Goal: Task Accomplishment & Management: Complete application form

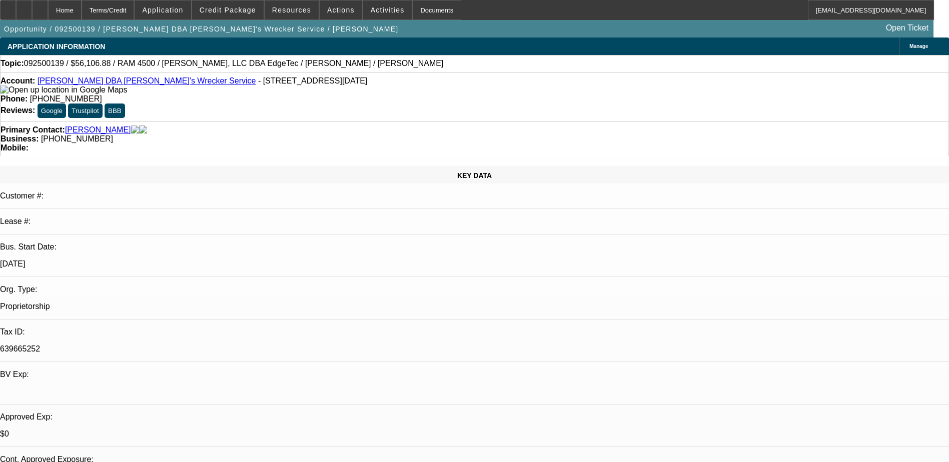
select select "0"
select select "6"
select select "0"
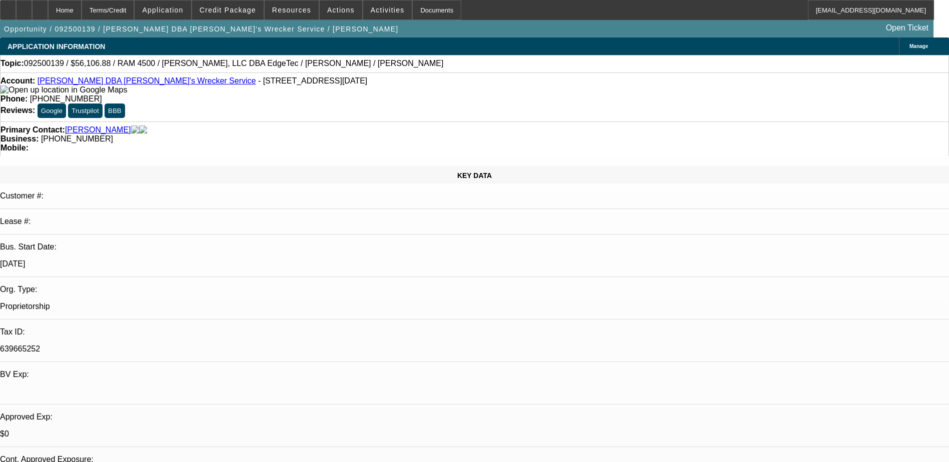
select select "0"
select select "6"
select select "0"
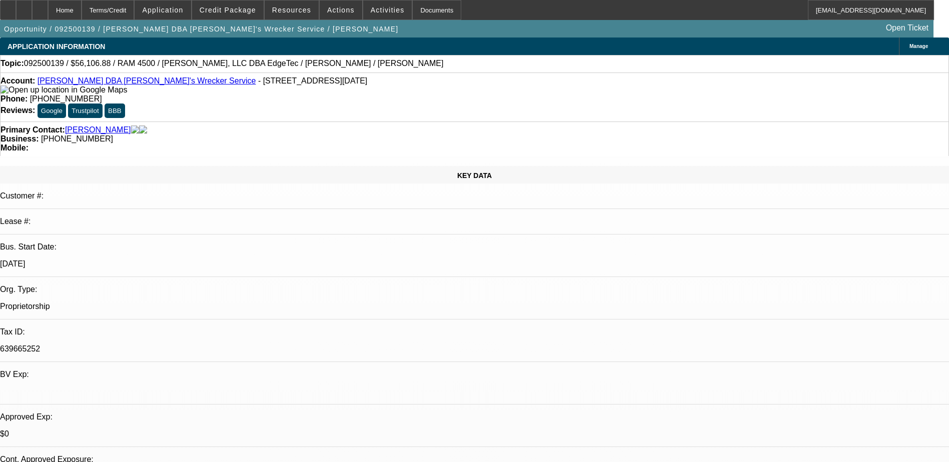
select select "0"
select select "6"
select select "0"
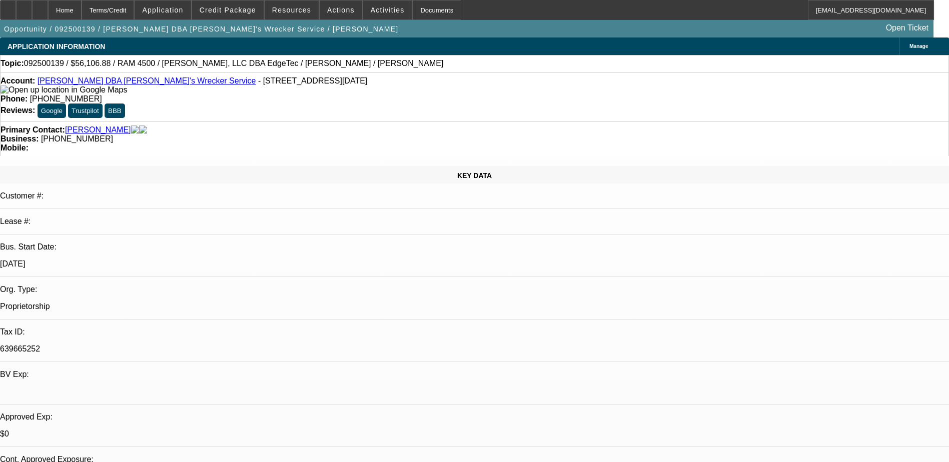
select select "6"
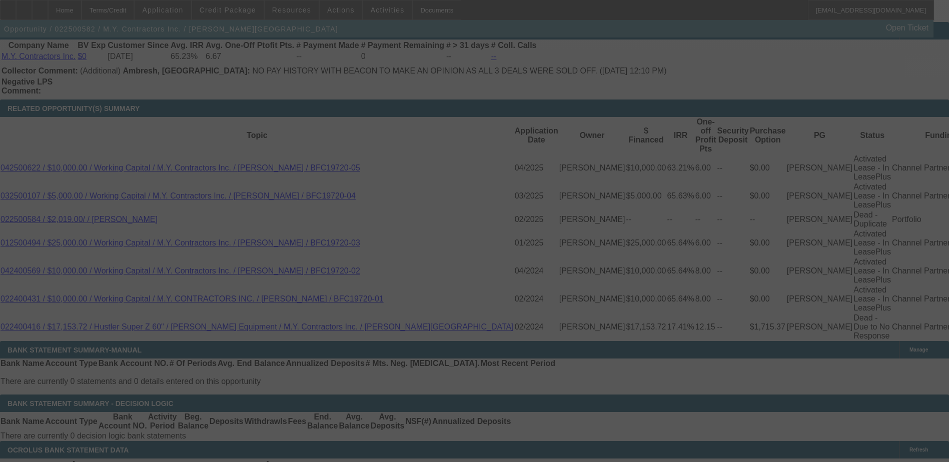
scroll to position [1716, 0]
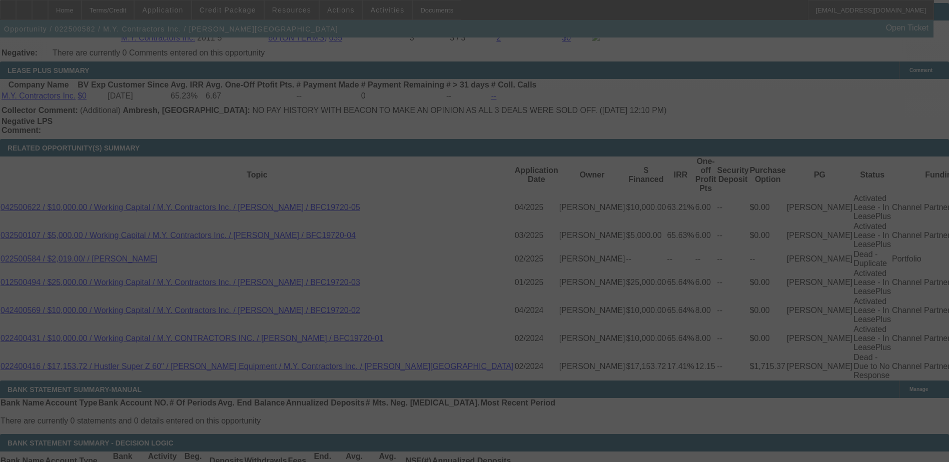
select select "0"
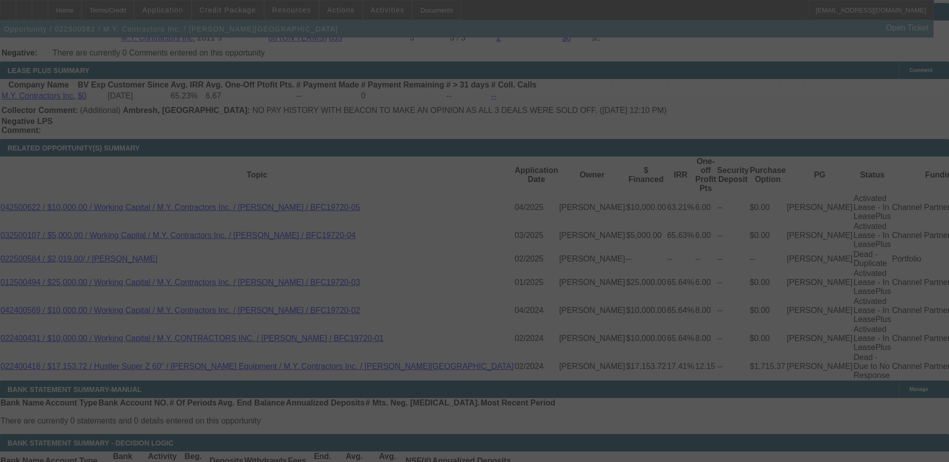
select select "0"
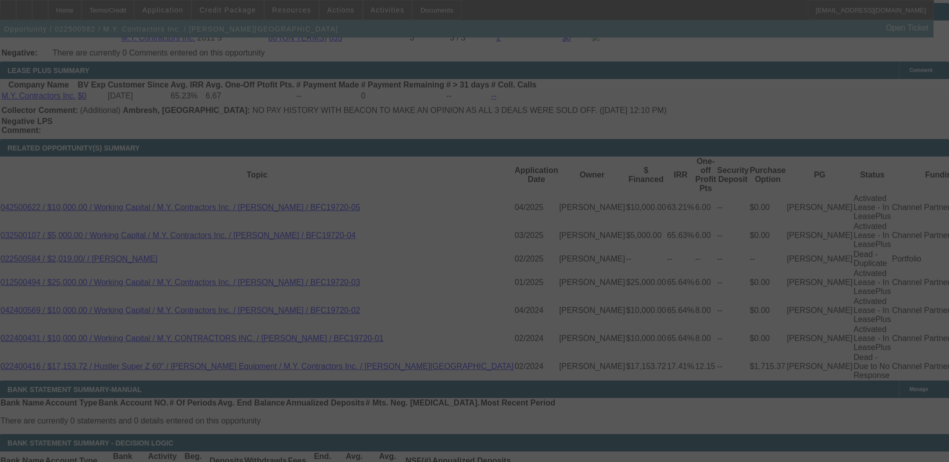
select select "0"
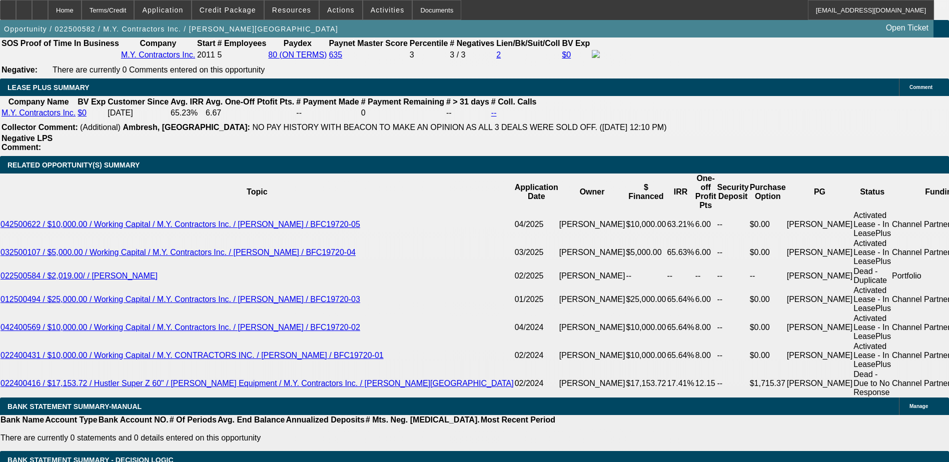
select select "1"
select select "6"
select select "1"
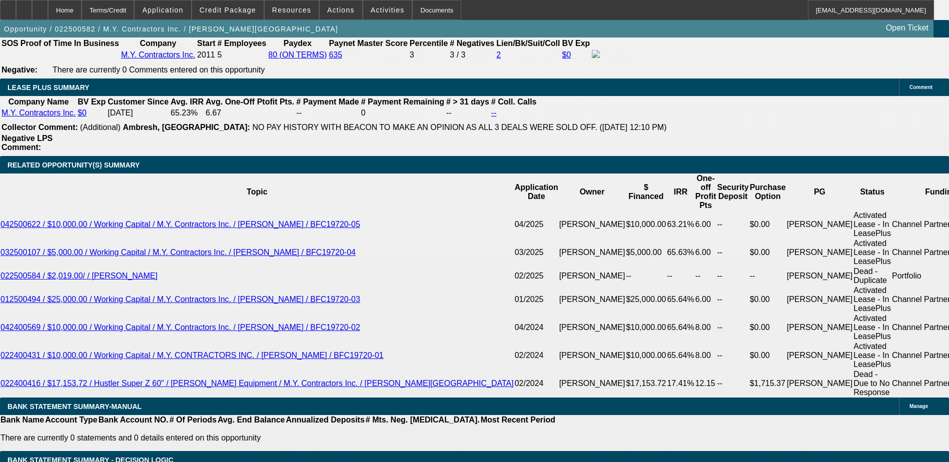
select select "6"
select select "1"
select select "6"
select select "1"
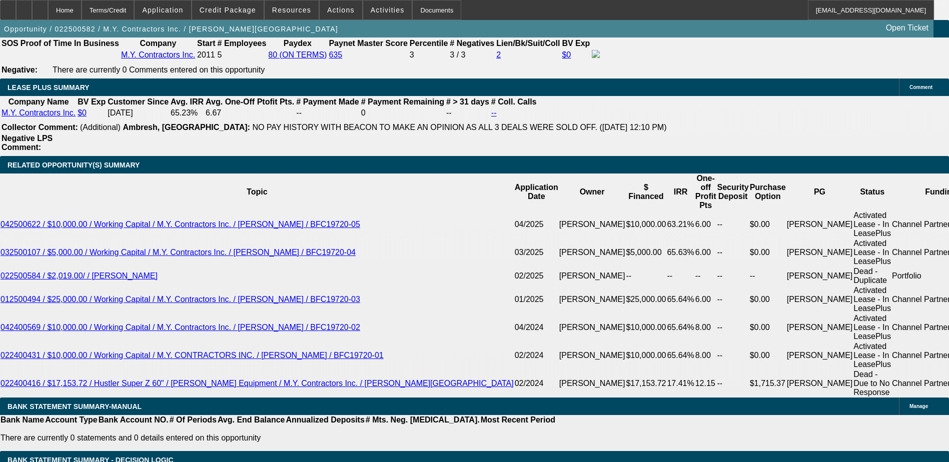
select select "1"
select select "6"
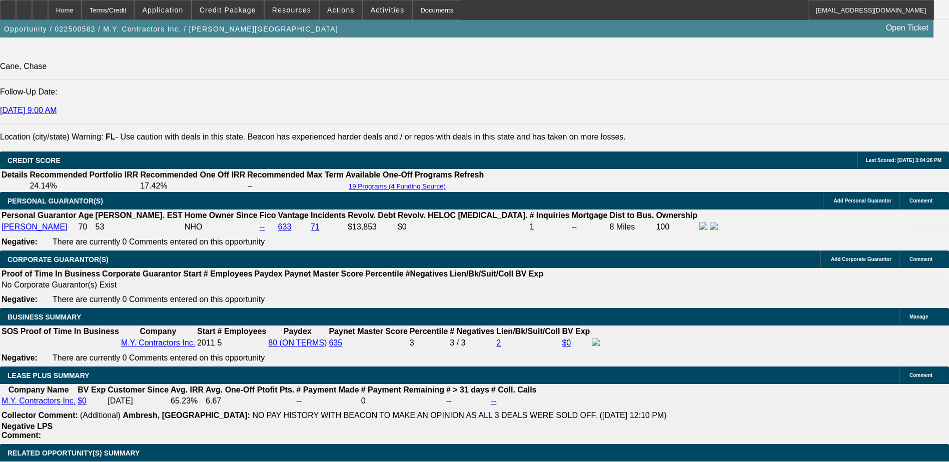
scroll to position [1247, 0]
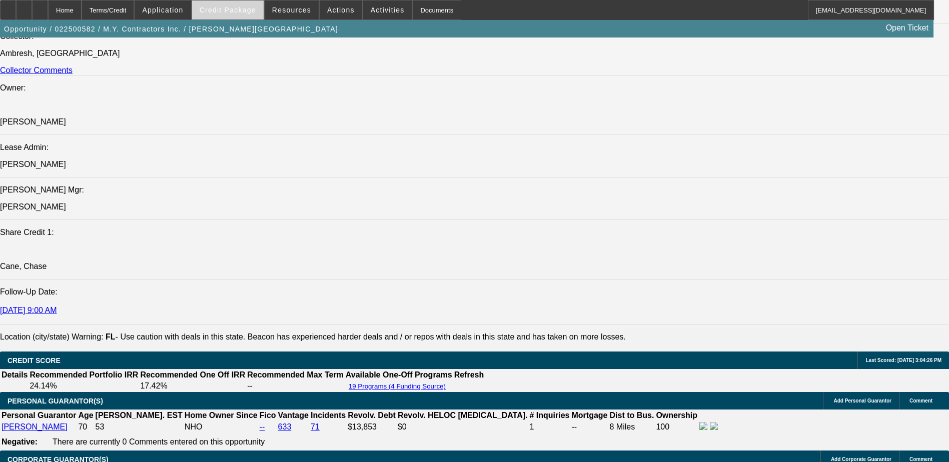
click at [233, 16] on span at bounding box center [228, 10] width 72 height 24
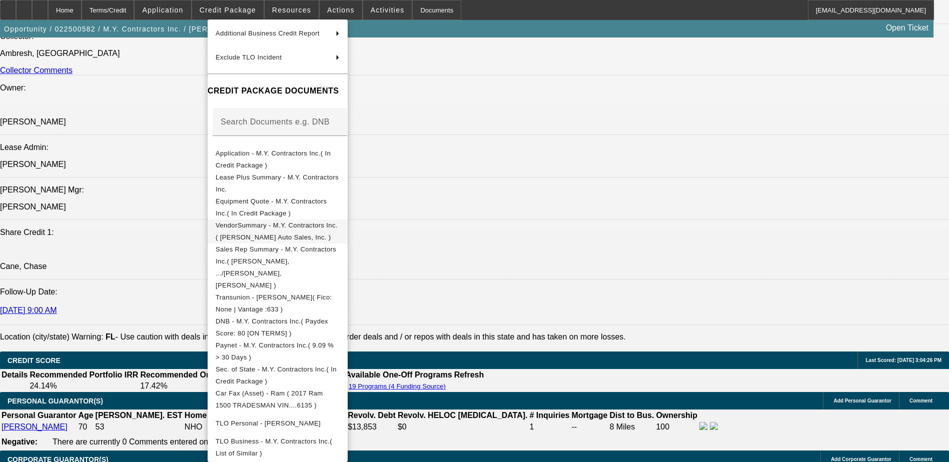
scroll to position [100, 0]
click at [327, 202] on span "Equipment Quote - M.Y. Contractors Inc.( In Credit Package )" at bounding box center [271, 206] width 111 height 20
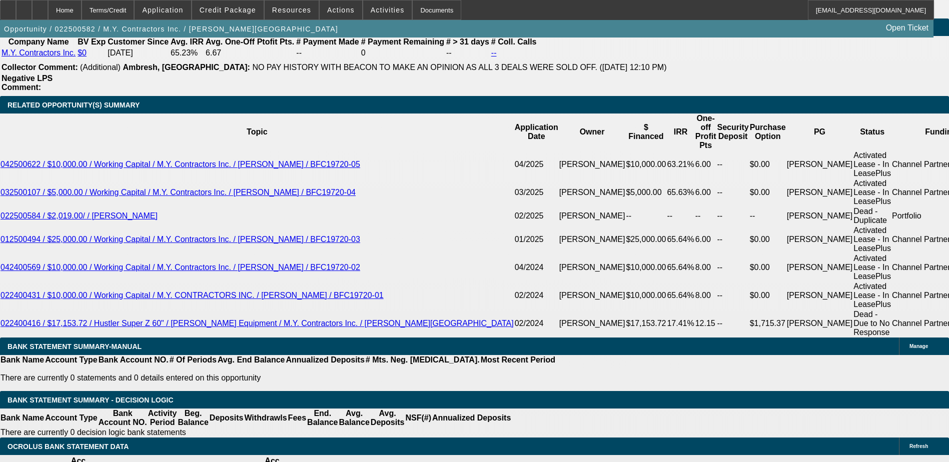
scroll to position [1747, 0]
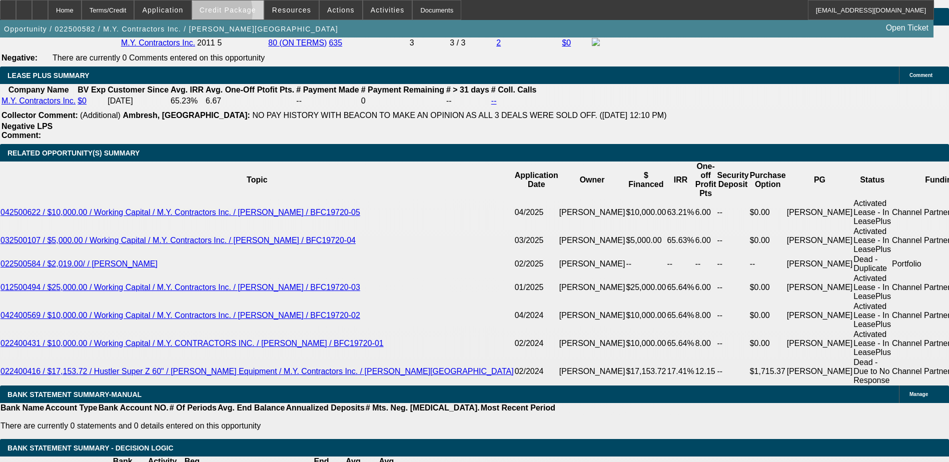
click at [222, 15] on span at bounding box center [228, 10] width 72 height 24
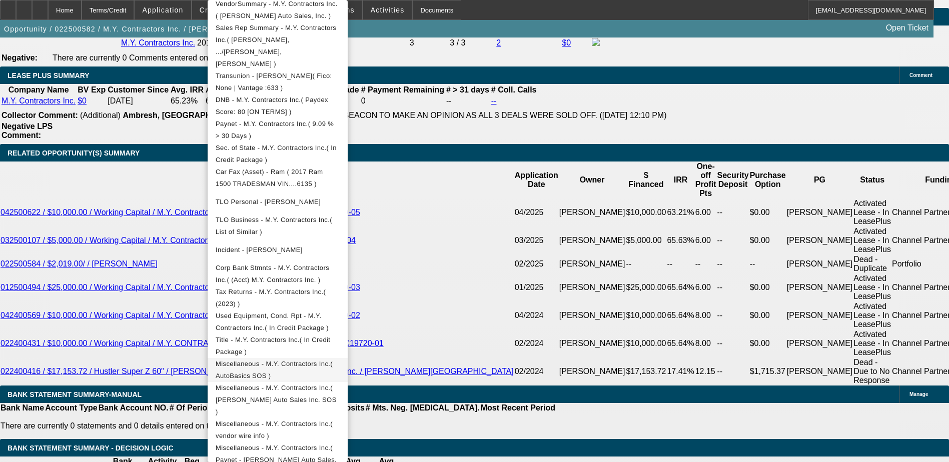
scroll to position [1797, 0]
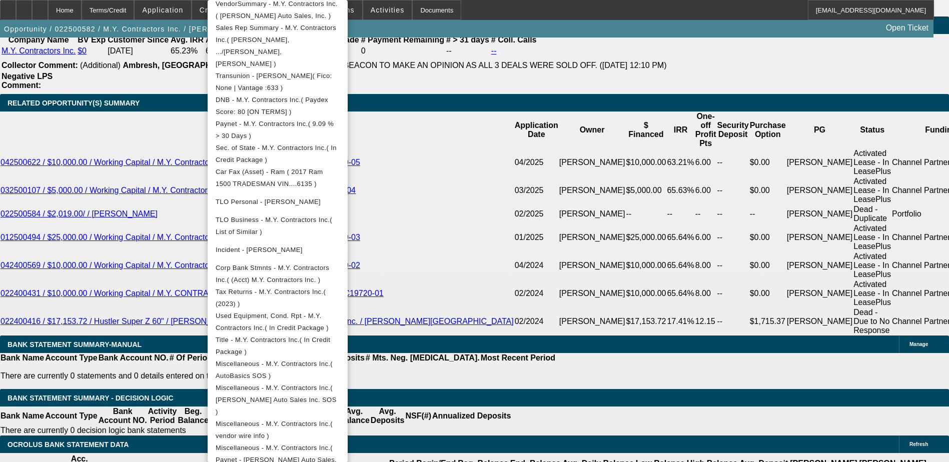
click at [117, 286] on div at bounding box center [474, 231] width 949 height 462
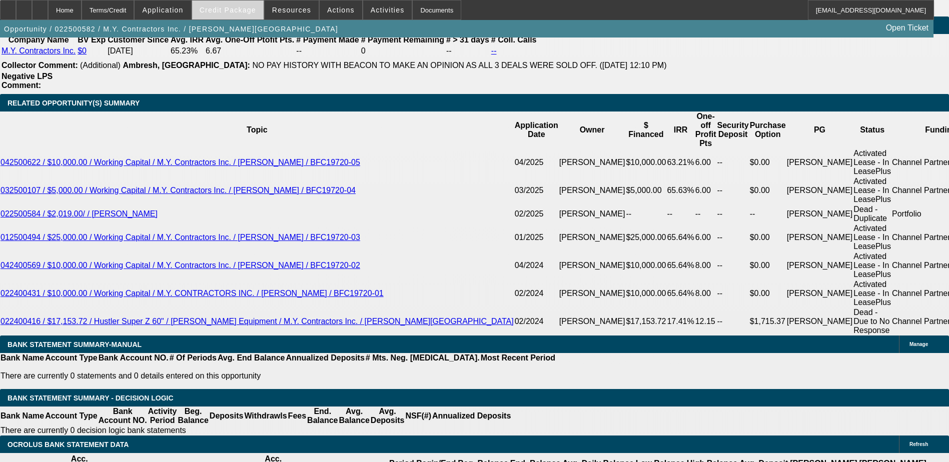
click at [242, 12] on span "Credit Package" at bounding box center [228, 10] width 57 height 8
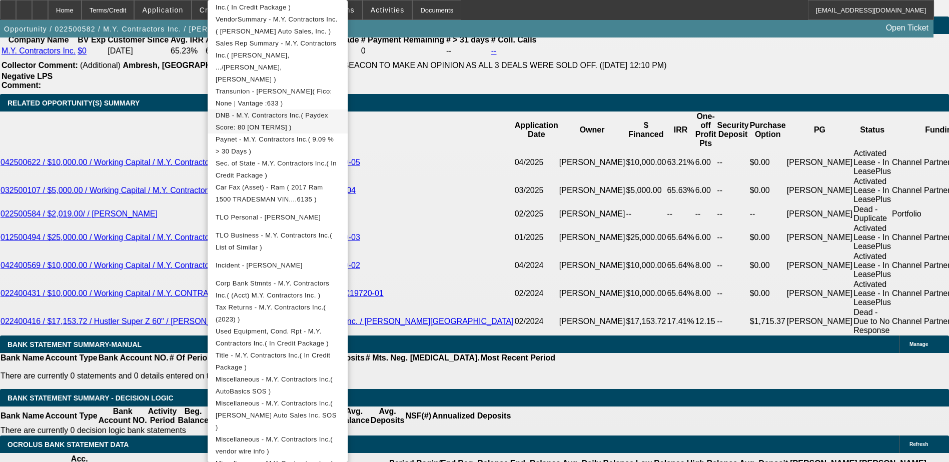
scroll to position [300, 0]
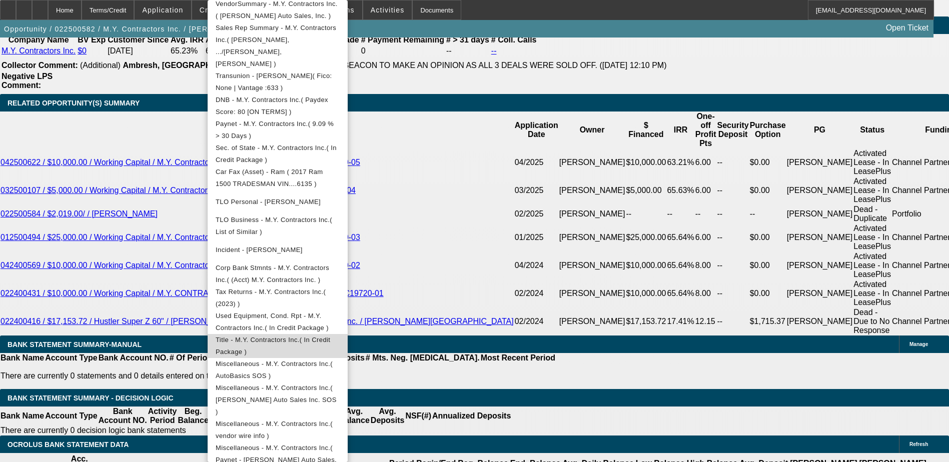
click at [330, 336] on span "Title - M.Y. Contractors Inc.( In Credit Package )" at bounding box center [273, 346] width 115 height 20
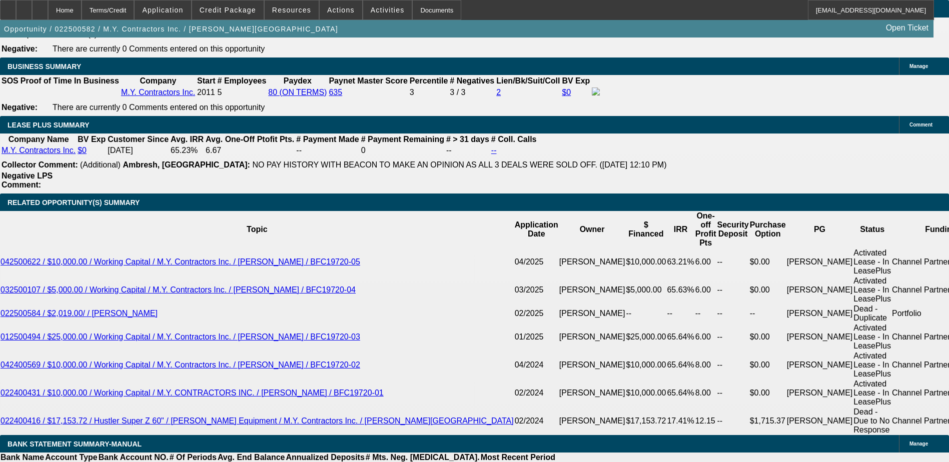
scroll to position [1697, 0]
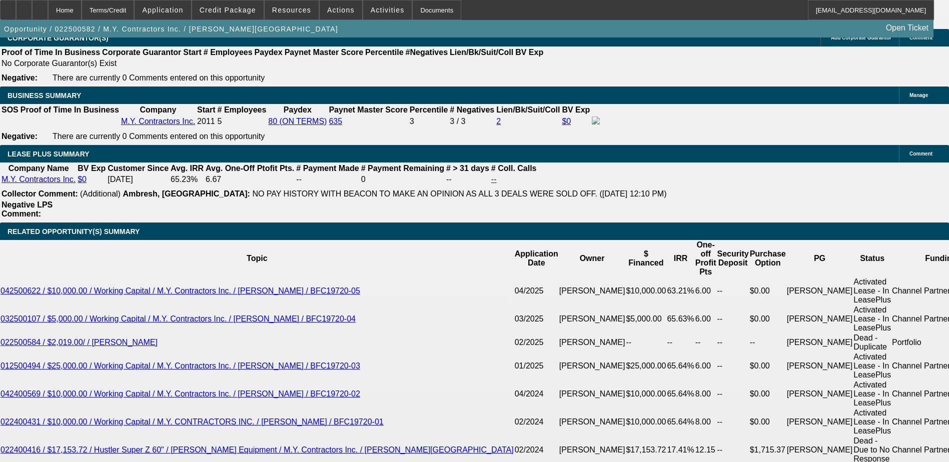
scroll to position [1647, 0]
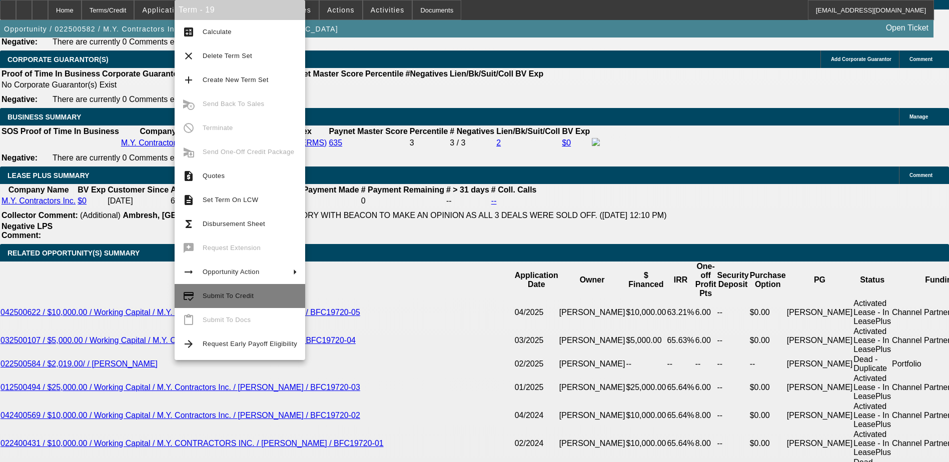
click at [231, 293] on span "Submit To Credit" at bounding box center [228, 296] width 51 height 8
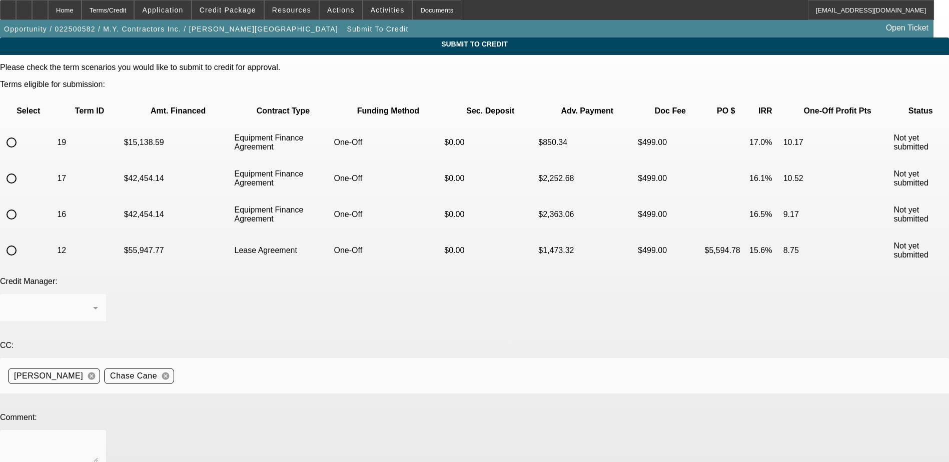
click at [22, 133] on input "radio" at bounding box center [12, 143] width 20 height 20
radio input "true"
click at [98, 438] on textarea at bounding box center [53, 450] width 90 height 24
type textarea "Customer found the truck she's looking to move forward with after the last one …"
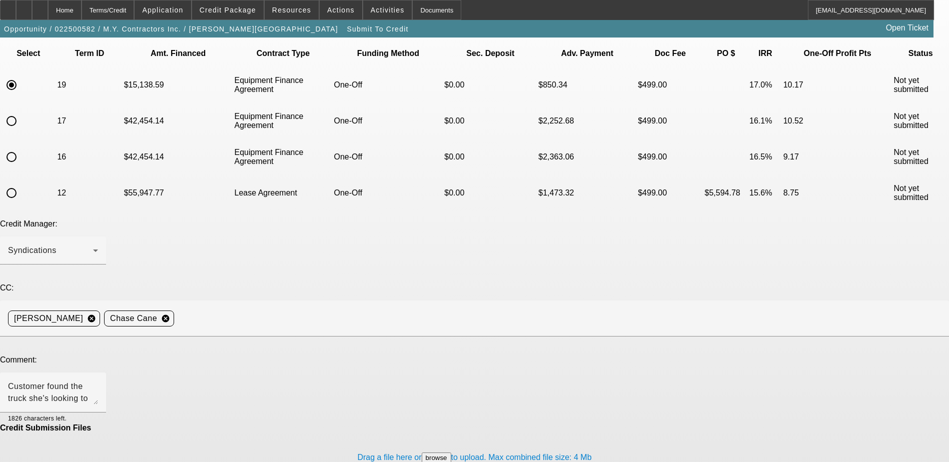
scroll to position [60, 0]
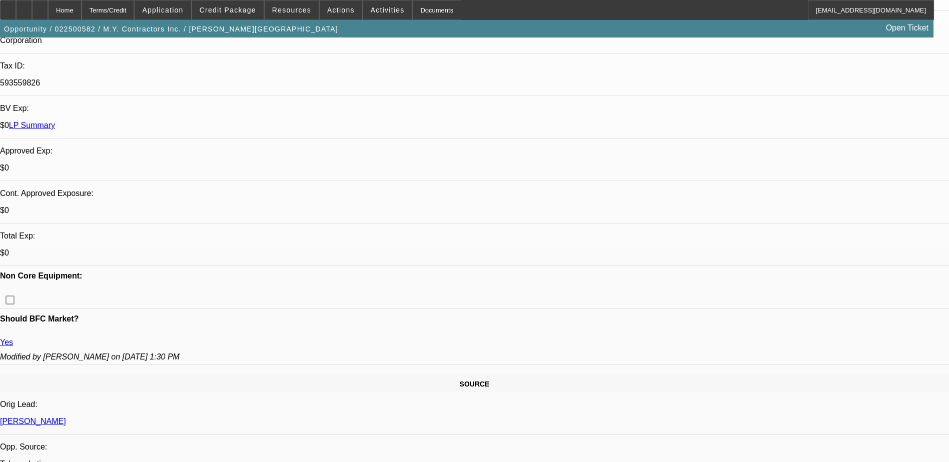
select select "0"
select select "6"
select select "0"
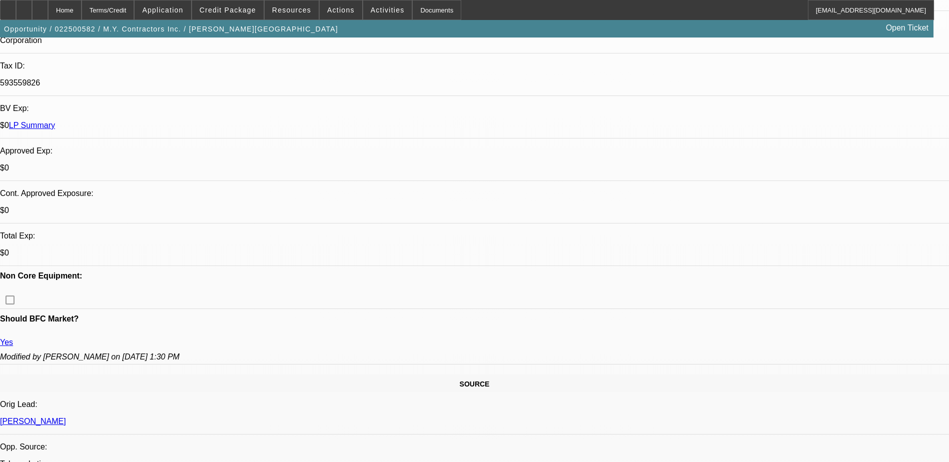
select select "0"
select select "6"
select select "0"
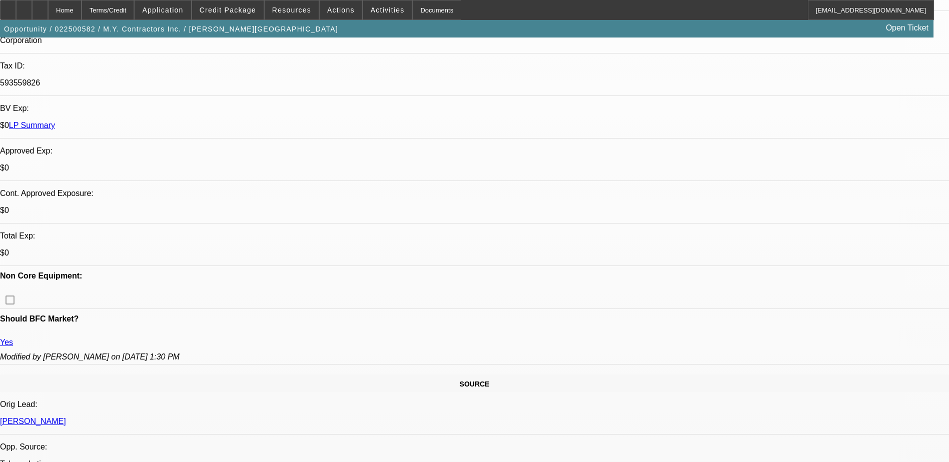
select select "0"
select select "6"
select select "0"
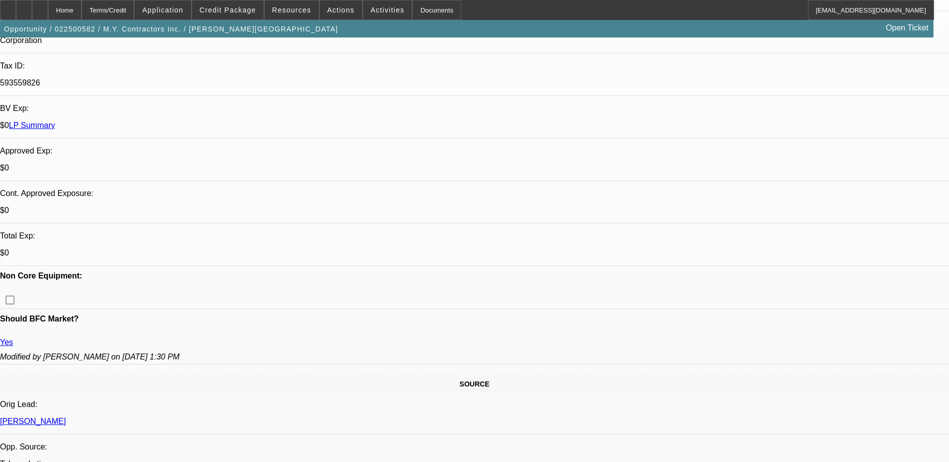
select select "6"
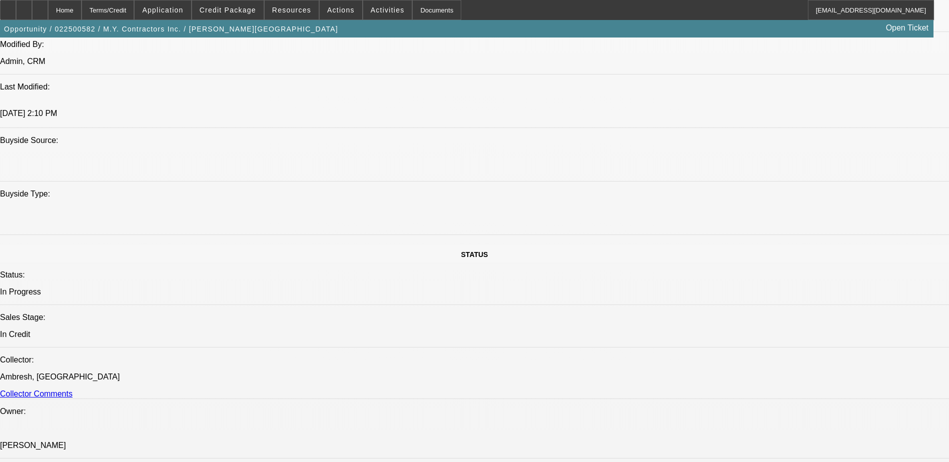
scroll to position [900, 0]
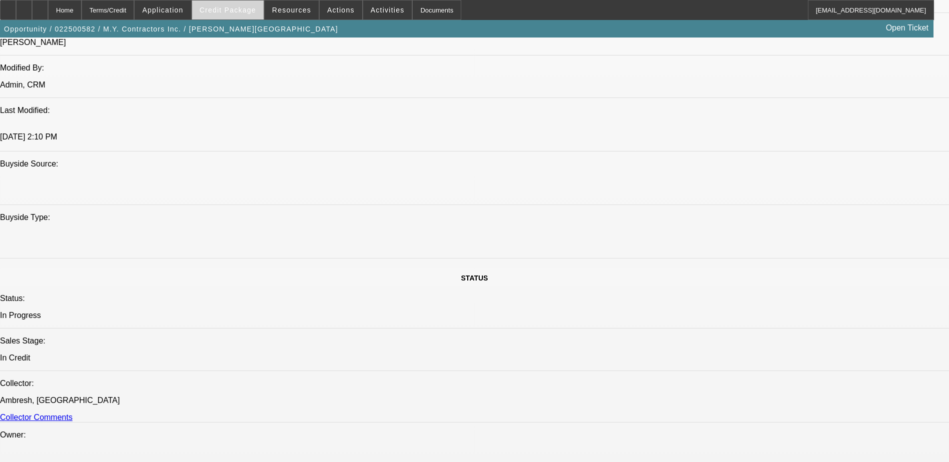
click at [223, 11] on span "Credit Package" at bounding box center [228, 10] width 57 height 8
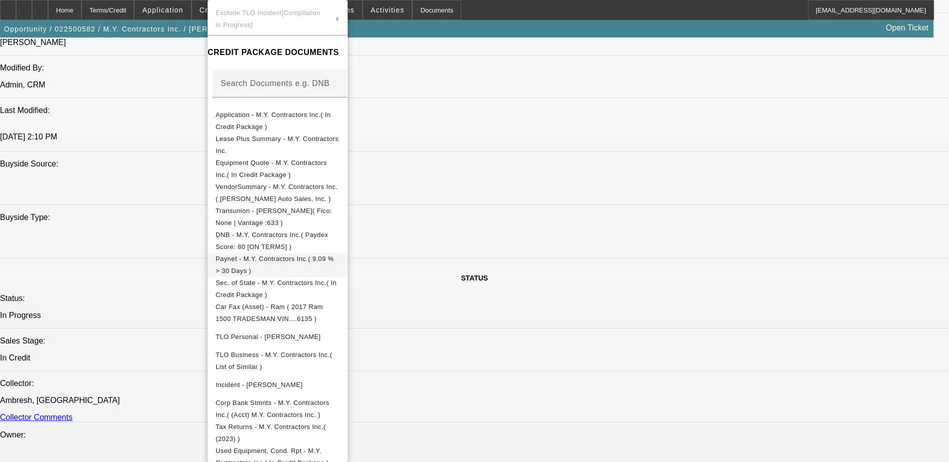
scroll to position [250, 0]
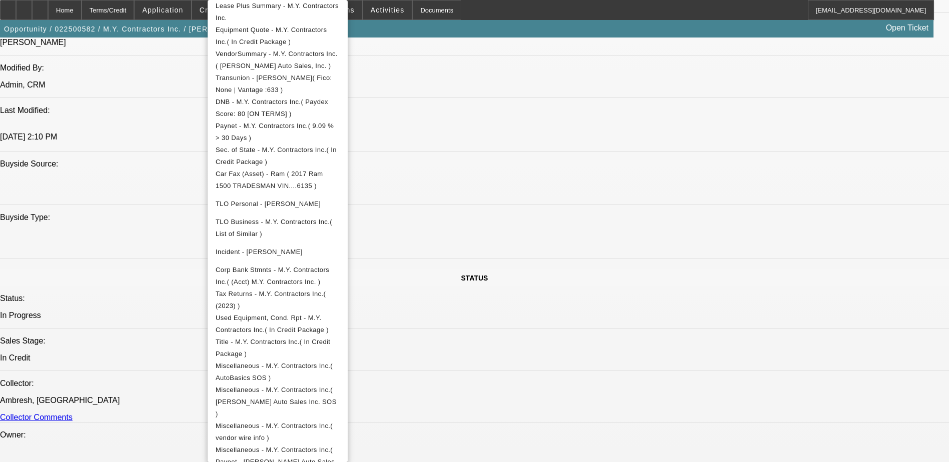
click at [144, 125] on div at bounding box center [474, 231] width 949 height 462
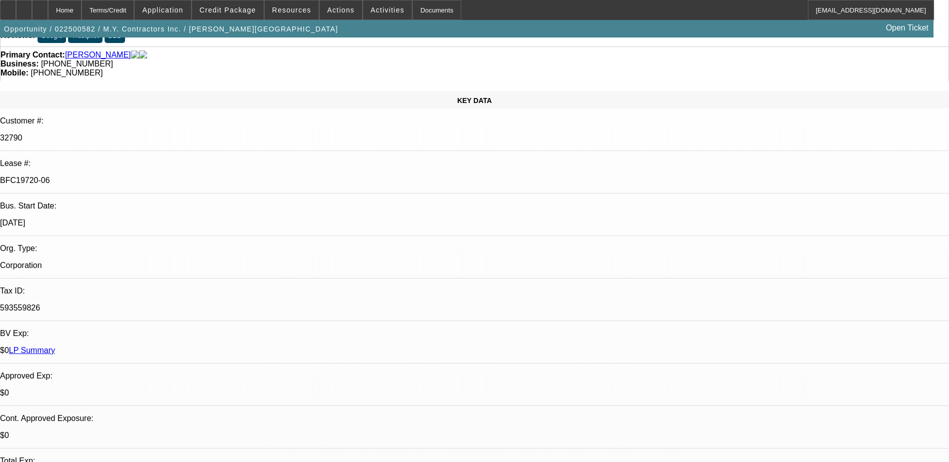
scroll to position [0, 0]
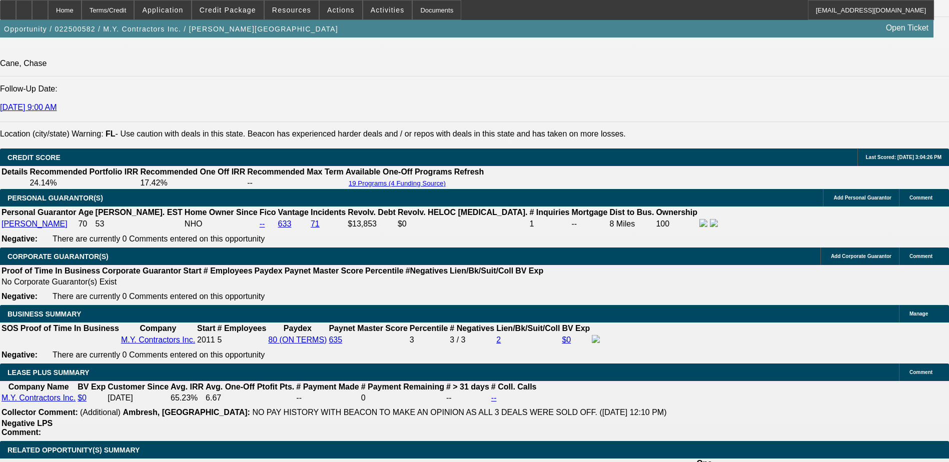
scroll to position [1750, 0]
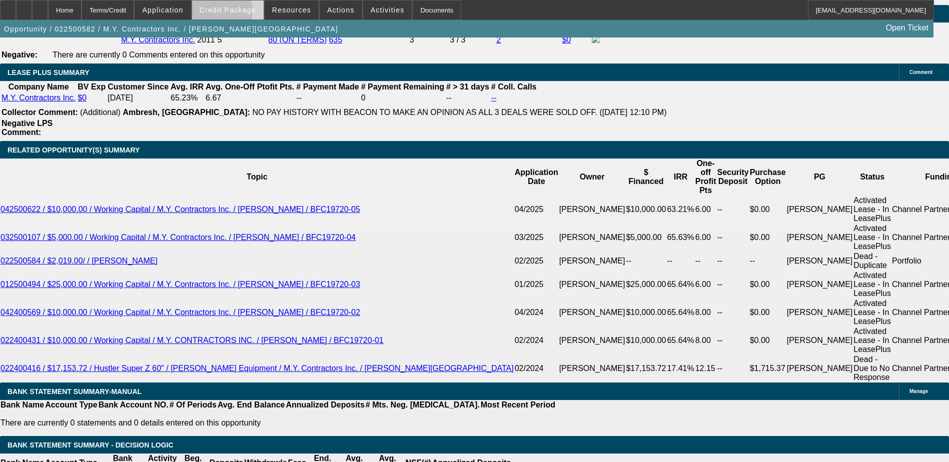
click at [231, 13] on span "Credit Package" at bounding box center [228, 10] width 57 height 8
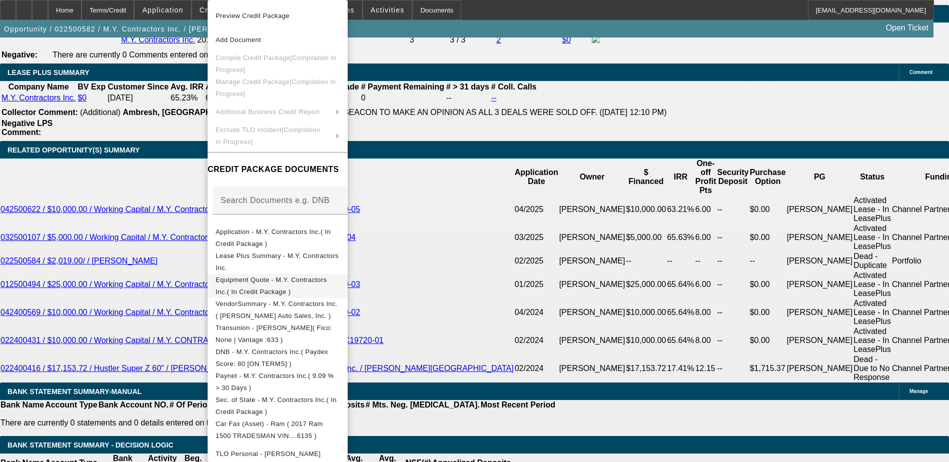
click at [265, 280] on span "Equipment Quote - M.Y. Contractors Inc.( In Credit Package )" at bounding box center [271, 286] width 111 height 20
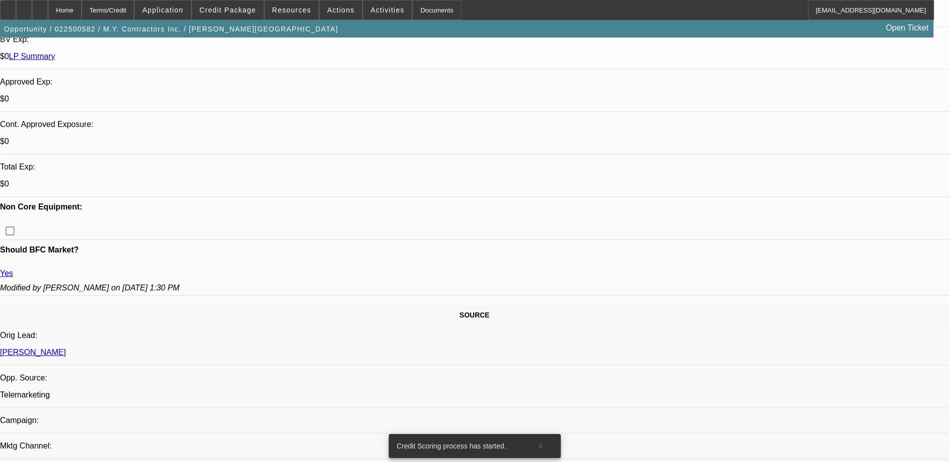
scroll to position [270, 0]
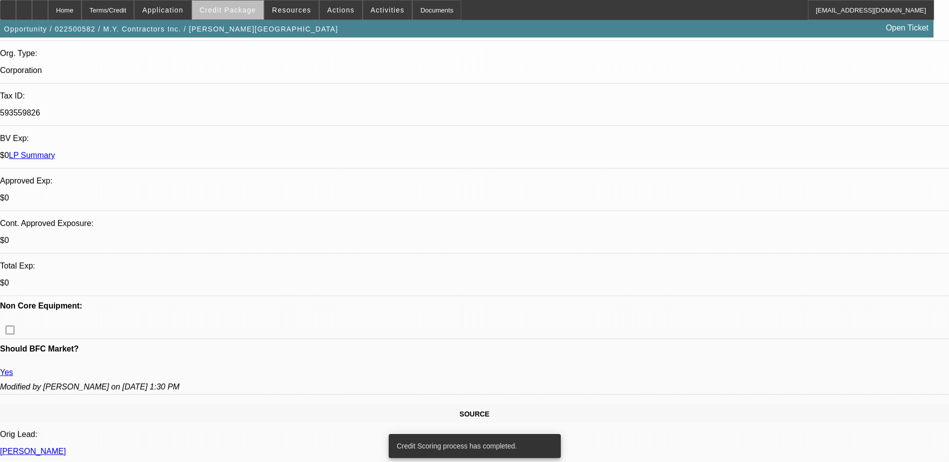
click at [247, 12] on span "Credit Package" at bounding box center [228, 10] width 57 height 8
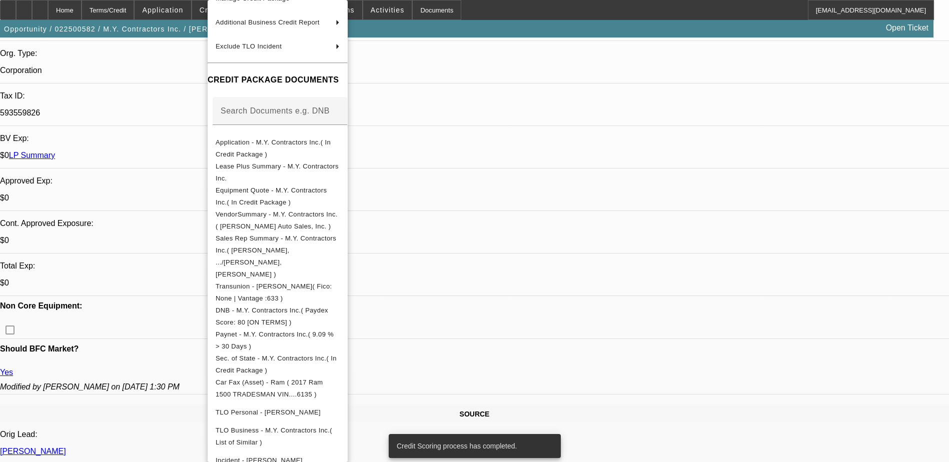
scroll to position [300, 0]
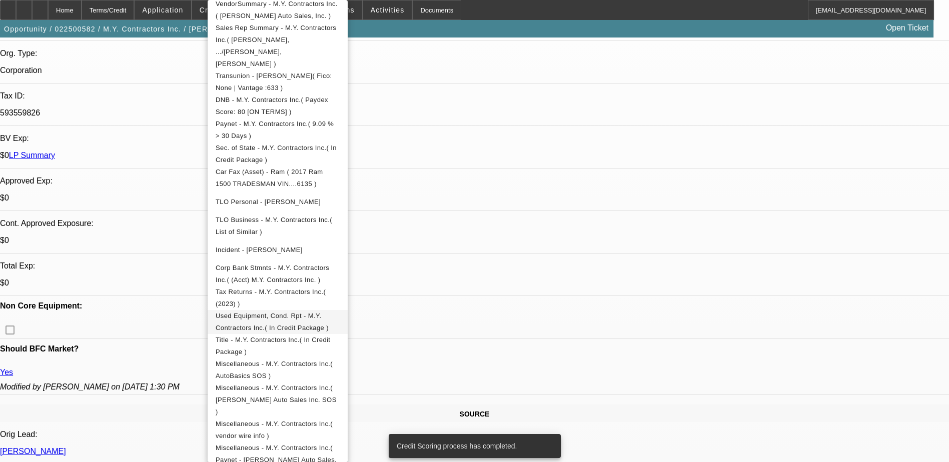
click at [329, 312] on span "Used Equipment, Cond. Rpt - M.Y. Contractors Inc.( In Credit Package )" at bounding box center [272, 322] width 113 height 20
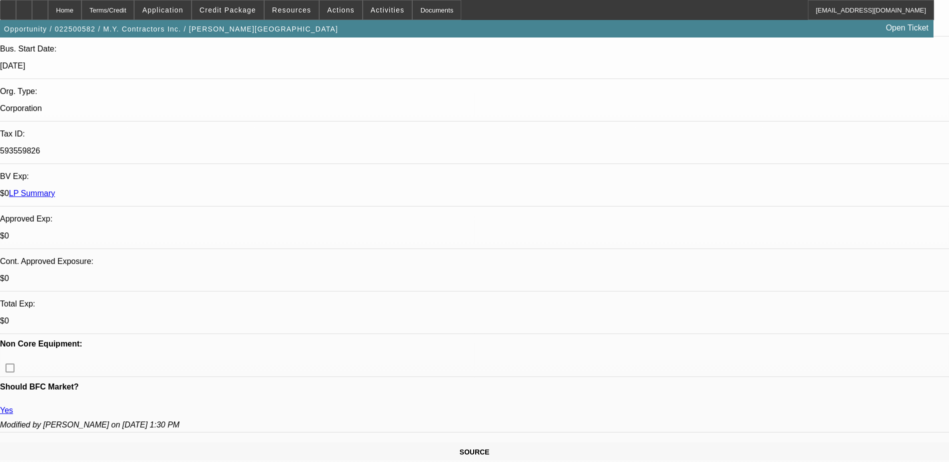
scroll to position [70, 0]
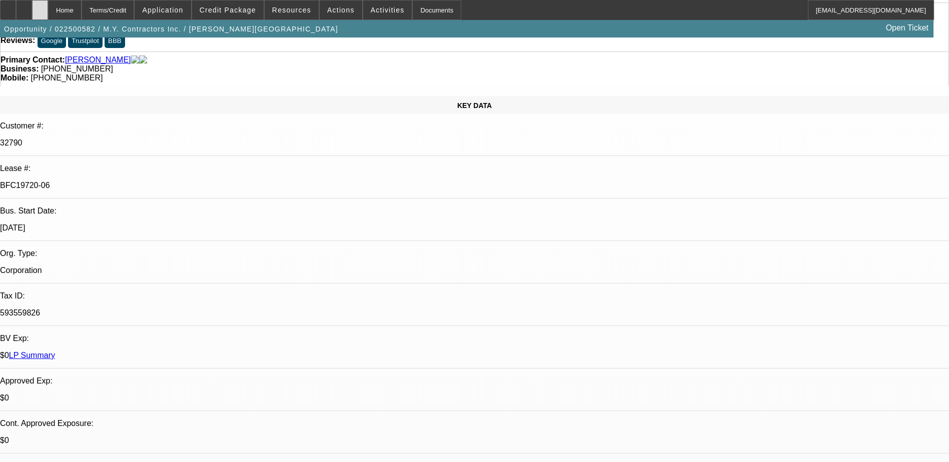
click at [48, 16] on div at bounding box center [40, 10] width 16 height 20
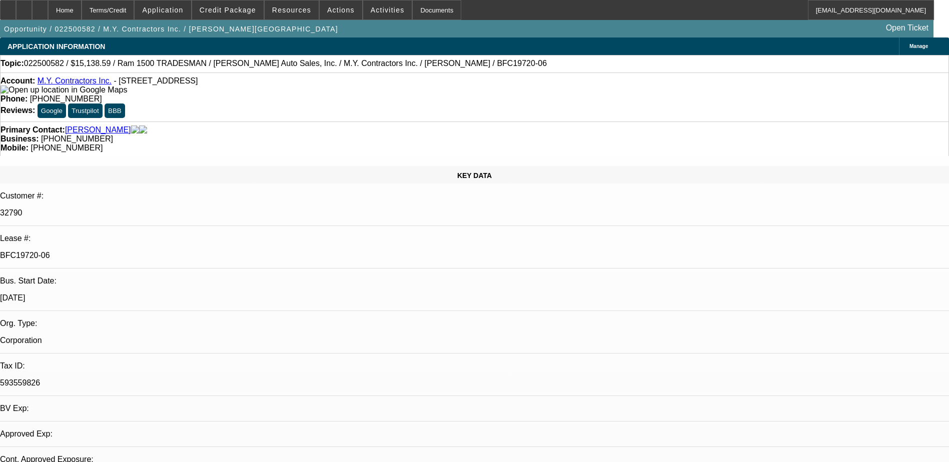
select select "0"
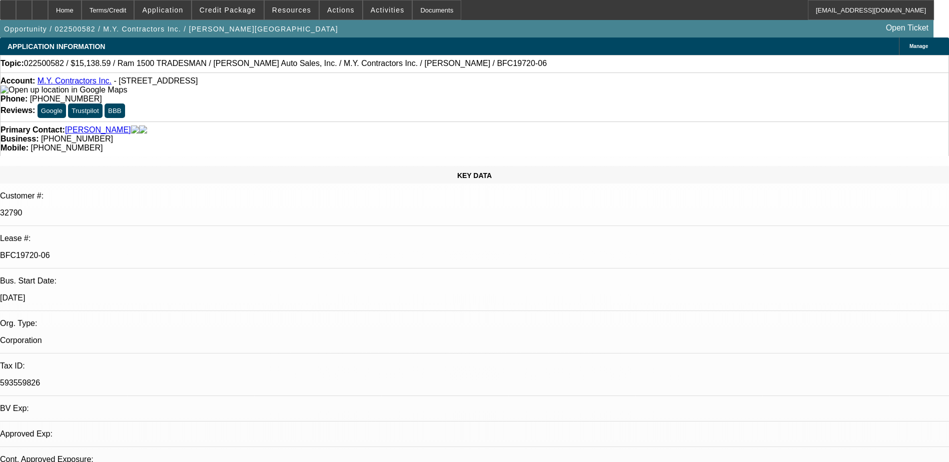
select select "0"
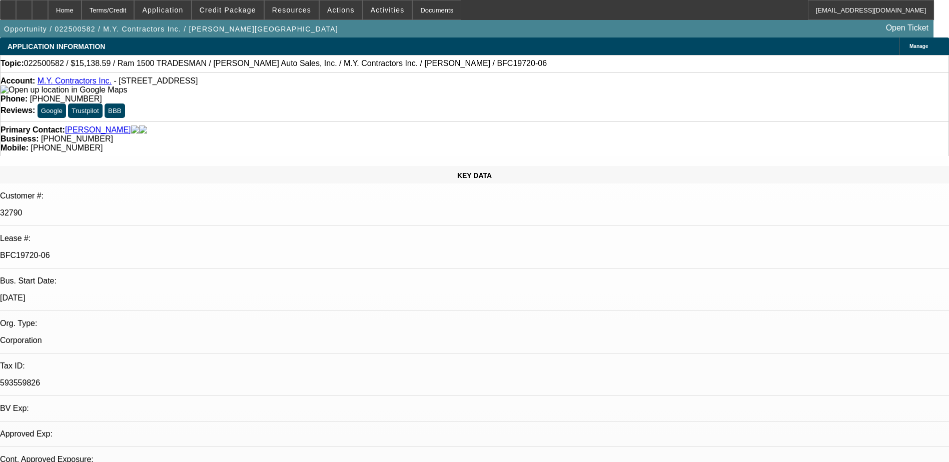
select select "0"
select select "1"
select select "6"
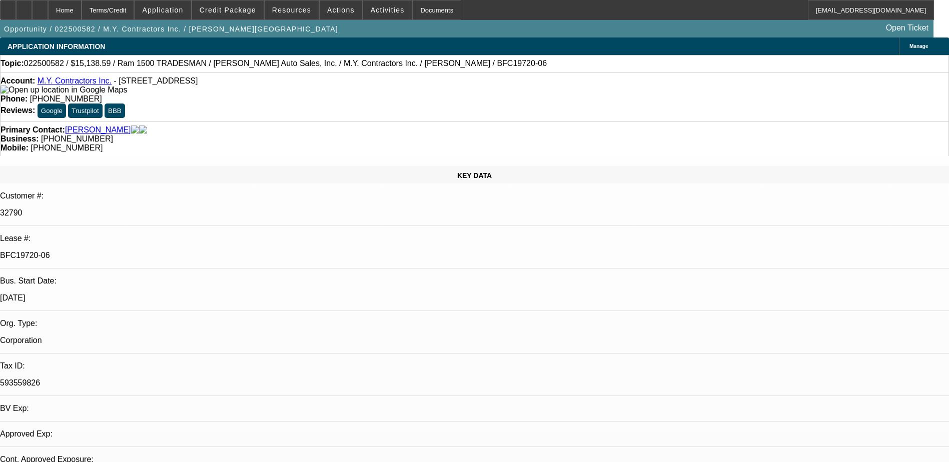
select select "1"
select select "6"
select select "1"
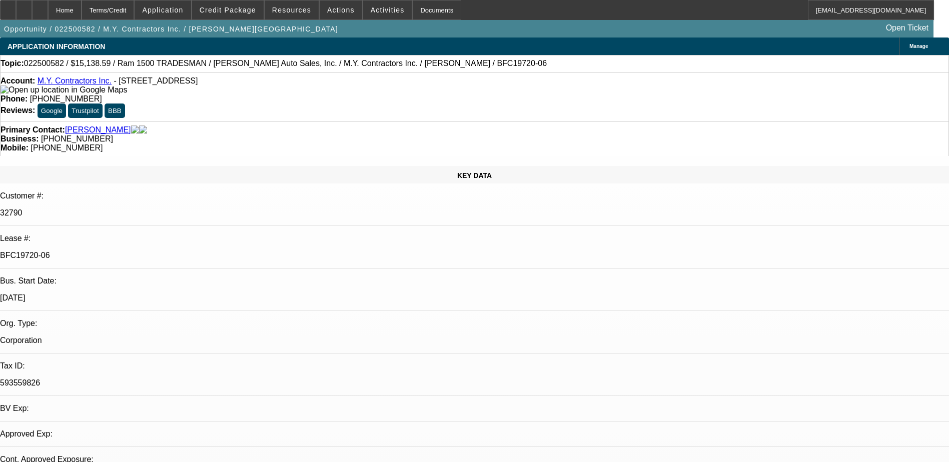
select select "6"
select select "1"
select select "6"
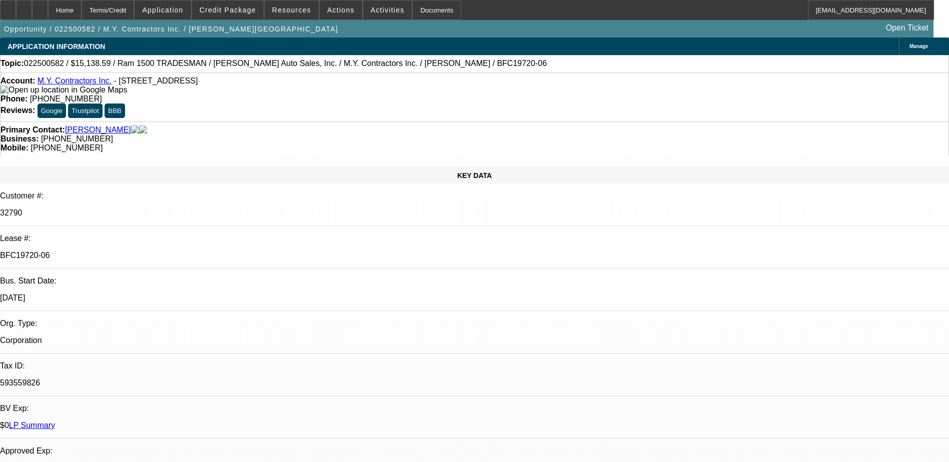
drag, startPoint x: 859, startPoint y: 378, endPoint x: 930, endPoint y: 382, distance: 71.1
drag, startPoint x: 930, startPoint y: 382, endPoint x: 851, endPoint y: 389, distance: 79.3
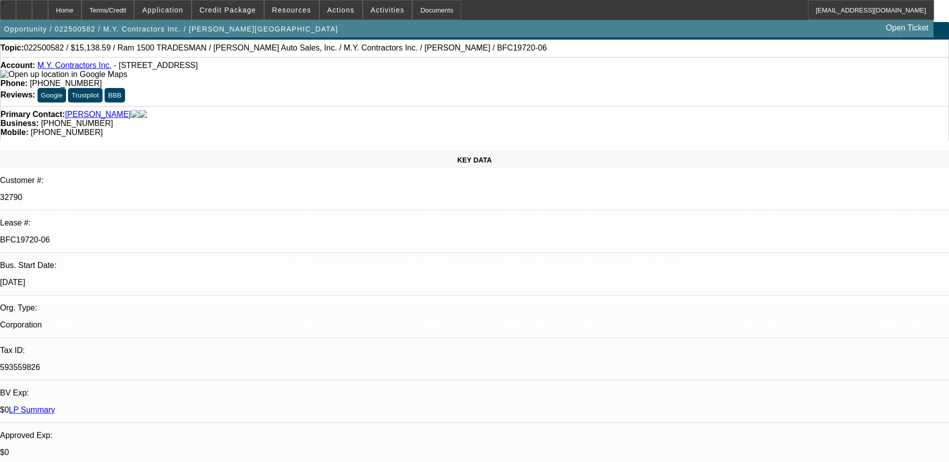
scroll to position [0, 0]
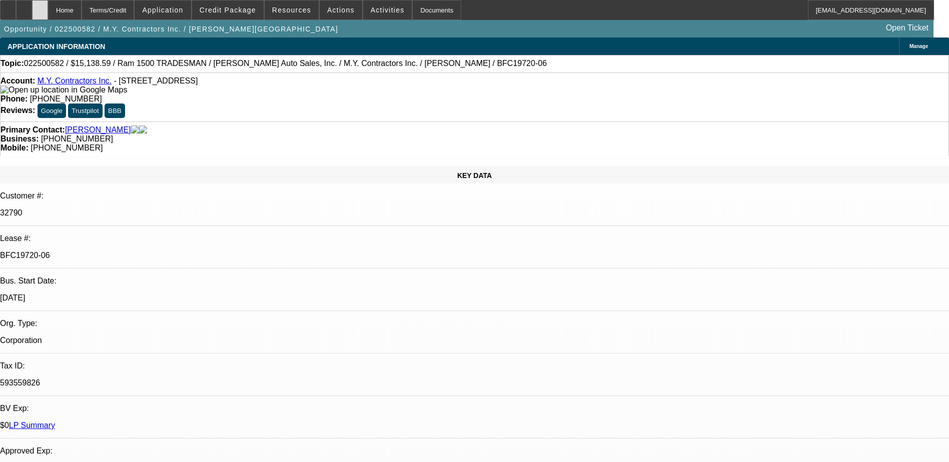
click at [48, 13] on div at bounding box center [40, 10] width 16 height 20
select select "0"
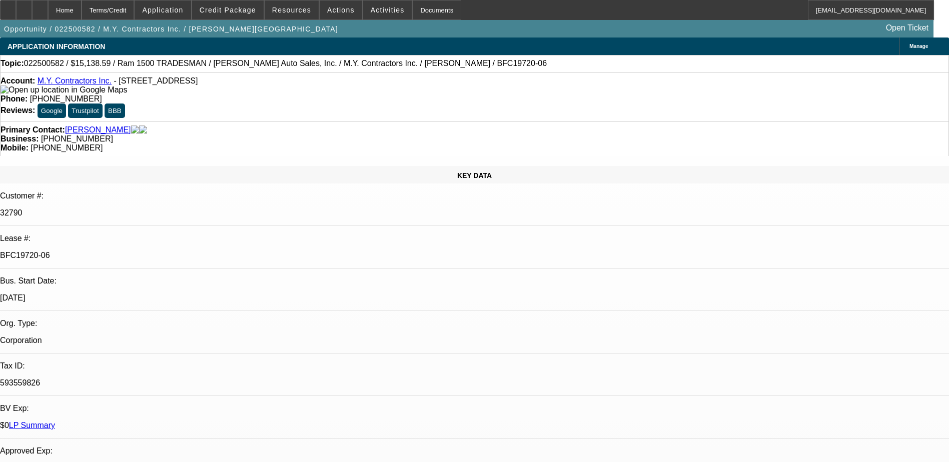
select select "0"
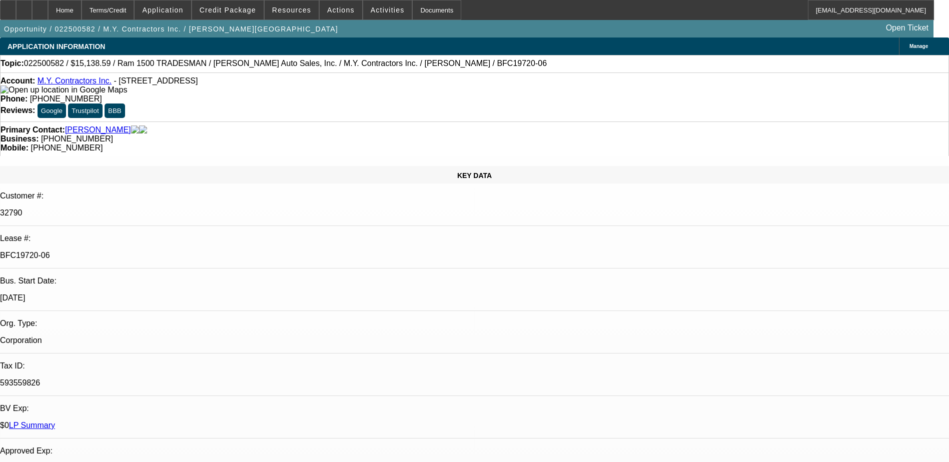
select select "0"
select select "1"
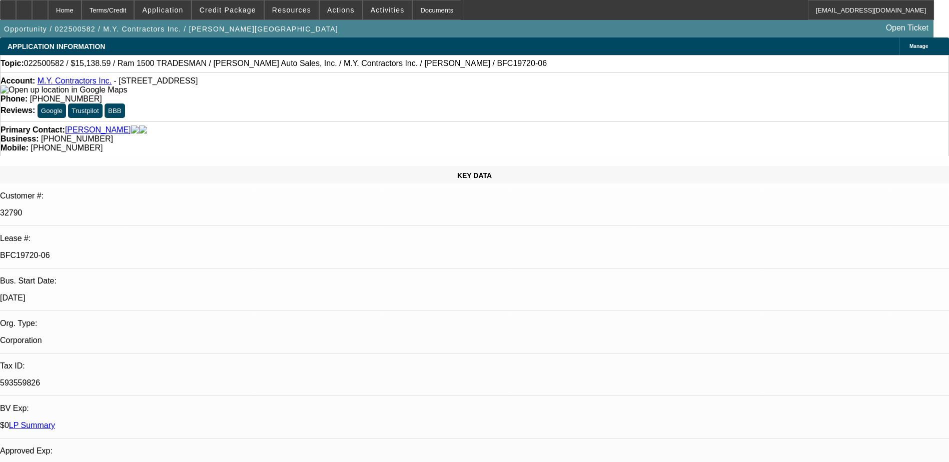
select select "6"
select select "1"
select select "6"
select select "1"
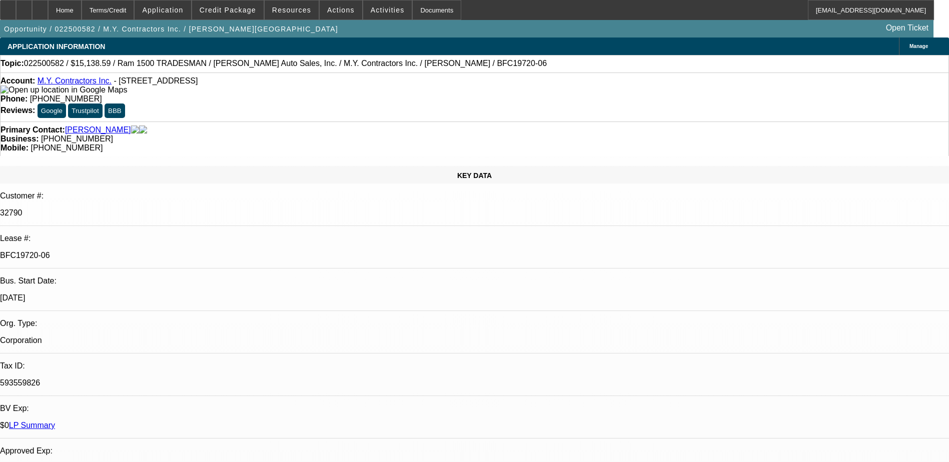
select select "1"
select select "6"
select select "1"
select select "6"
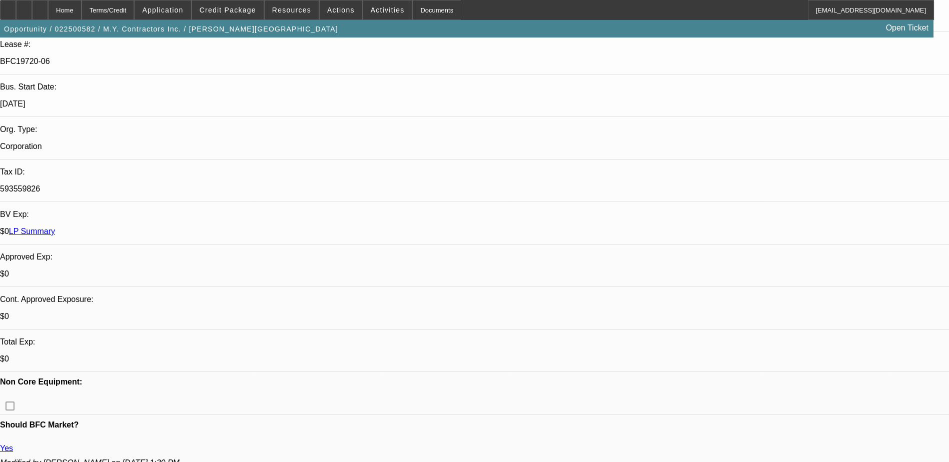
scroll to position [100, 0]
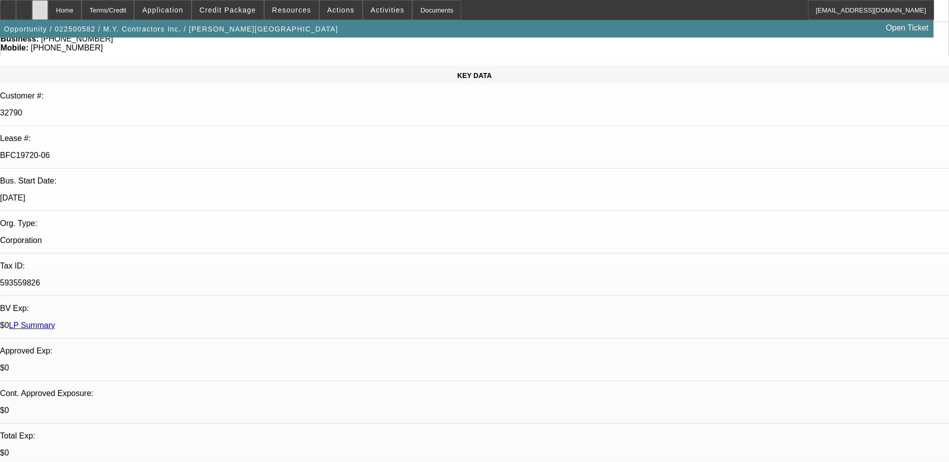
click at [48, 15] on div at bounding box center [40, 10] width 16 height 20
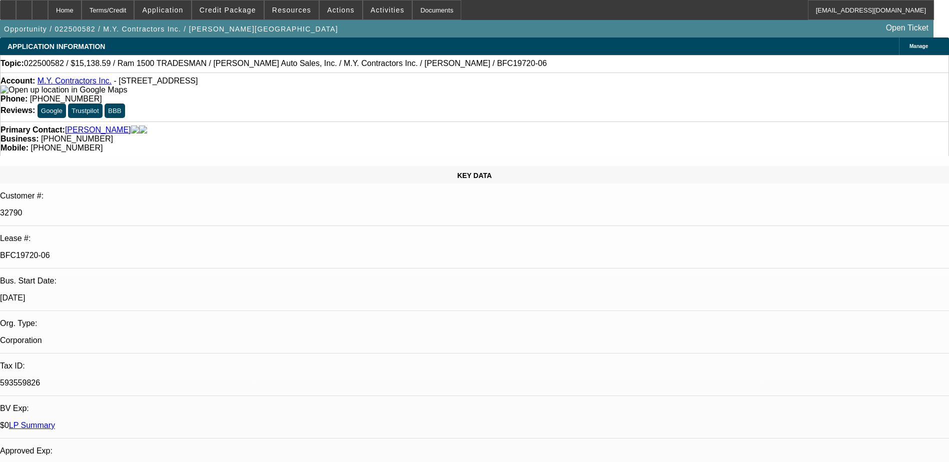
select select "0"
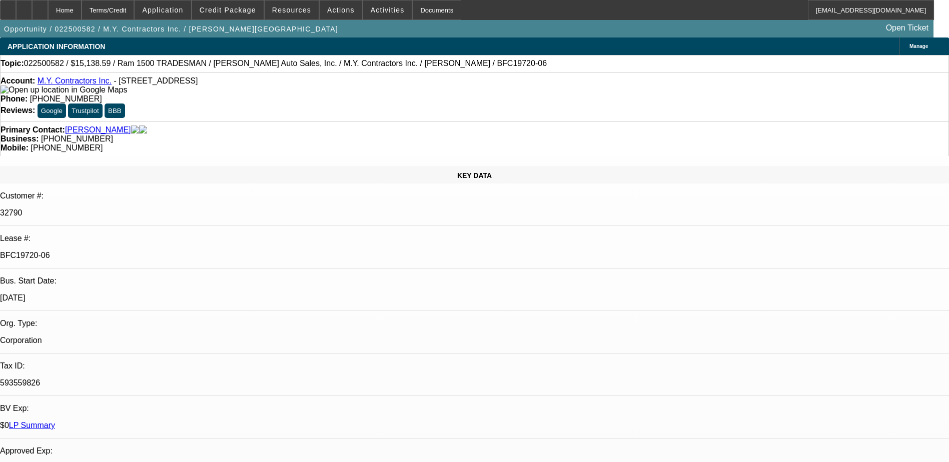
select select "0"
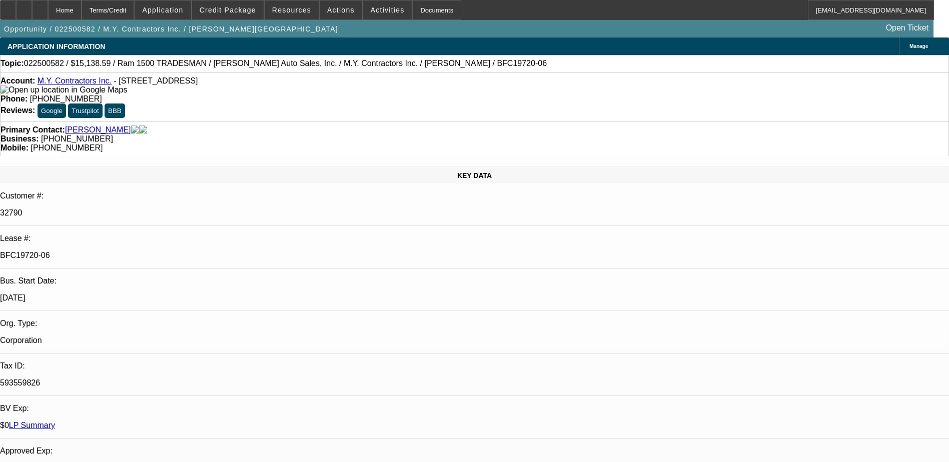
select select "0"
select select "1"
select select "6"
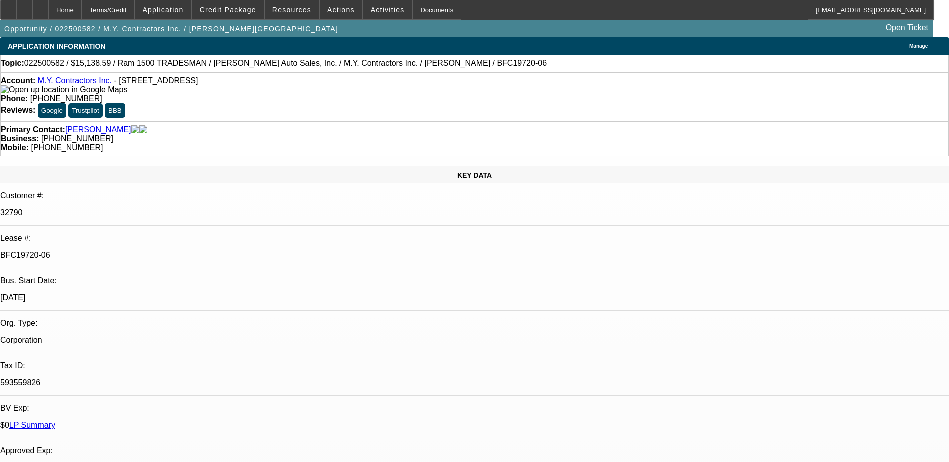
select select "1"
select select "6"
select select "1"
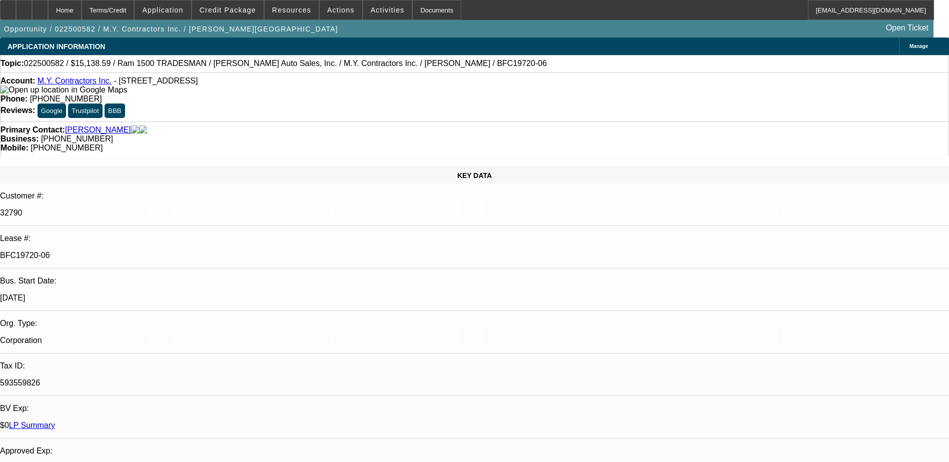
select select "6"
select select "1"
select select "6"
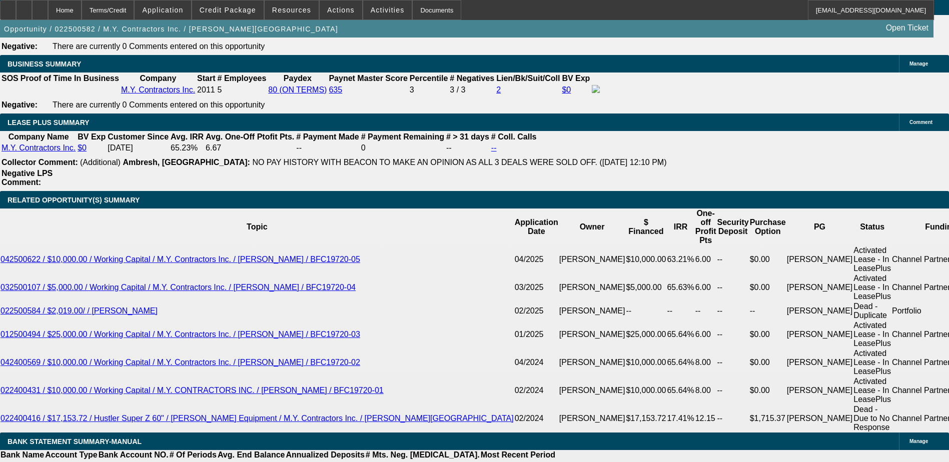
scroll to position [1500, 0]
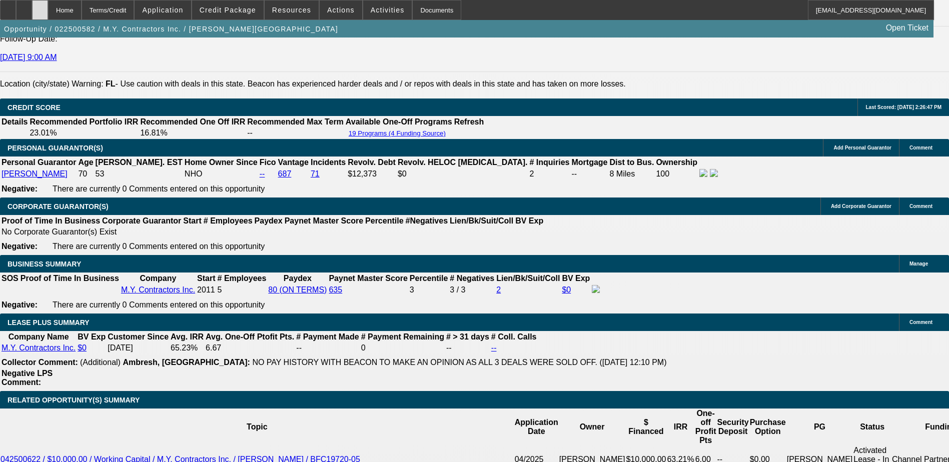
click at [40, 7] on icon at bounding box center [40, 7] width 0 height 0
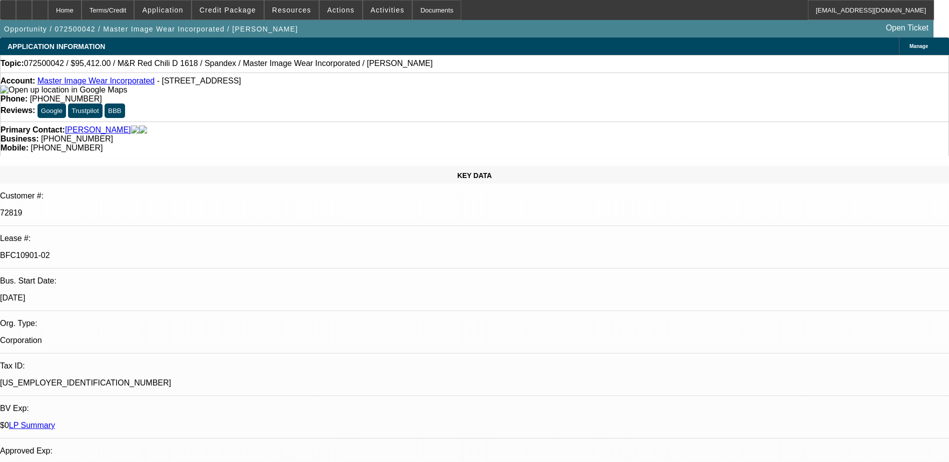
select select "0"
select select "0.1"
select select "4"
select select "0"
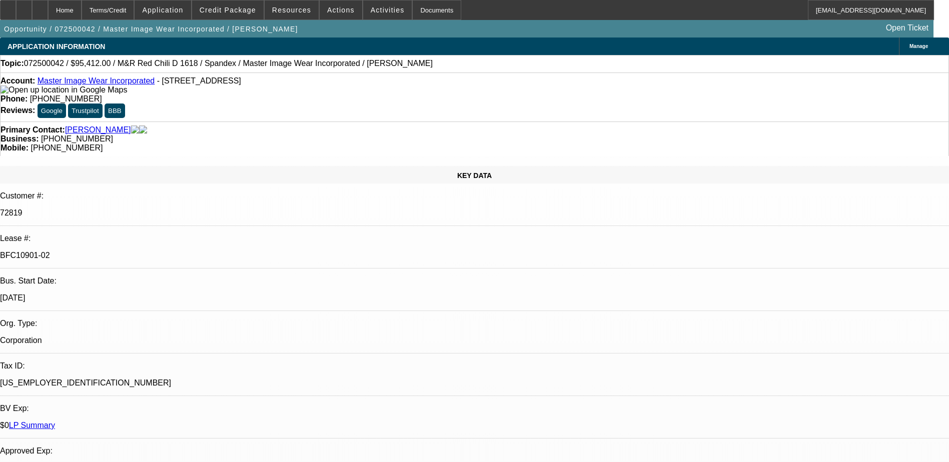
select select "0"
select select "0.1"
select select "4"
select select "0"
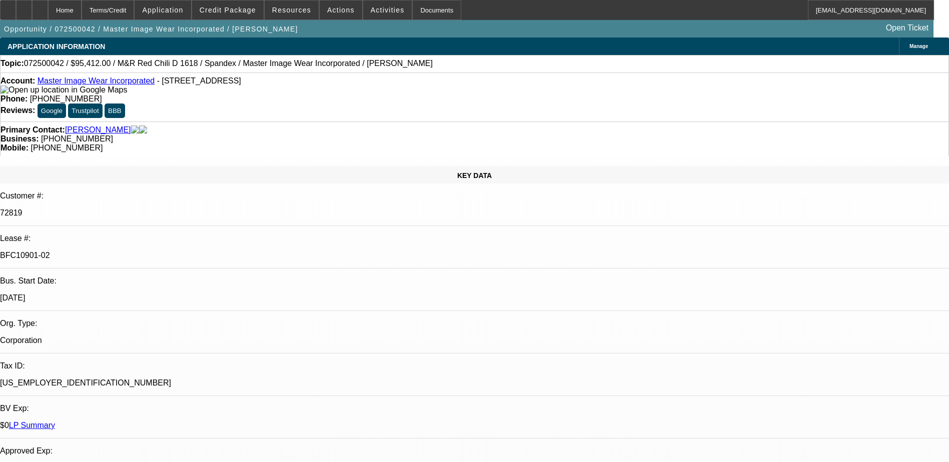
select select "3"
select select "0.1"
select select "4"
select select "0"
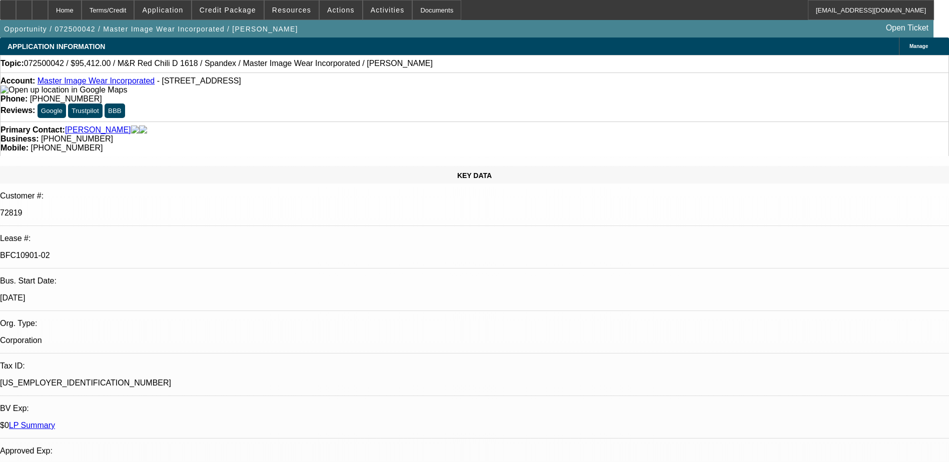
select select "3"
select select "0.1"
select select "4"
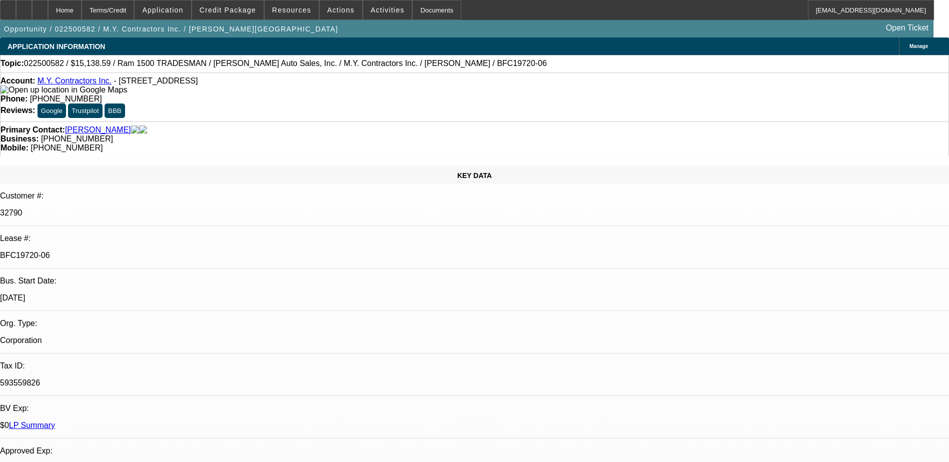
select select "0"
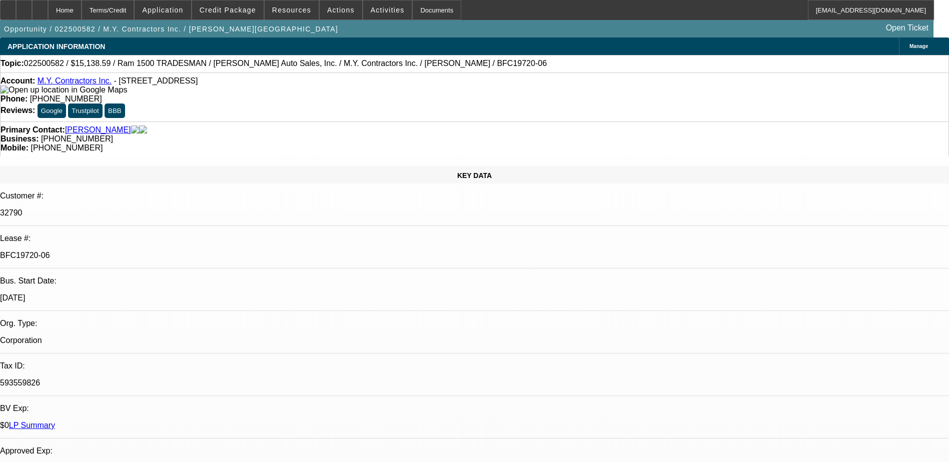
select select "0"
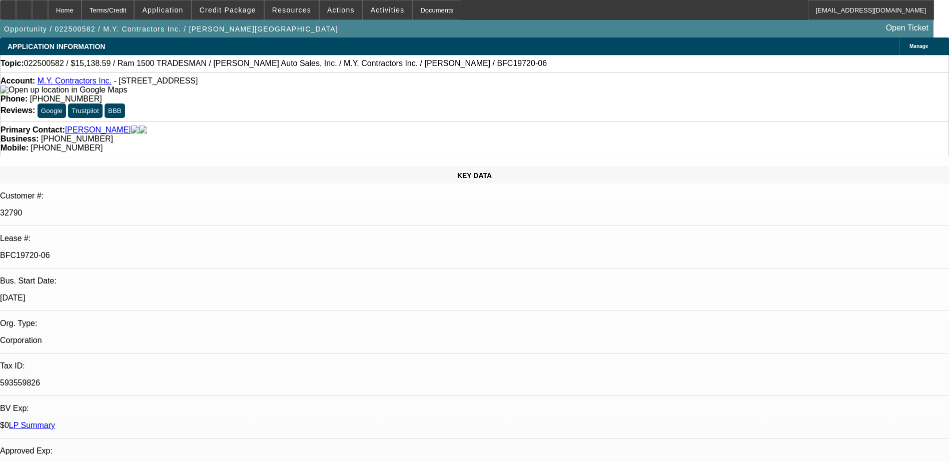
select select "0"
select select "1"
select select "6"
select select "1"
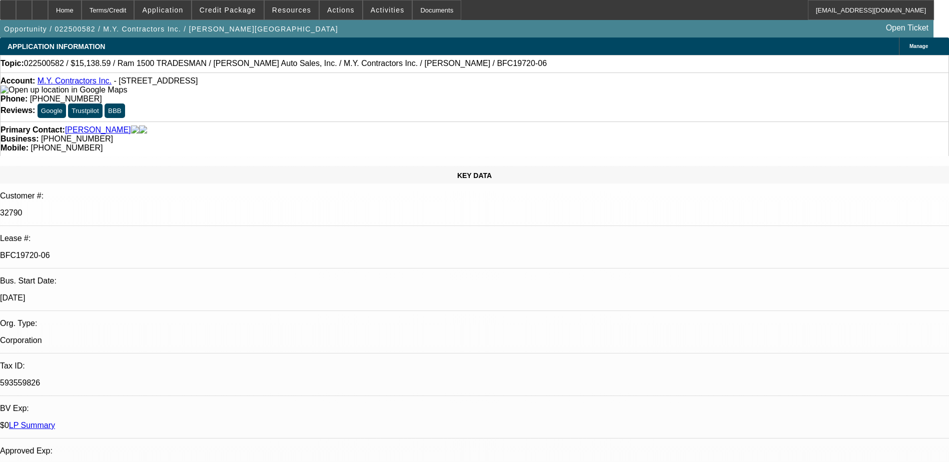
select select "6"
select select "1"
select select "6"
select select "1"
select select "6"
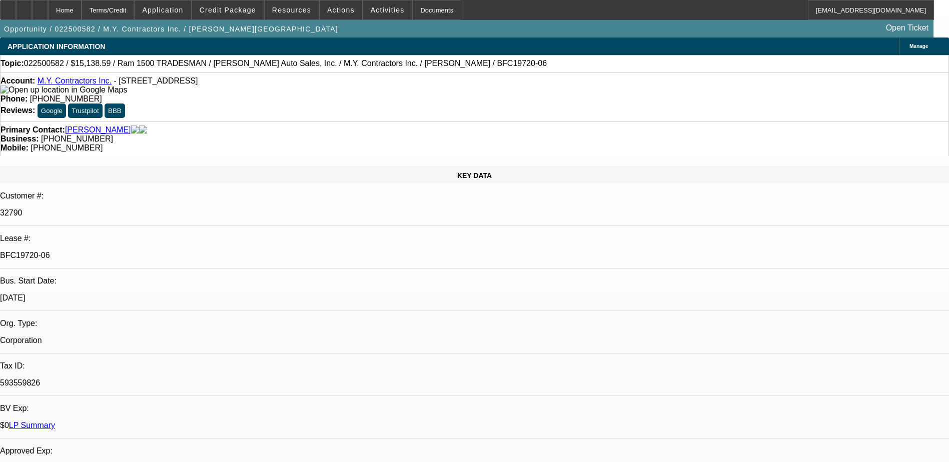
select select "1"
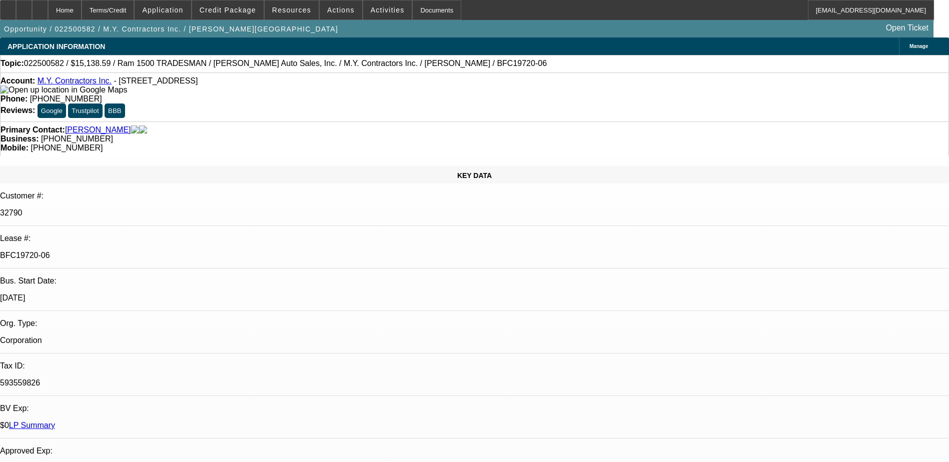
click at [48, 12] on div at bounding box center [40, 10] width 16 height 20
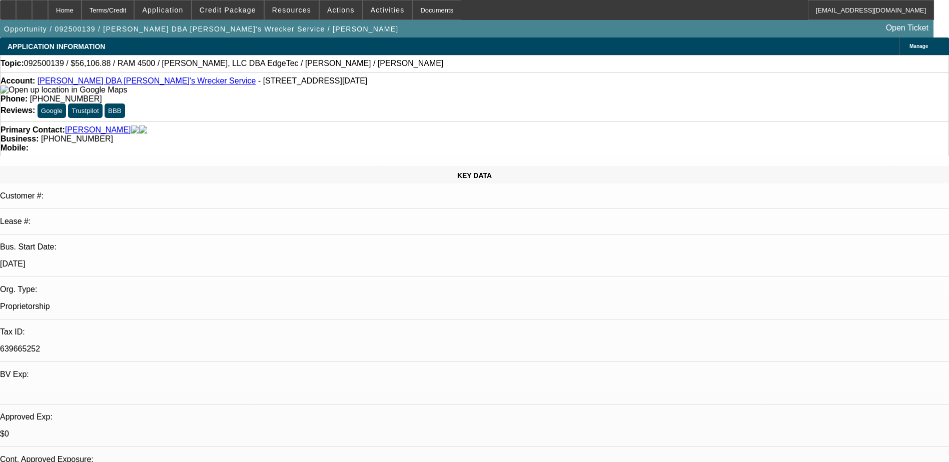
select select "0"
select select "6"
select select "0"
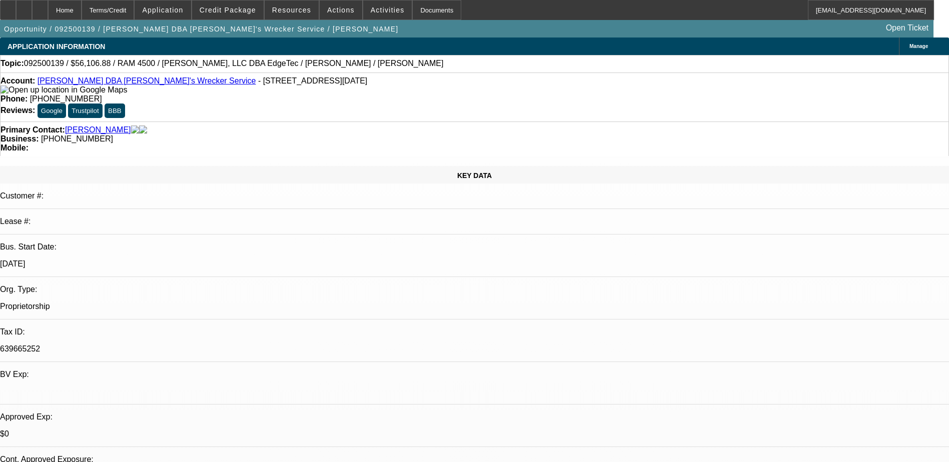
select select "0"
select select "6"
select select "0"
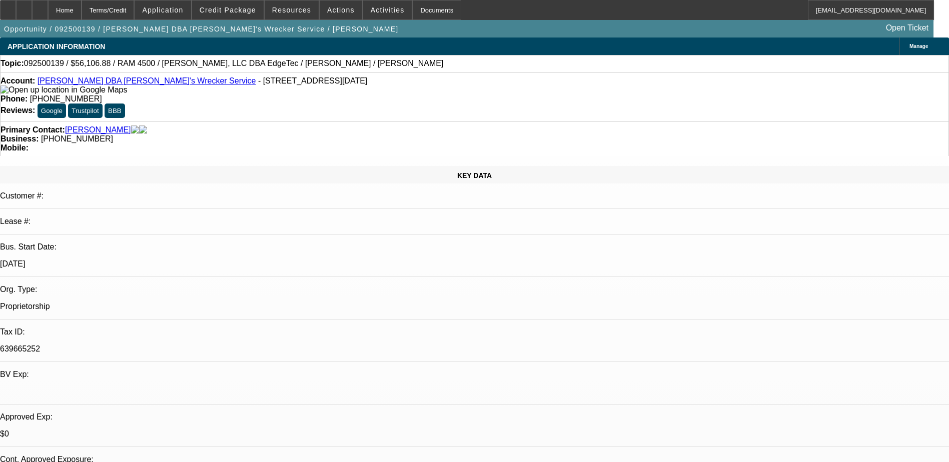
select select "0"
select select "6"
select select "0"
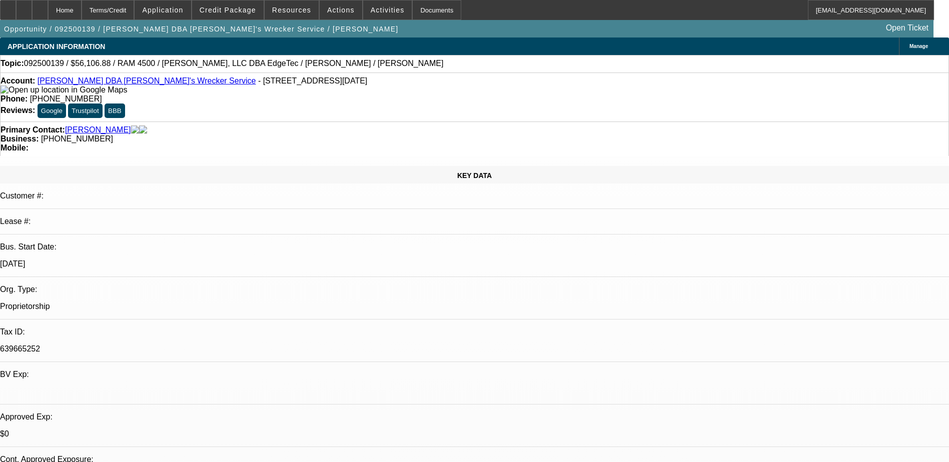
select select "6"
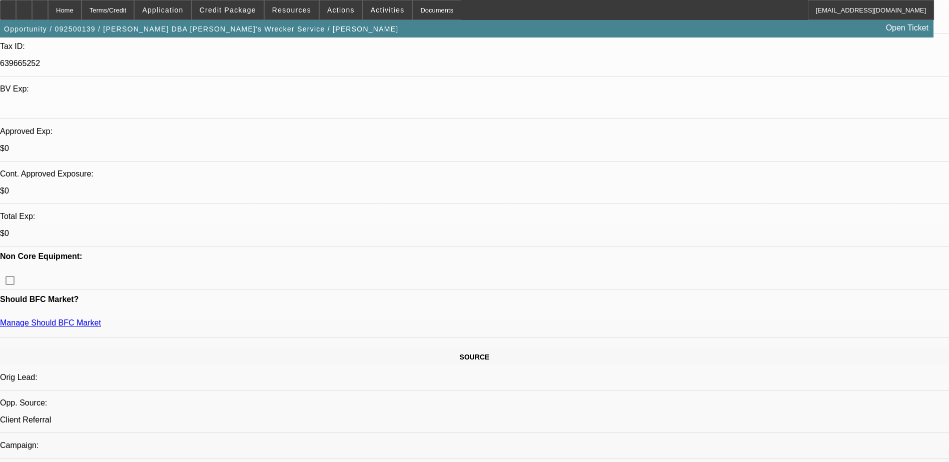
scroll to position [150, 0]
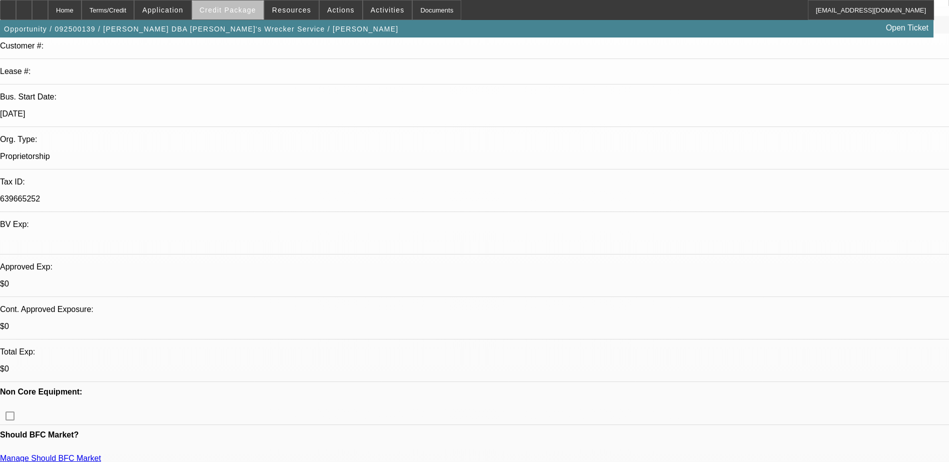
click at [254, 12] on span "Credit Package" at bounding box center [228, 10] width 57 height 8
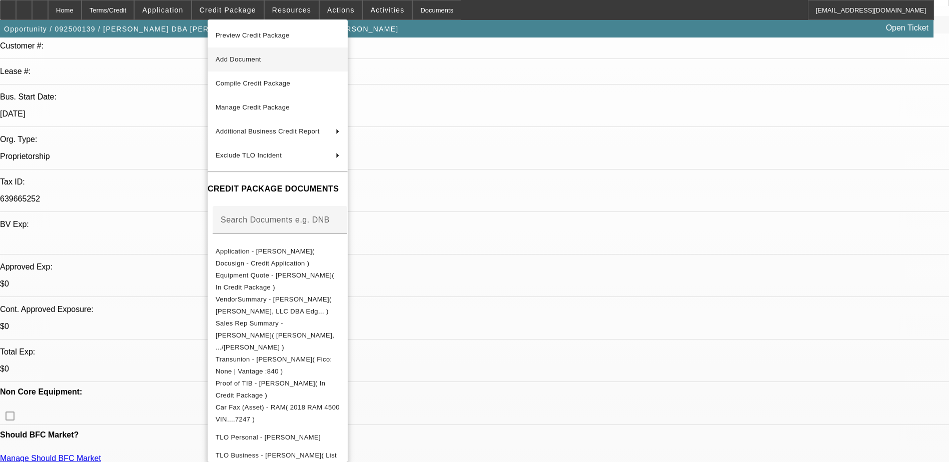
click at [305, 65] on span "Add Document" at bounding box center [278, 60] width 124 height 12
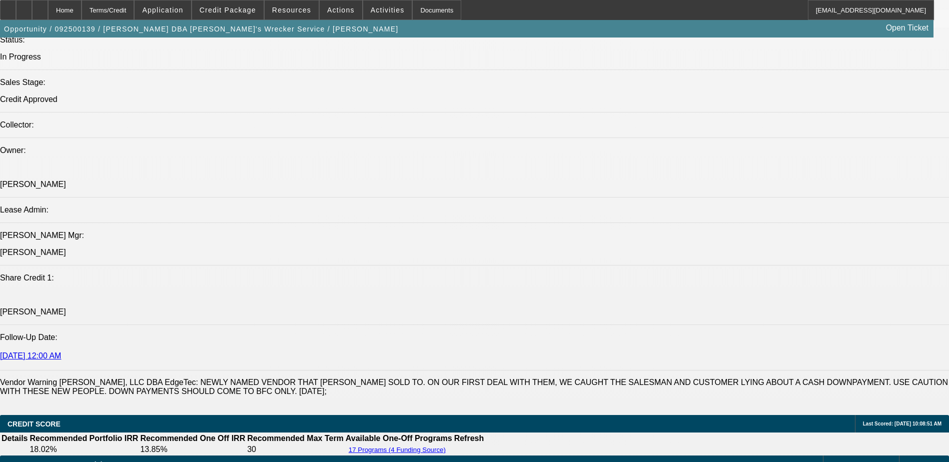
scroll to position [1300, 0]
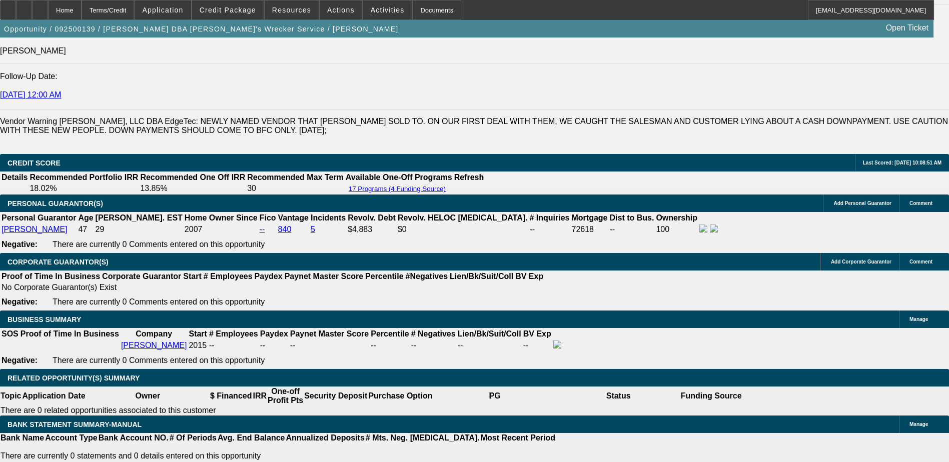
scroll to position [1350, 0]
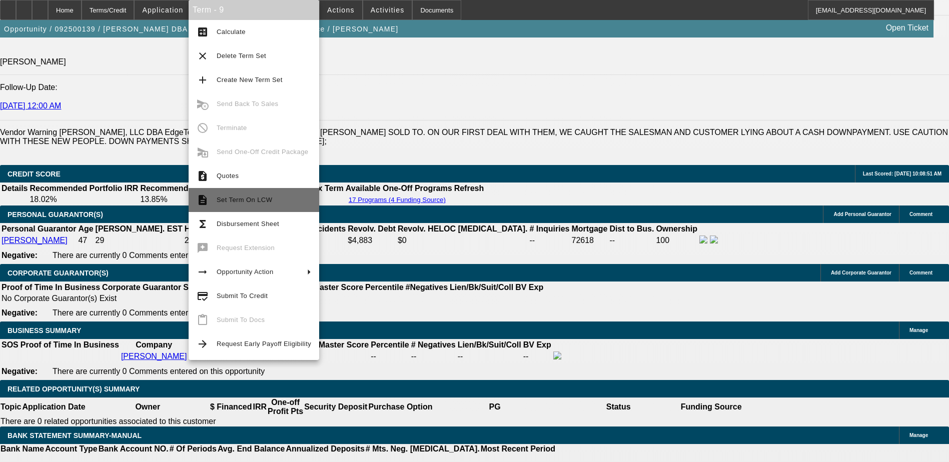
click at [266, 202] on span "Set Term On LCW" at bounding box center [245, 200] width 56 height 8
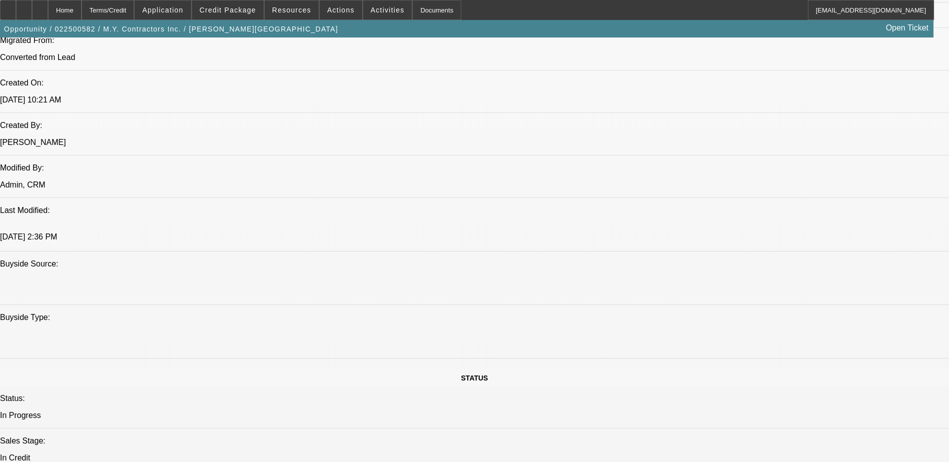
select select "0"
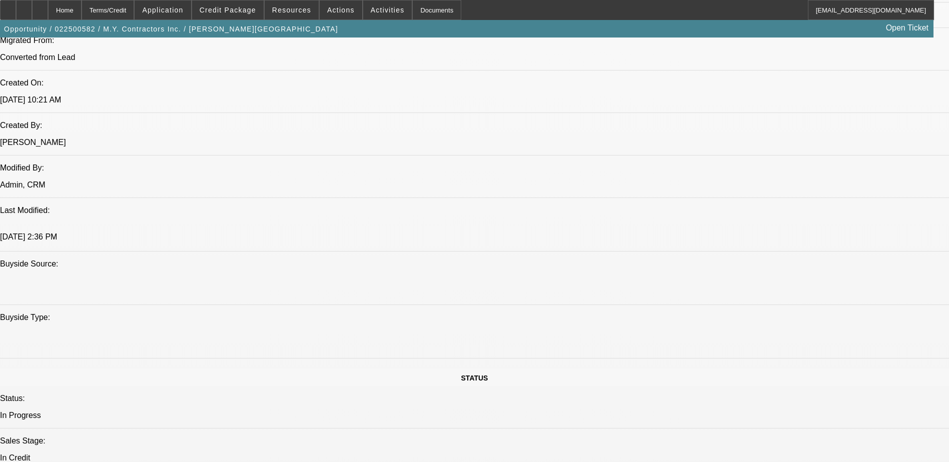
select select "0"
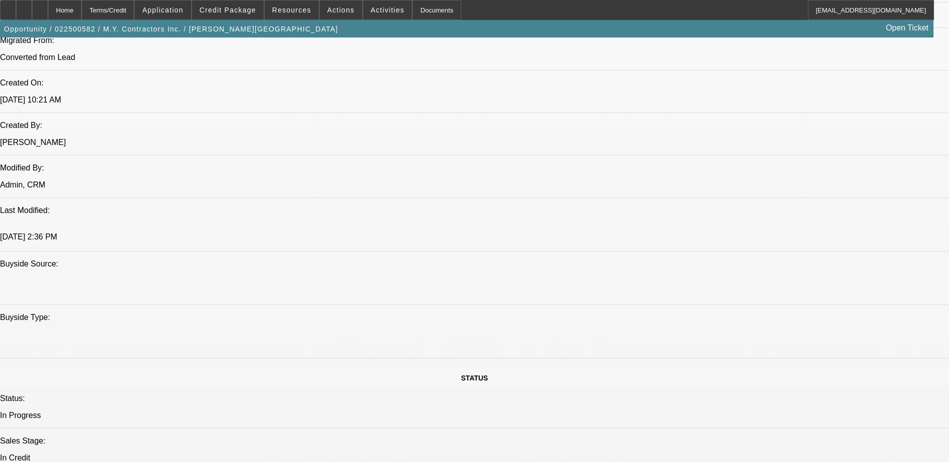
select select "0"
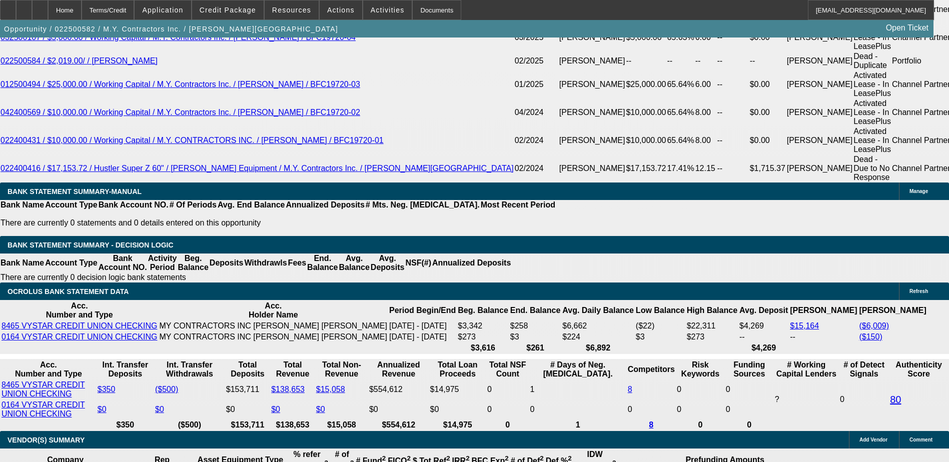
select select "1"
select select "6"
select select "1"
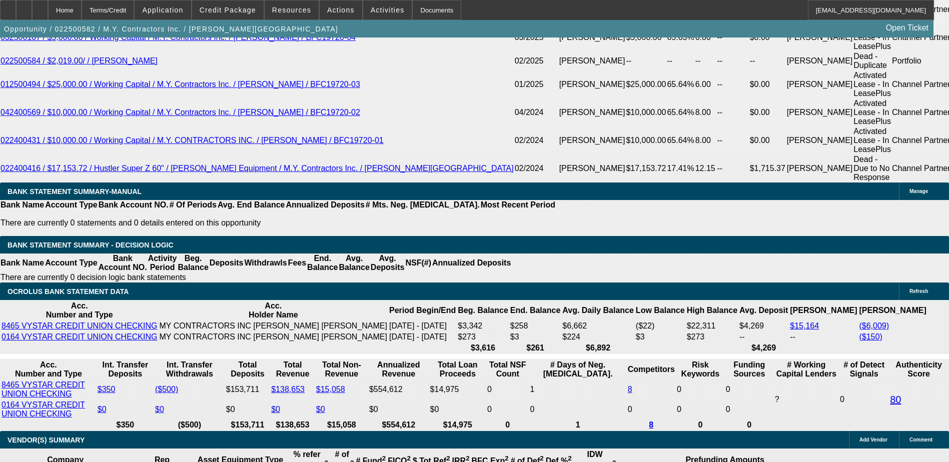
select select "6"
select select "1"
select select "6"
select select "1"
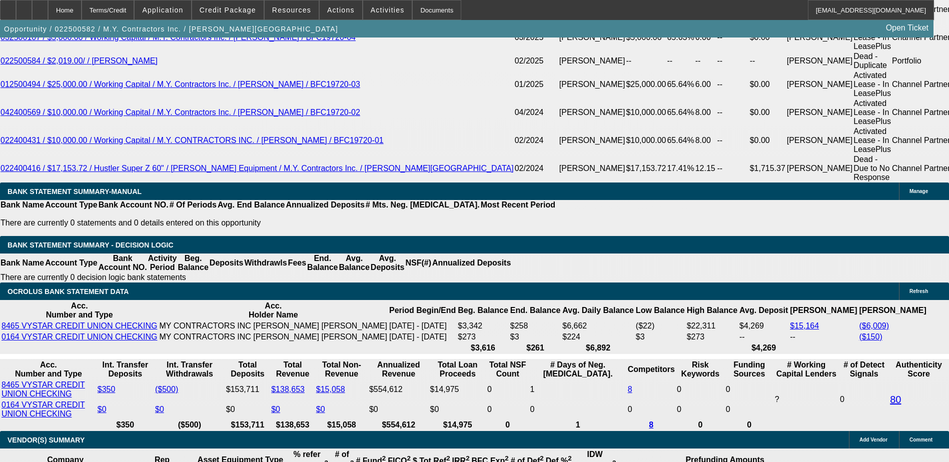
select select "1"
select select "6"
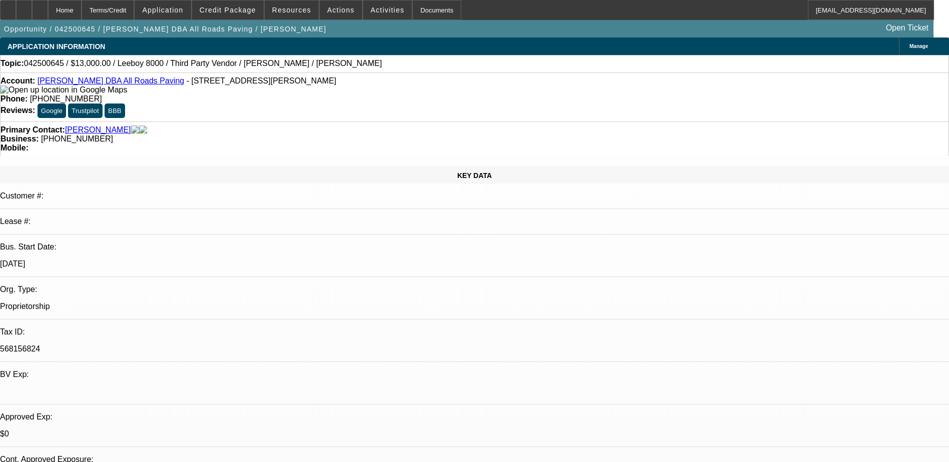
select select "0"
select select "3"
select select "0.1"
select select "5"
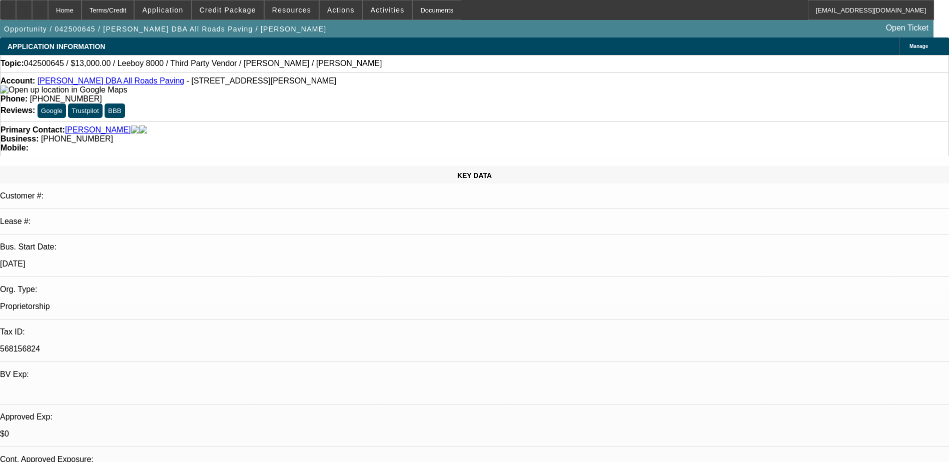
select select "0"
select select "3"
select select "0.1"
select select "5"
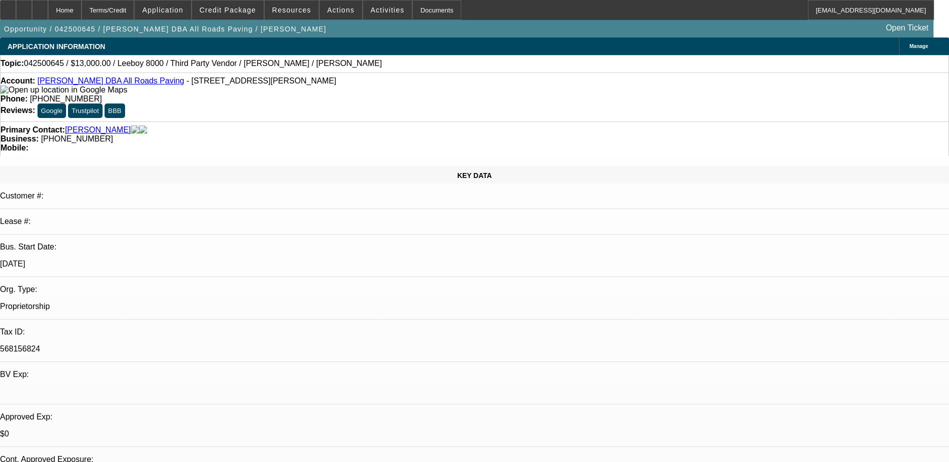
select select "0"
select select "3"
select select "0.1"
select select "5"
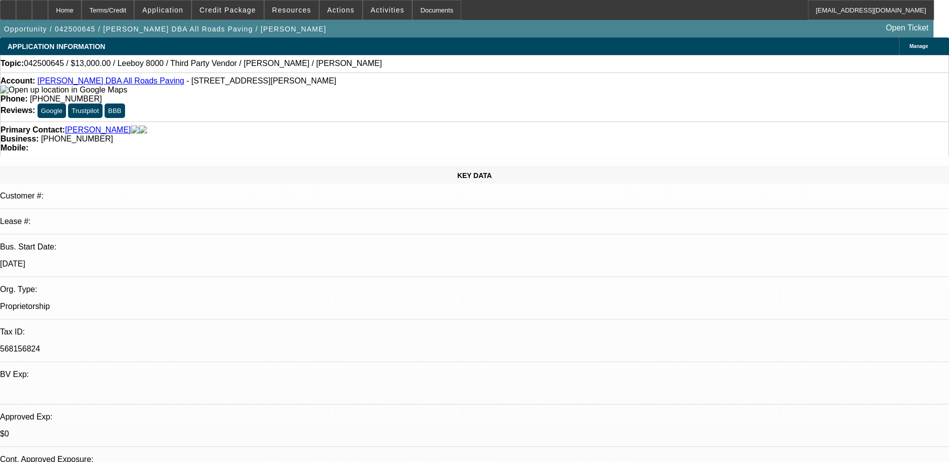
select select "0"
select select "3"
select select "0.1"
select select "5"
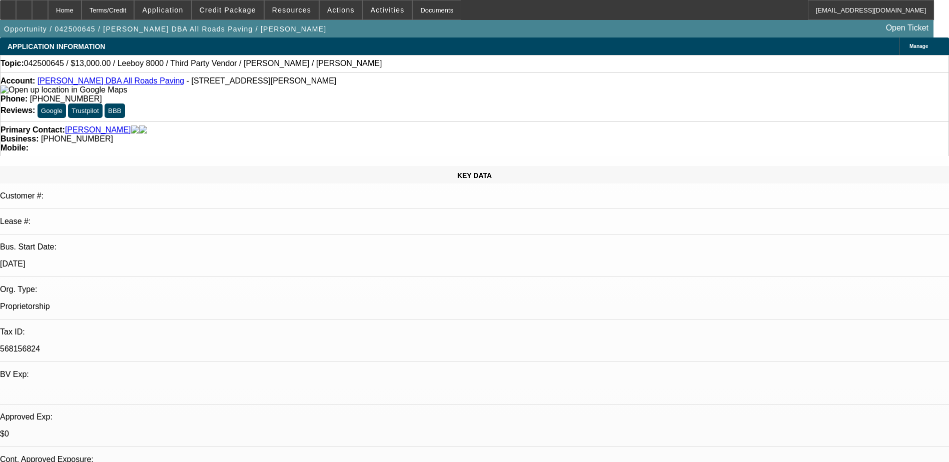
select select "0"
select select "6"
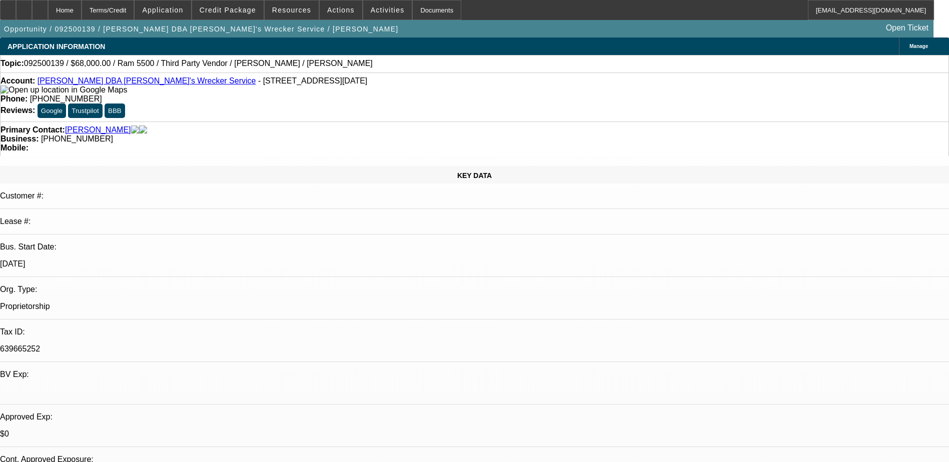
select select "0"
select select "6"
select select "0"
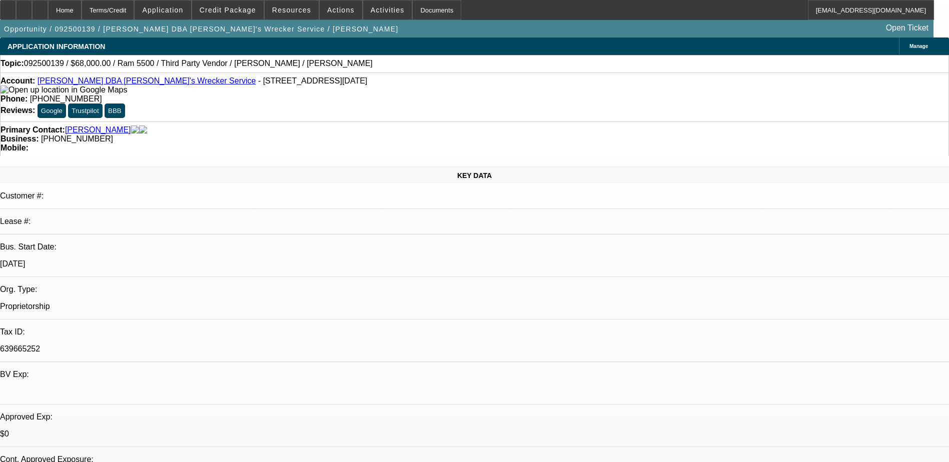
select select "0"
select select "6"
select select "0"
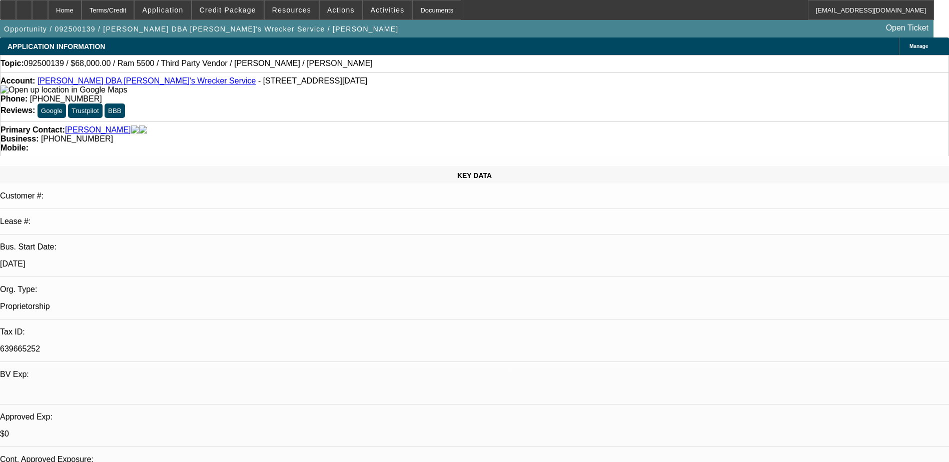
select select "0"
select select "6"
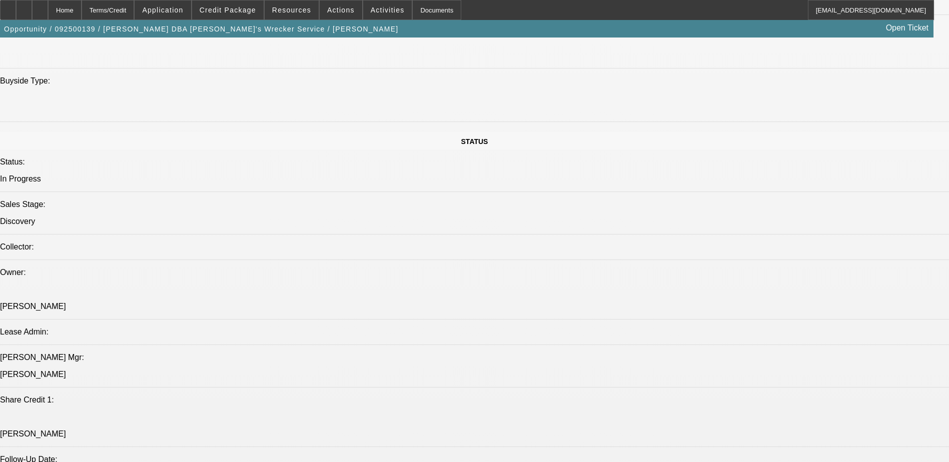
scroll to position [900, 0]
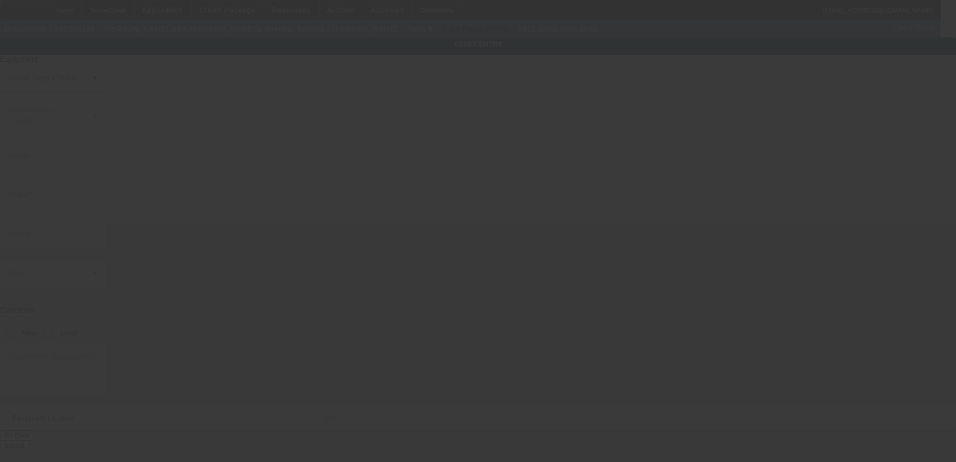
type input "[US_VEHICLE_IDENTIFICATION_NUMBER]"
type input "Ram"
type input "5500"
radio input "true"
type textarea "Make: Ram; Model: 5500"
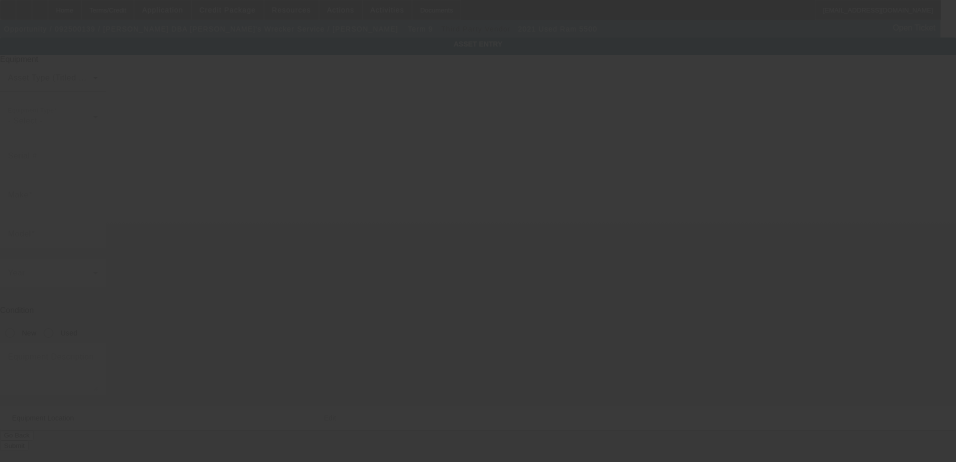
type input "[STREET_ADDRESS]"
type input "[GEOGRAPHIC_DATA]"
type input "77001"
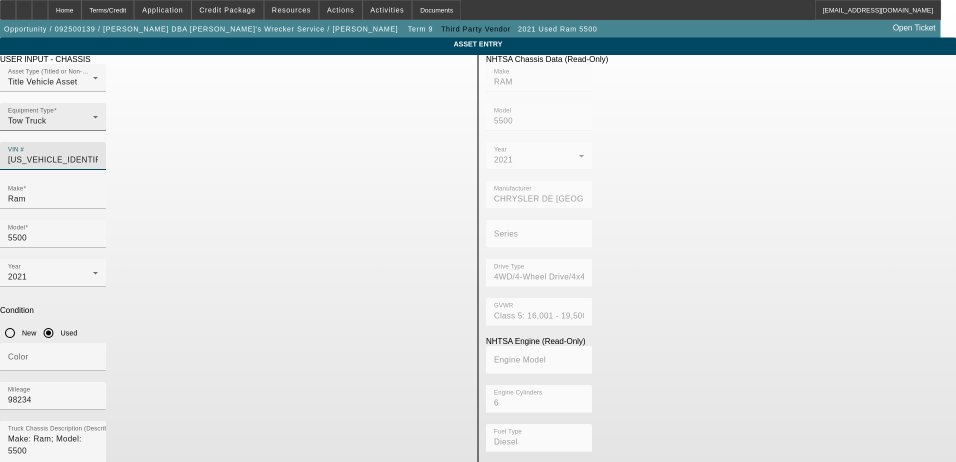
drag, startPoint x: 433, startPoint y: 140, endPoint x: 279, endPoint y: 150, distance: 154.3
click at [279, 150] on div "Asset Type (Titled or Non-Titled) Title Vehicle Asset Equipment Type Tow Truck …" at bounding box center [235, 122] width 470 height 117
click at [82, 16] on div "Home" at bounding box center [65, 10] width 34 height 20
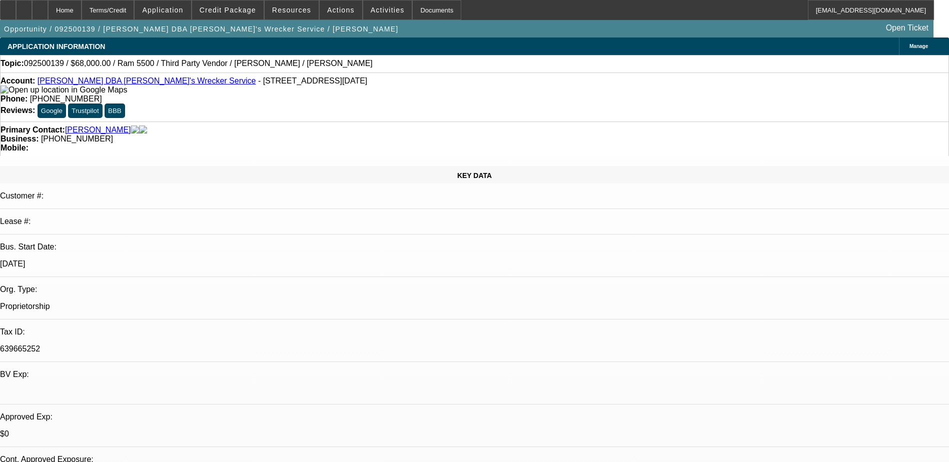
select select "0"
select select "6"
select select "0"
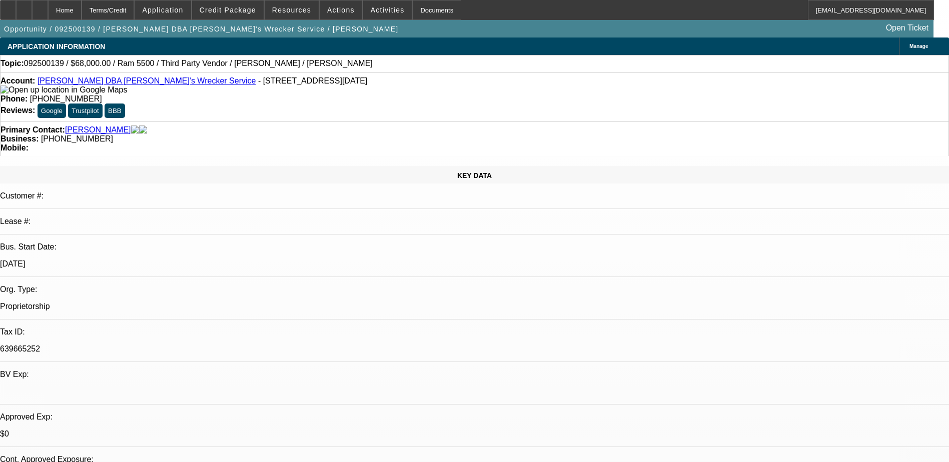
select select "0"
select select "6"
select select "0"
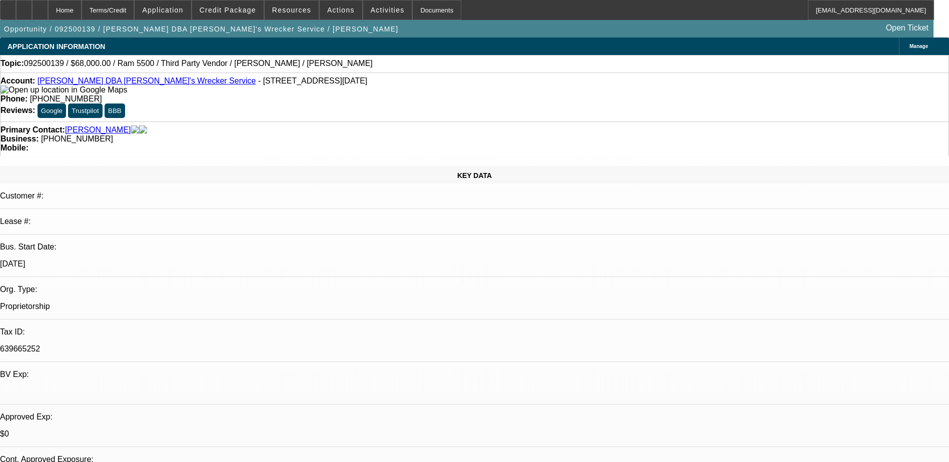
select select "0"
select select "6"
select select "0"
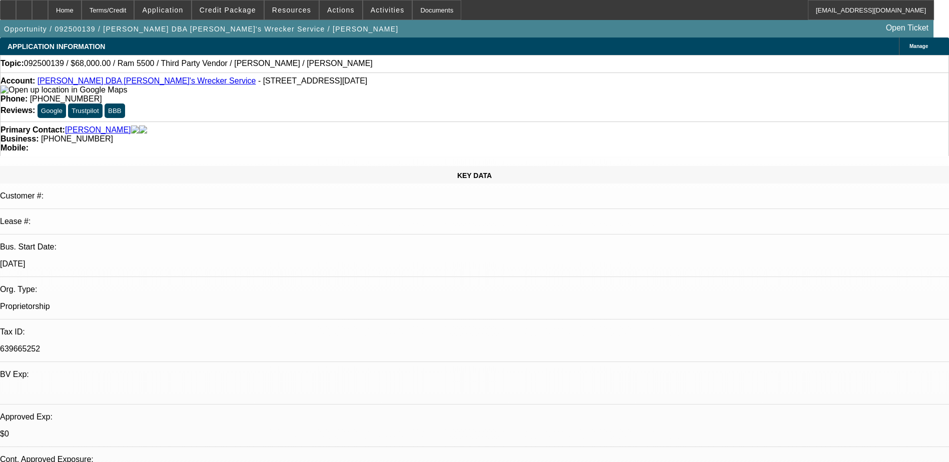
select select "6"
click at [251, 14] on span "Credit Package" at bounding box center [228, 10] width 57 height 8
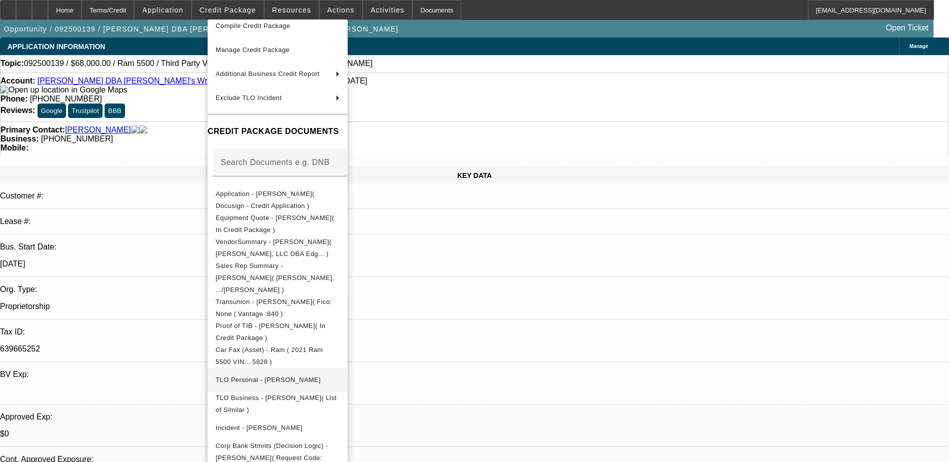
scroll to position [120, 0]
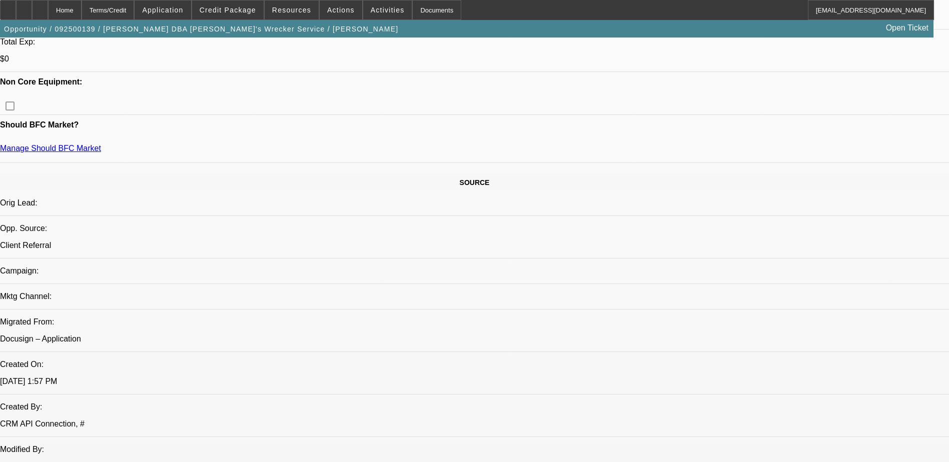
scroll to position [550, 0]
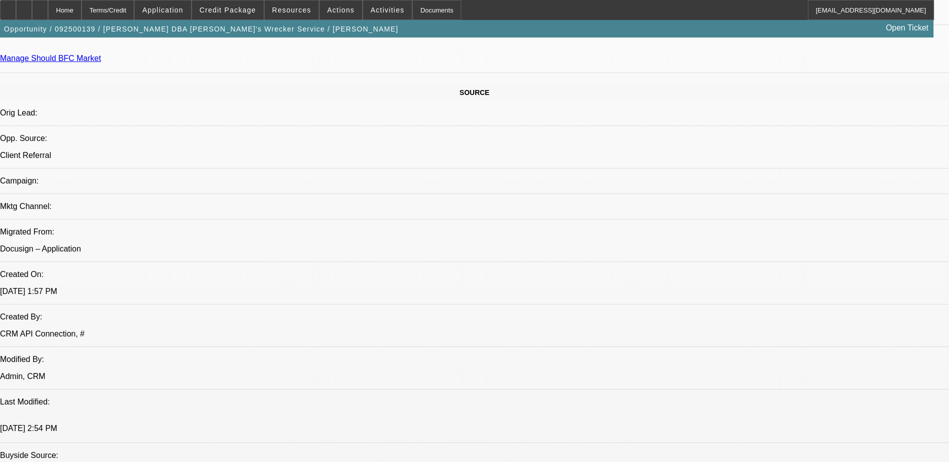
click at [233, 8] on span "Credit Package" at bounding box center [228, 10] width 57 height 8
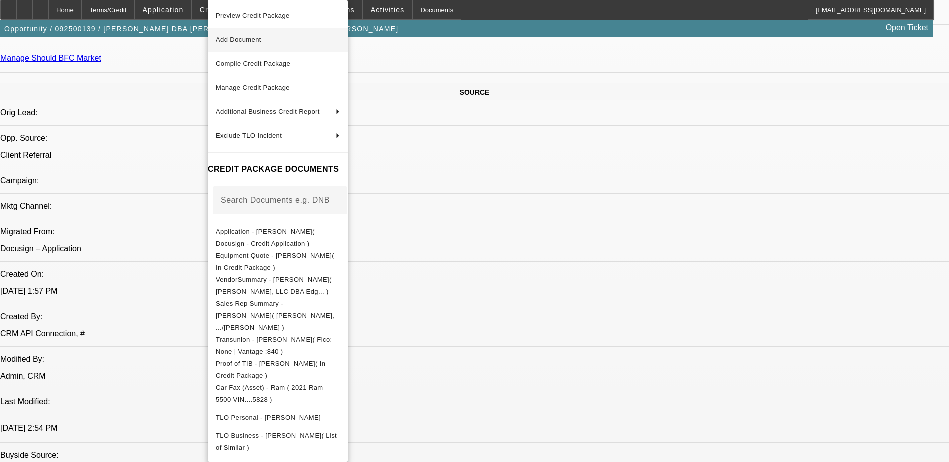
click at [348, 46] on button "Add Document" at bounding box center [278, 40] width 140 height 24
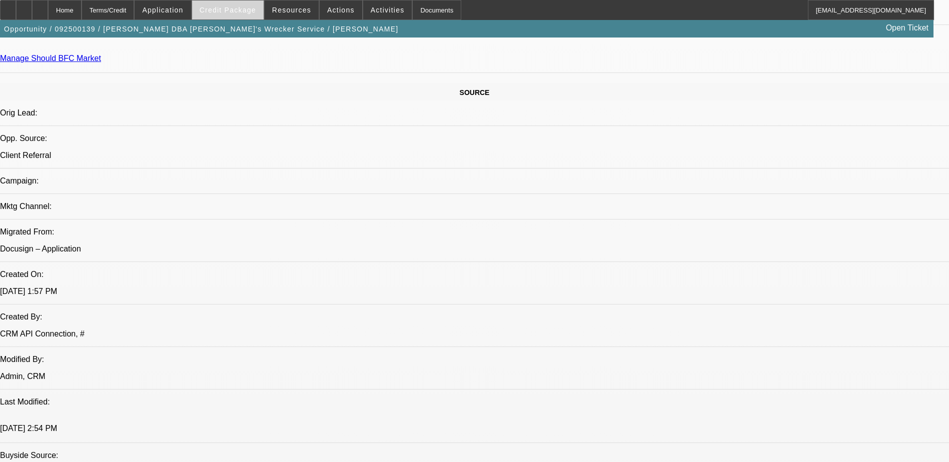
click at [216, 11] on span "Credit Package" at bounding box center [228, 10] width 57 height 8
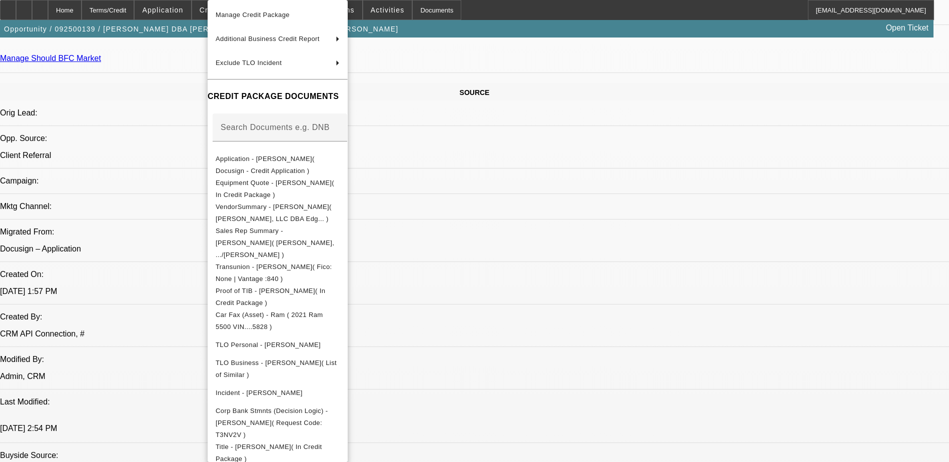
scroll to position [125, 0]
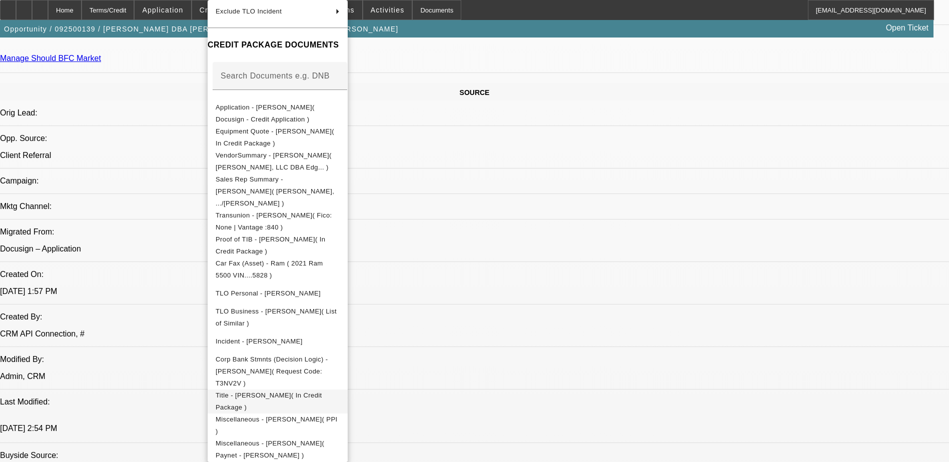
click at [340, 390] on span "Title - Andrew Mokoro( In Credit Package )" at bounding box center [278, 402] width 124 height 24
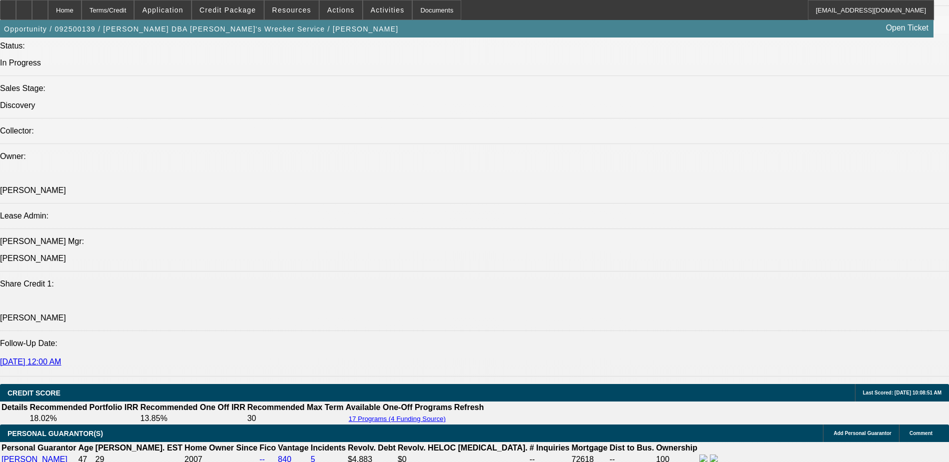
scroll to position [1300, 0]
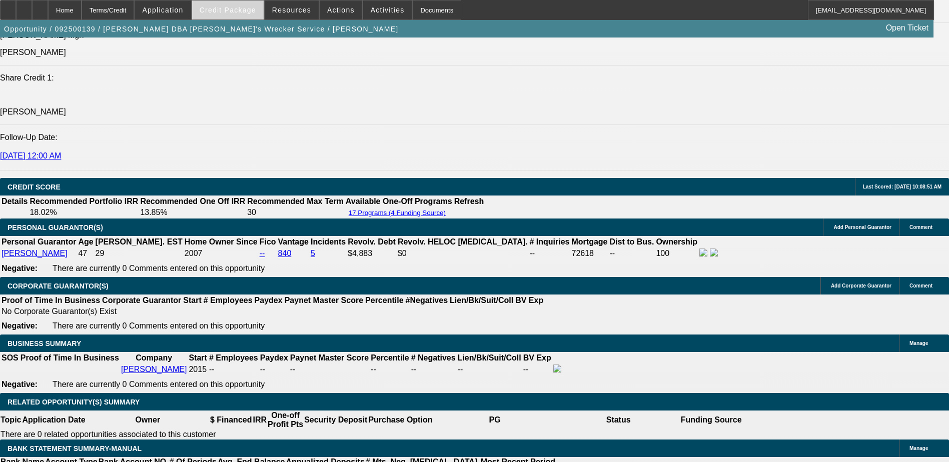
click at [256, 11] on span "Credit Package" at bounding box center [228, 10] width 57 height 8
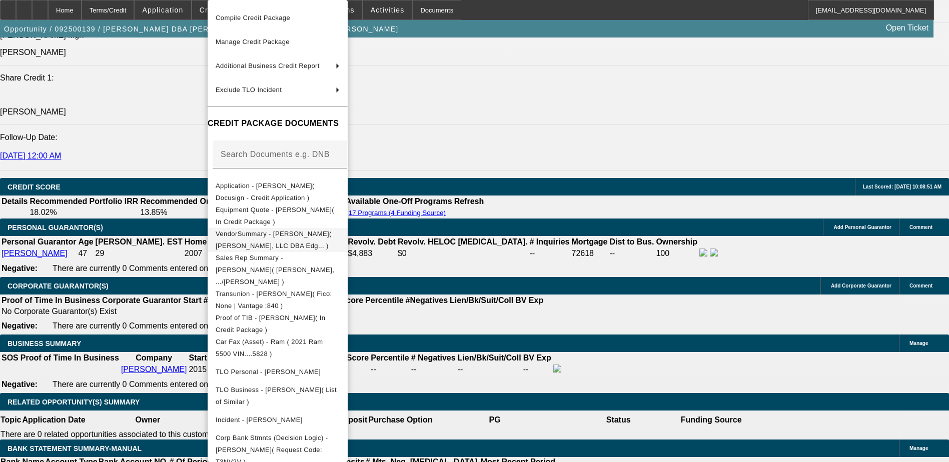
scroll to position [125, 0]
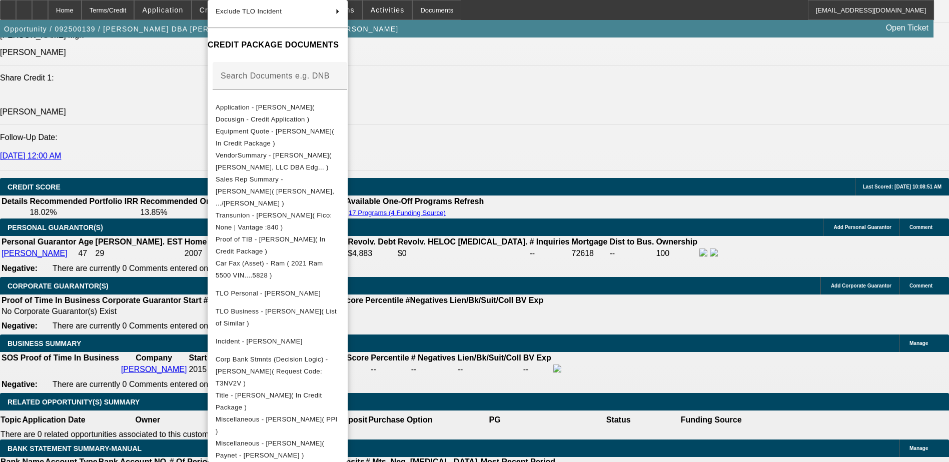
click at [126, 246] on div at bounding box center [474, 231] width 949 height 462
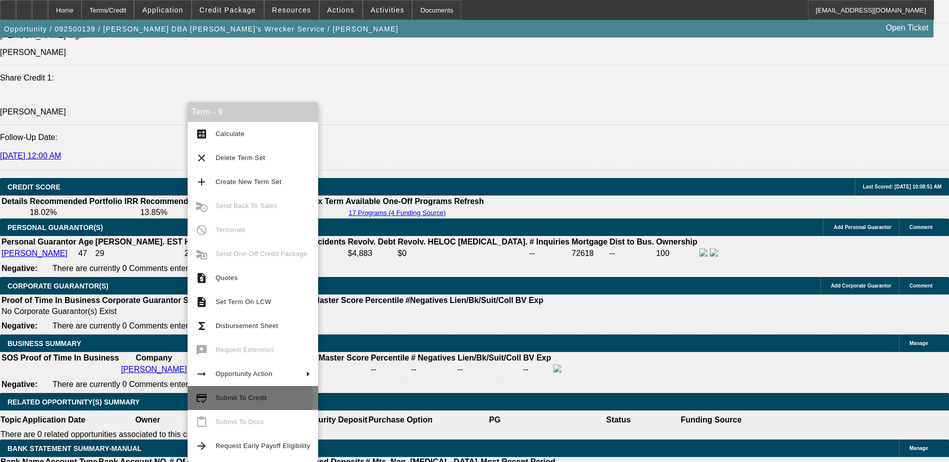
click at [230, 395] on span "Submit To Credit" at bounding box center [241, 398] width 51 height 8
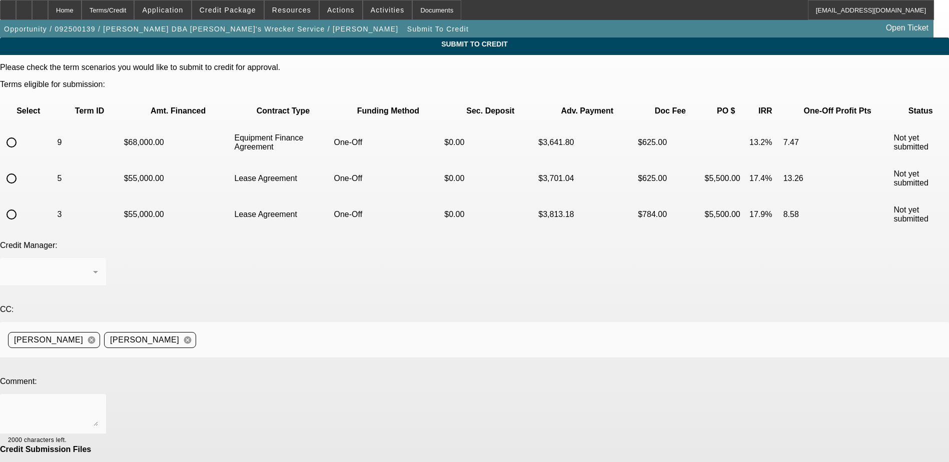
click at [22, 133] on input "radio" at bounding box center [12, 143] width 20 height 20
radio input "true"
click at [134, 18] on div "Terms/Credit" at bounding box center [108, 10] width 53 height 20
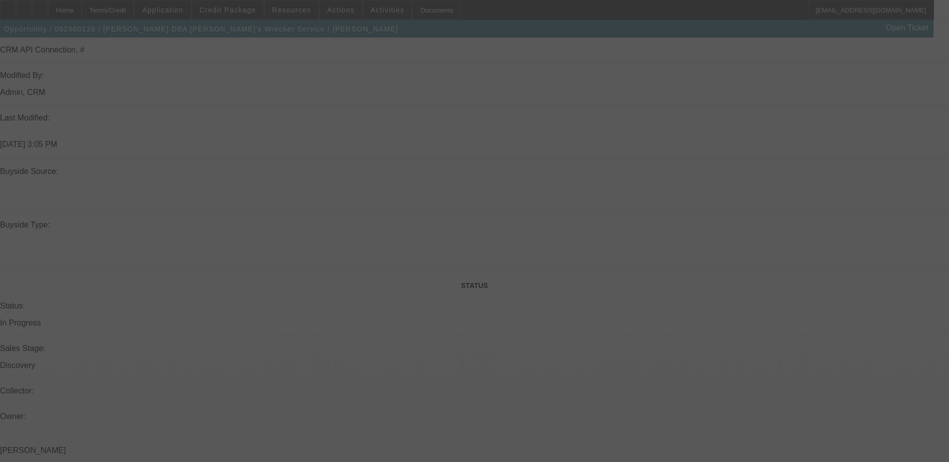
scroll to position [895, 0]
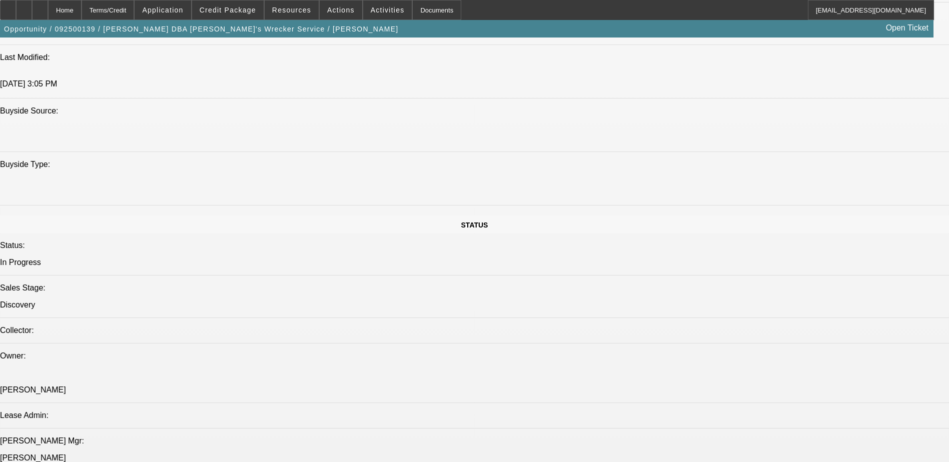
select select "0"
select select "6"
select select "0"
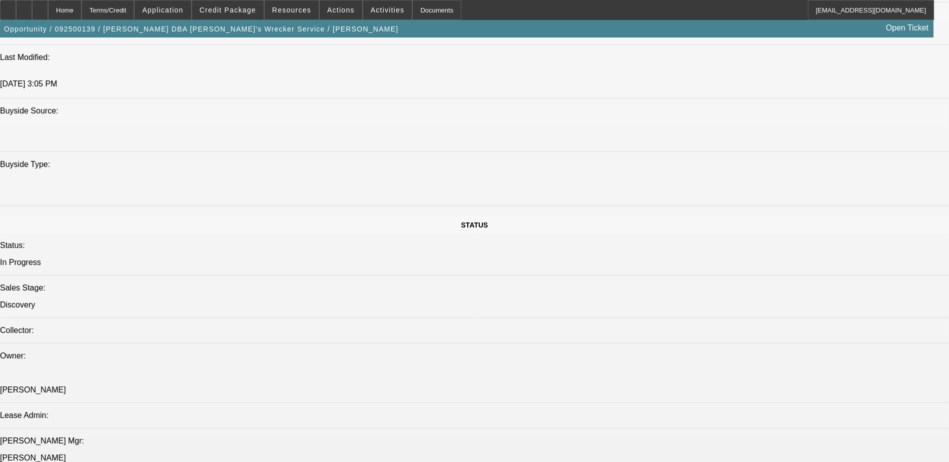
select select "0"
select select "6"
select select "0"
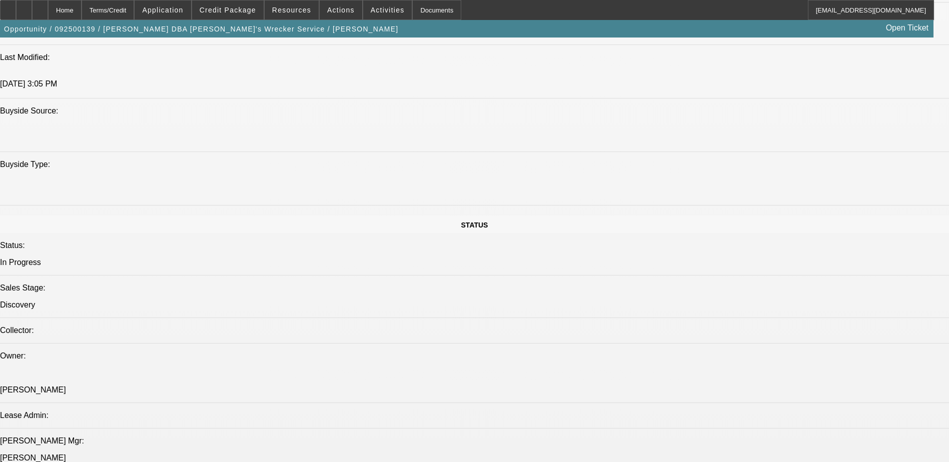
select select "0"
select select "6"
select select "0"
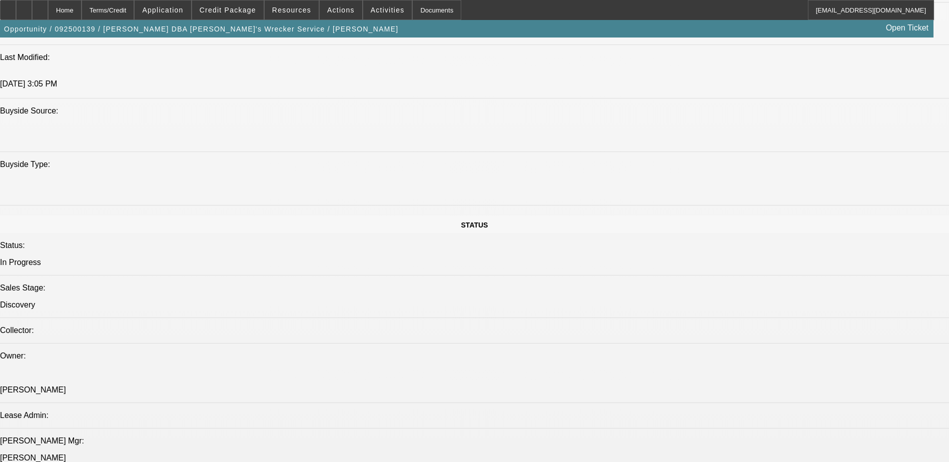
select select "6"
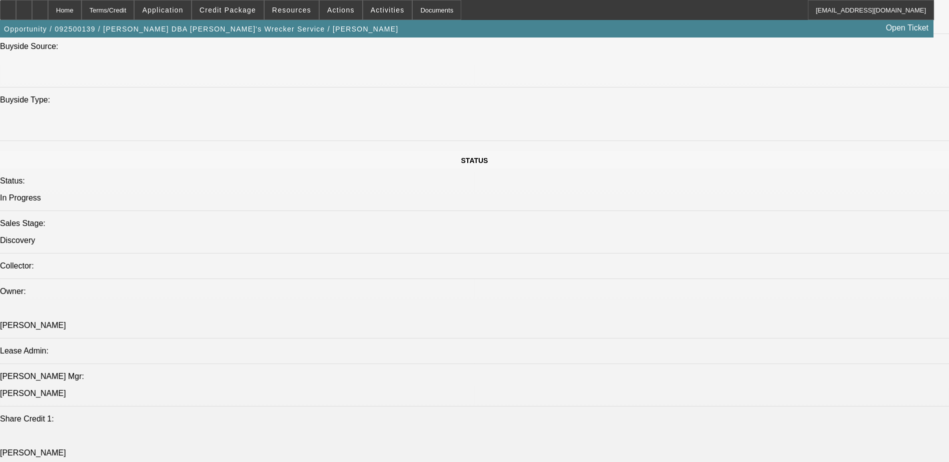
scroll to position [1245, 0]
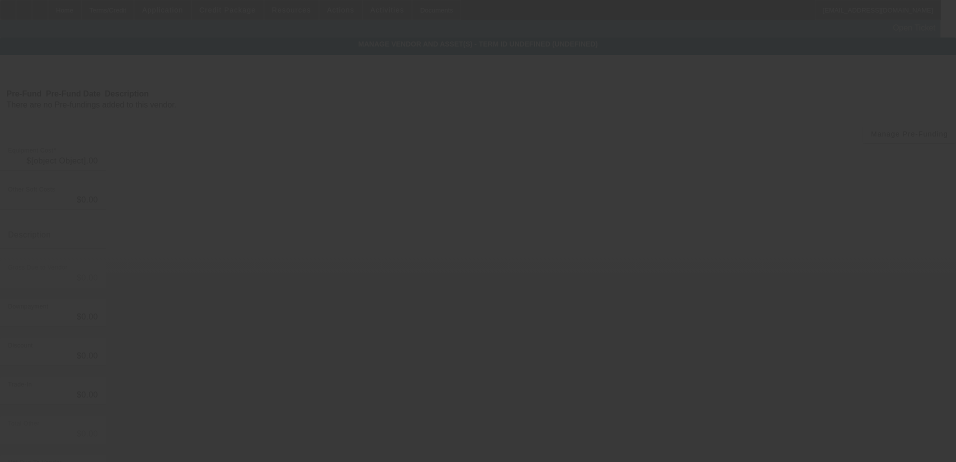
type input "$68,000.00"
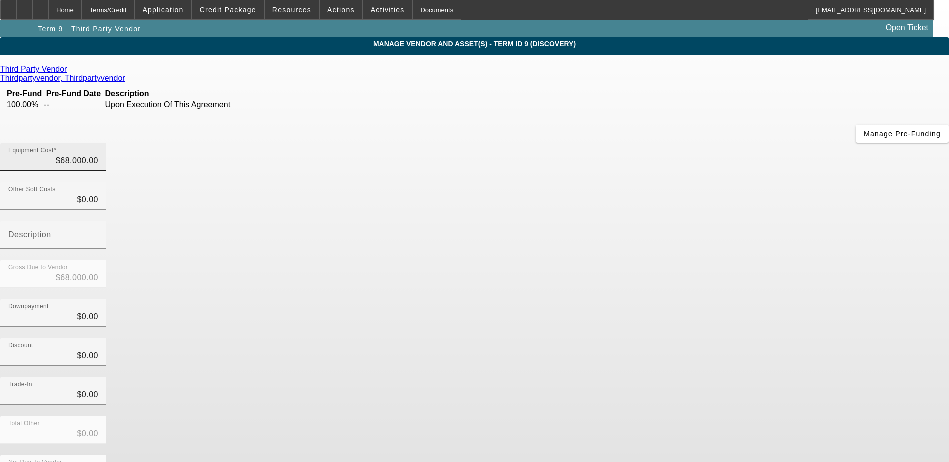
click at [98, 143] on div "Equipment Cost $68,000.00" at bounding box center [53, 157] width 90 height 28
click at [98, 155] on input "68000" at bounding box center [53, 161] width 90 height 12
type input "6"
type input "$6.00"
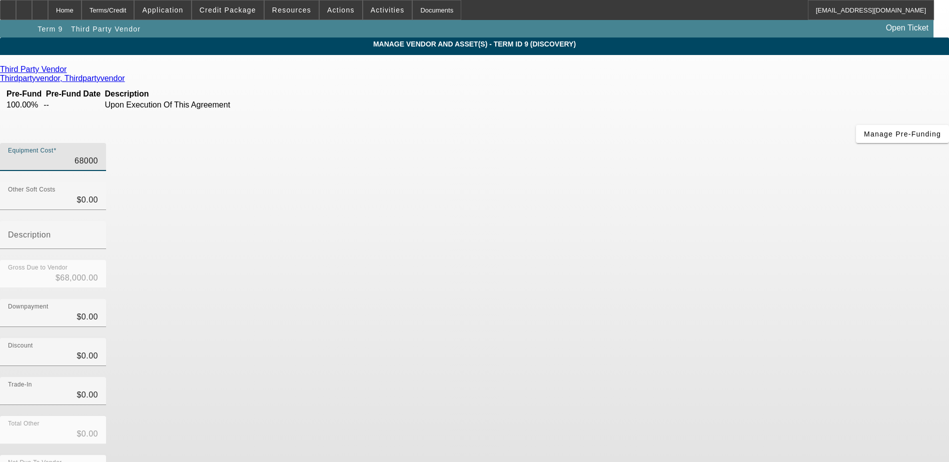
type input "$6.00"
type input "69"
type input "$69.00"
type input "695"
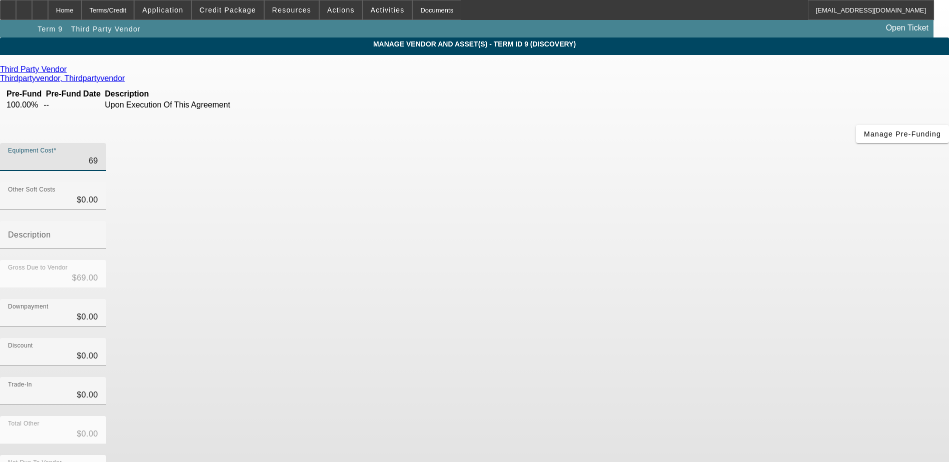
type input "$695.00"
type input "6953"
type input "$6,953.00"
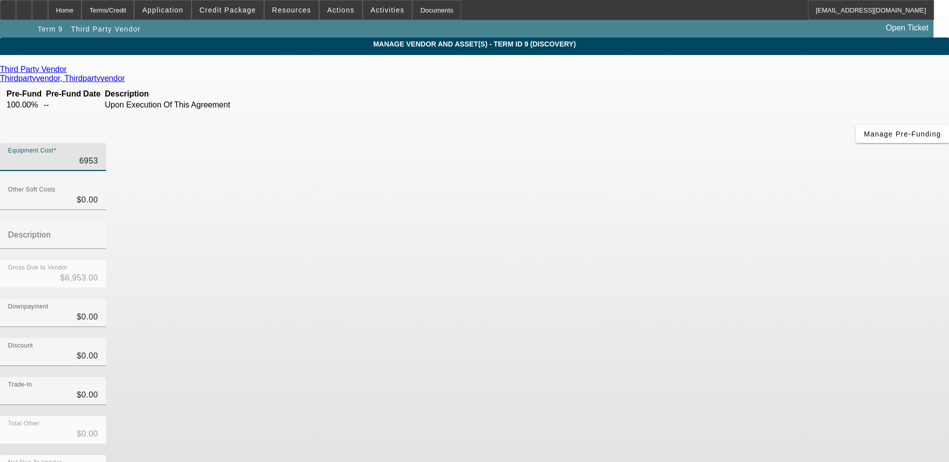
type input "69537"
type input "$69,537.00"
type input "69537.2"
type input "$69,537.20"
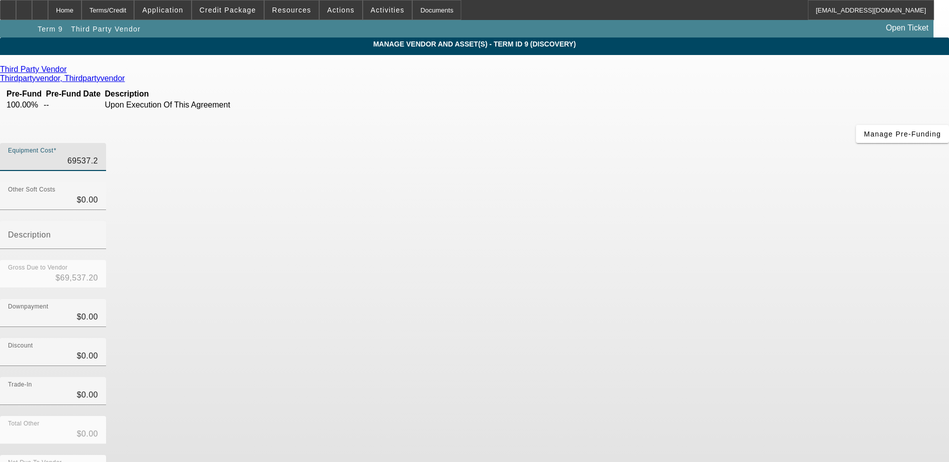
type input "$69,537.20"
type input "69537.29"
type input "$69,537.29"
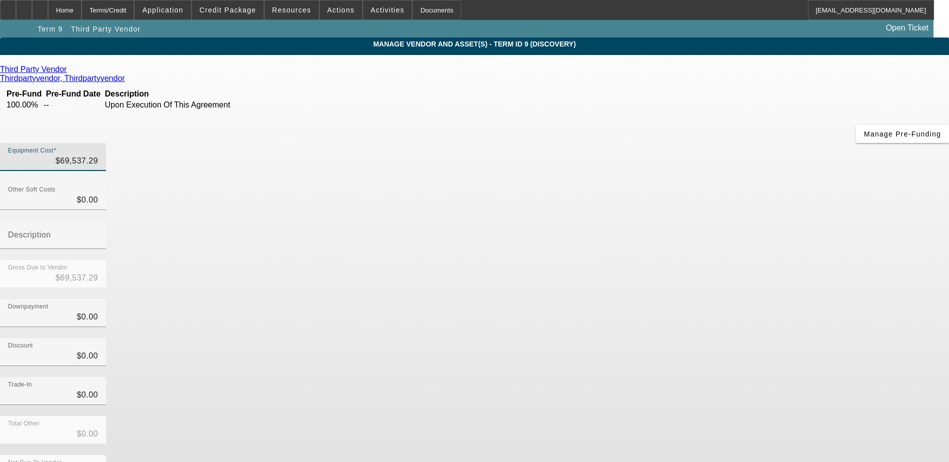
click at [644, 299] on div "Downpayment $0.00" at bounding box center [474, 318] width 949 height 39
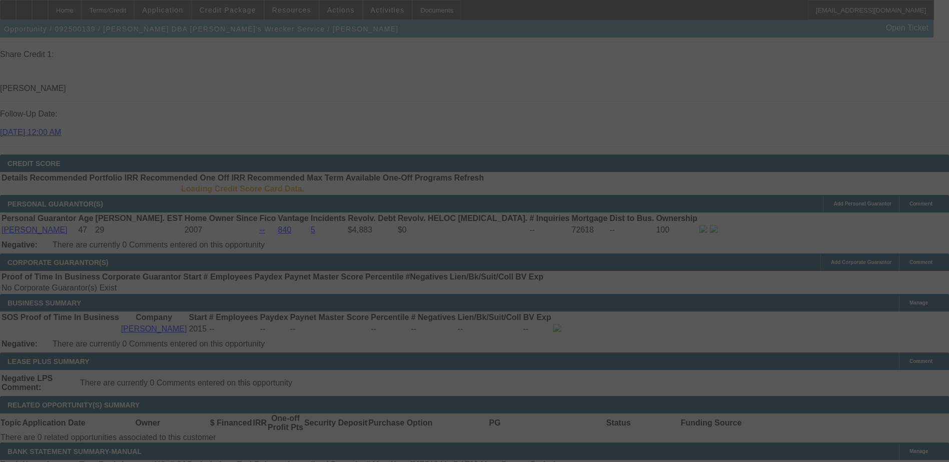
scroll to position [1252, 0]
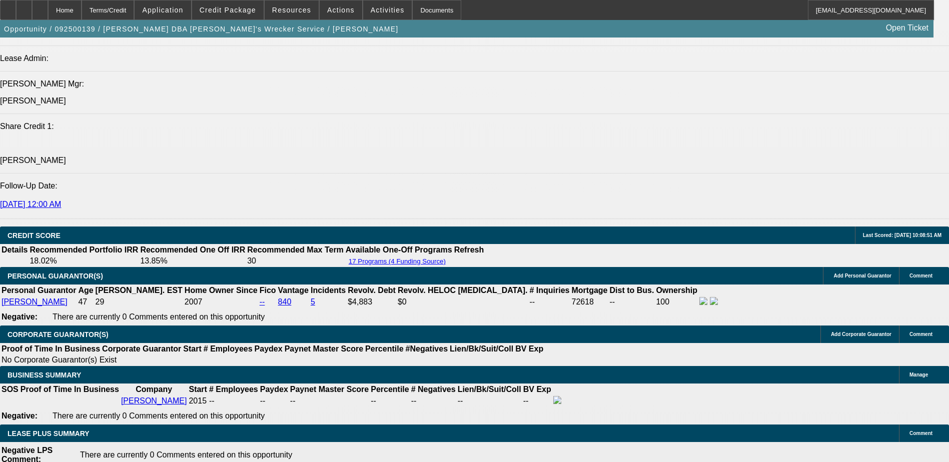
select select "0"
select select "6"
select select "0"
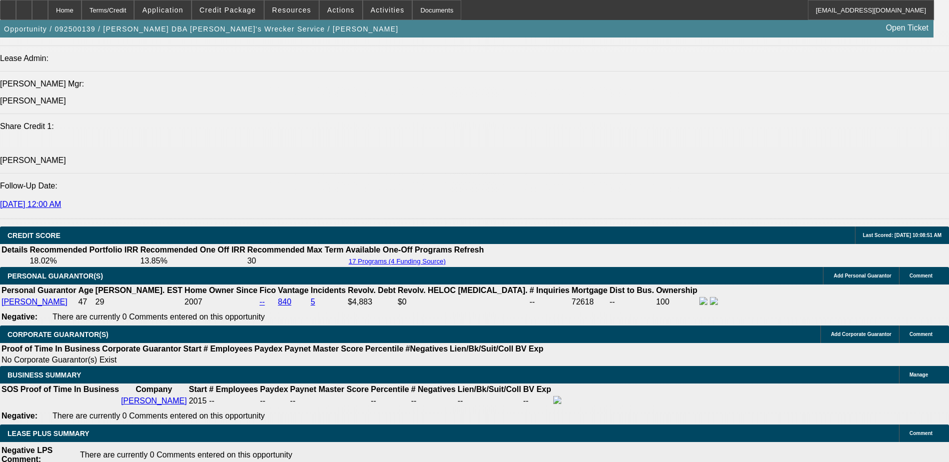
select select "0"
select select "6"
select select "0"
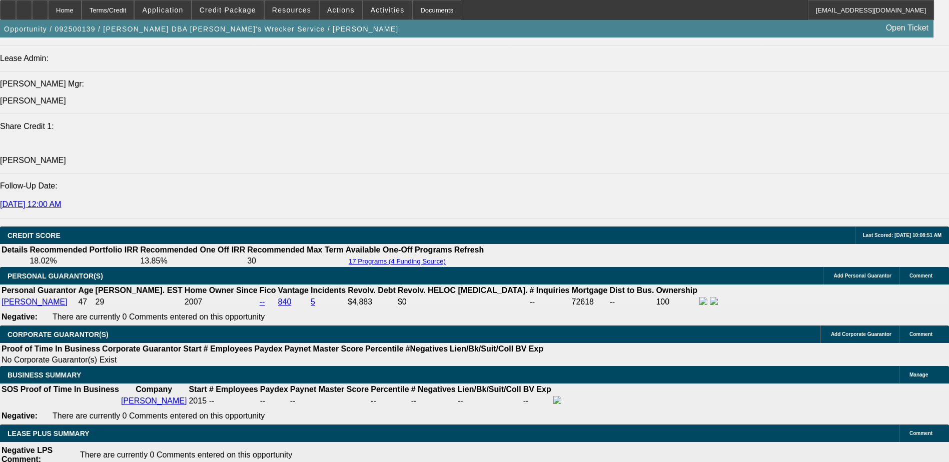
select select "0"
select select "6"
select select "0"
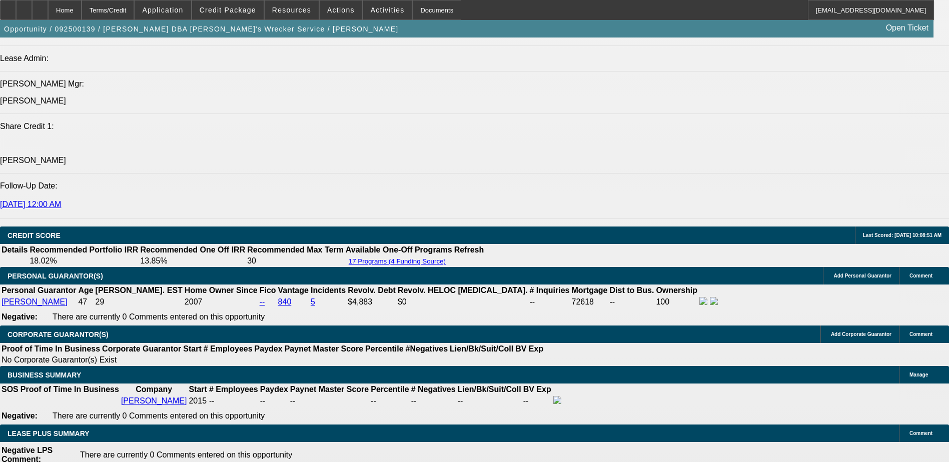
select select "6"
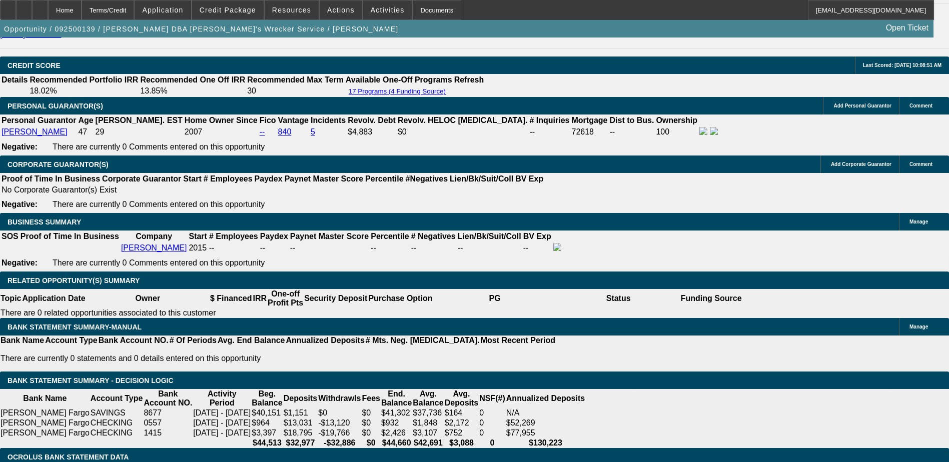
scroll to position [1272, 0]
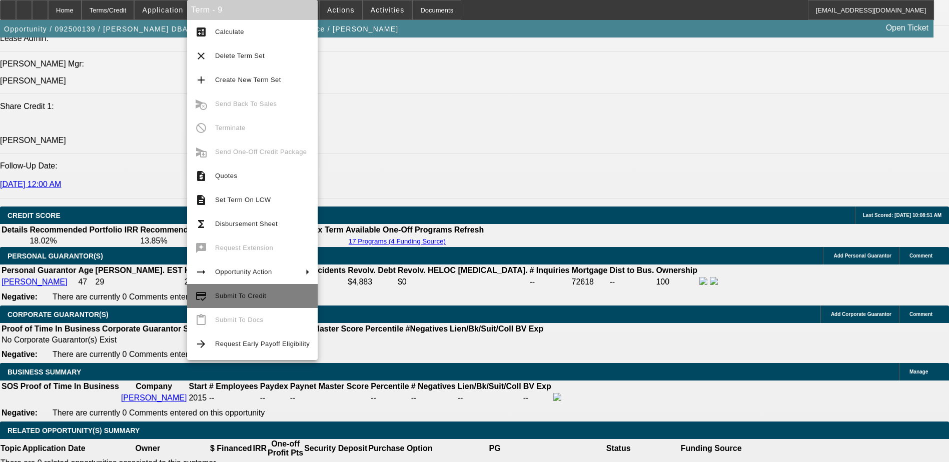
click at [272, 296] on span "Submit To Credit" at bounding box center [262, 296] width 95 height 12
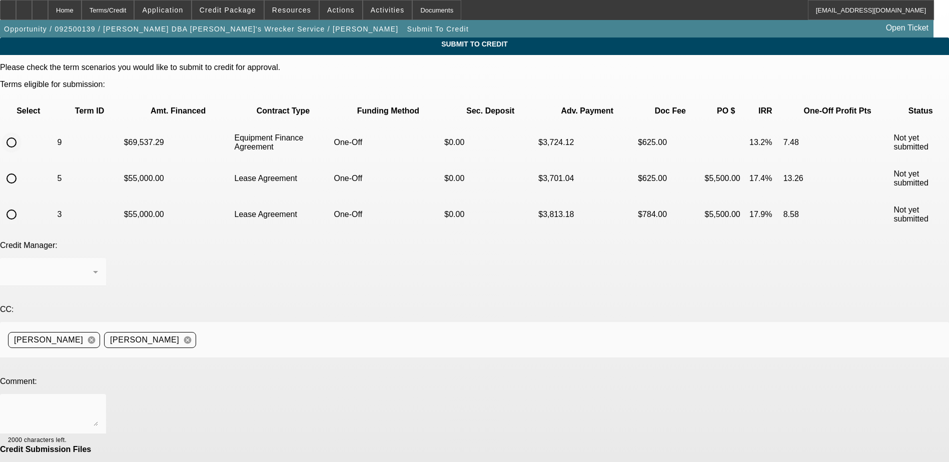
click at [22, 133] on input "radio" at bounding box center [12, 143] width 20 height 20
radio input "true"
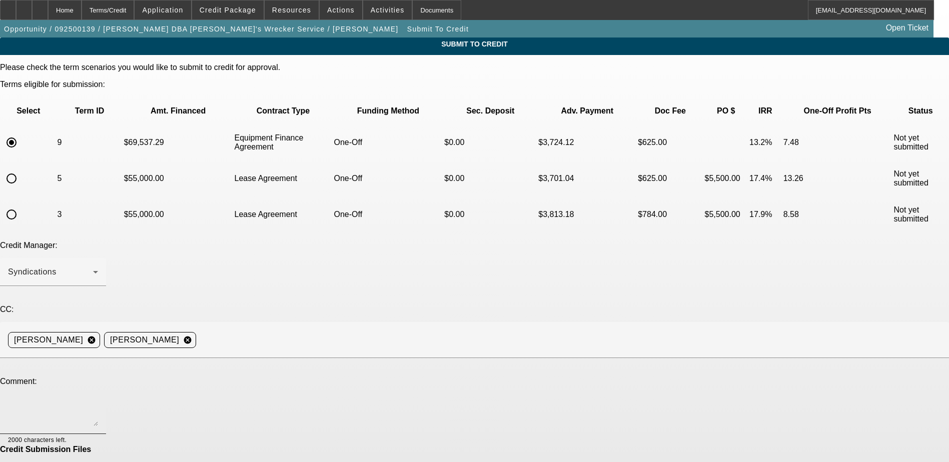
click at [98, 402] on textarea at bounding box center [53, 414] width 90 height 24
type textarea "BOS, title copy, and payoff letter are in. Please send back to Channel, thanks."
click at [98, 434] on div at bounding box center [83, 439] width 32 height 11
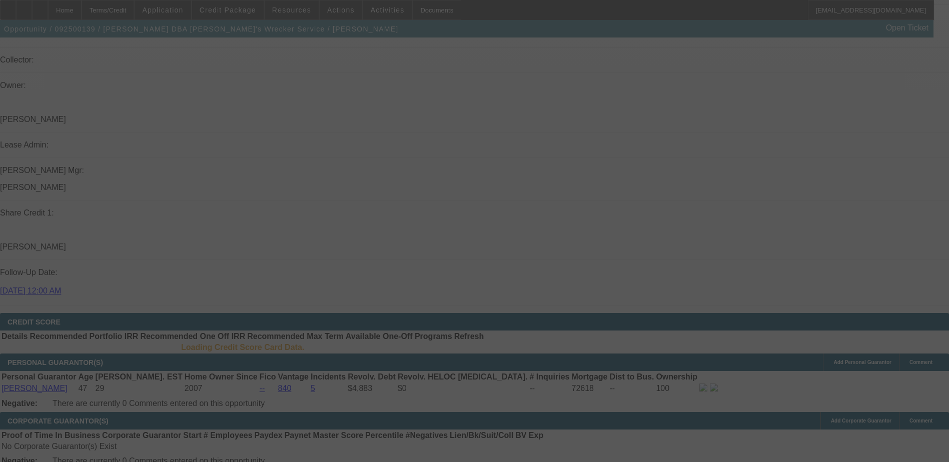
scroll to position [965, 0]
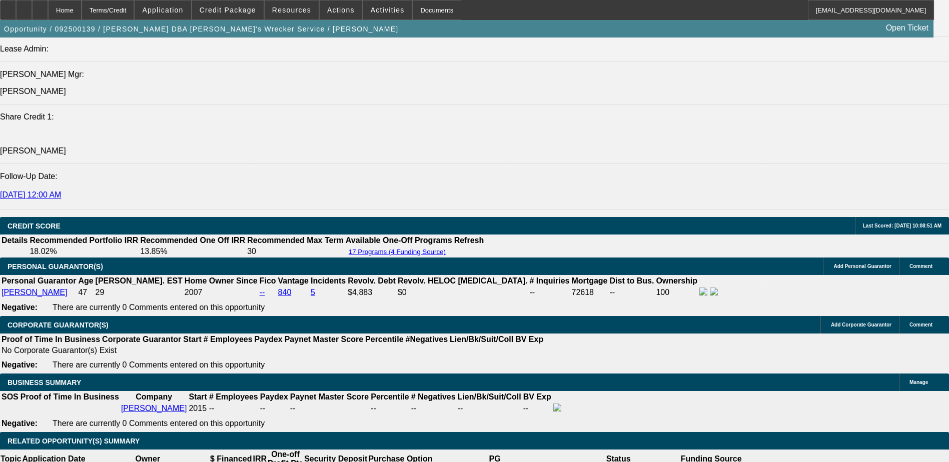
select select "0"
select select "6"
select select "0"
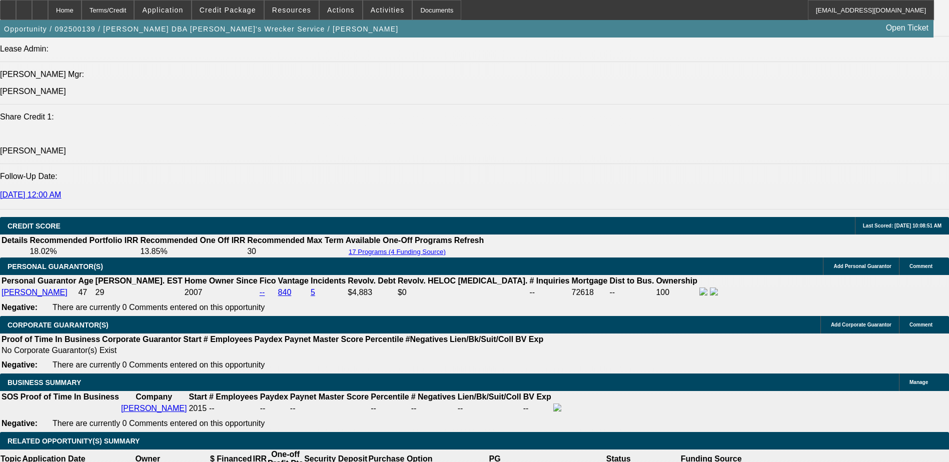
select select "0"
select select "6"
select select "0"
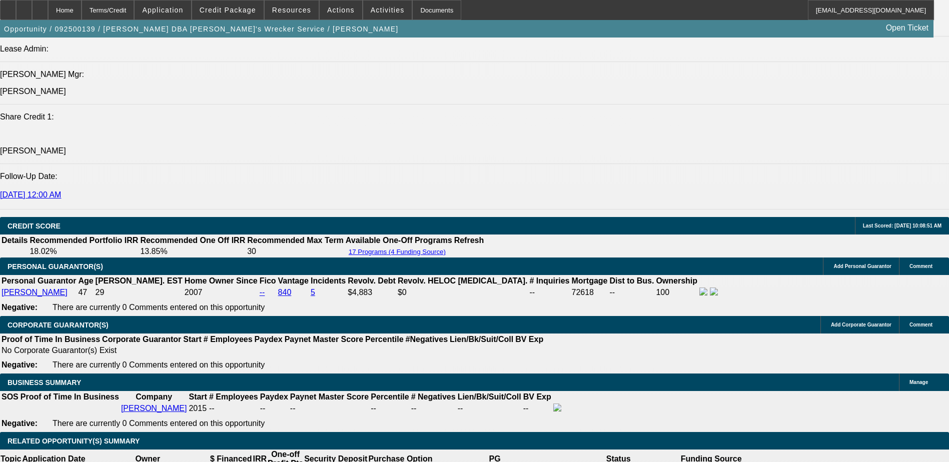
select select "0"
select select "6"
select select "0"
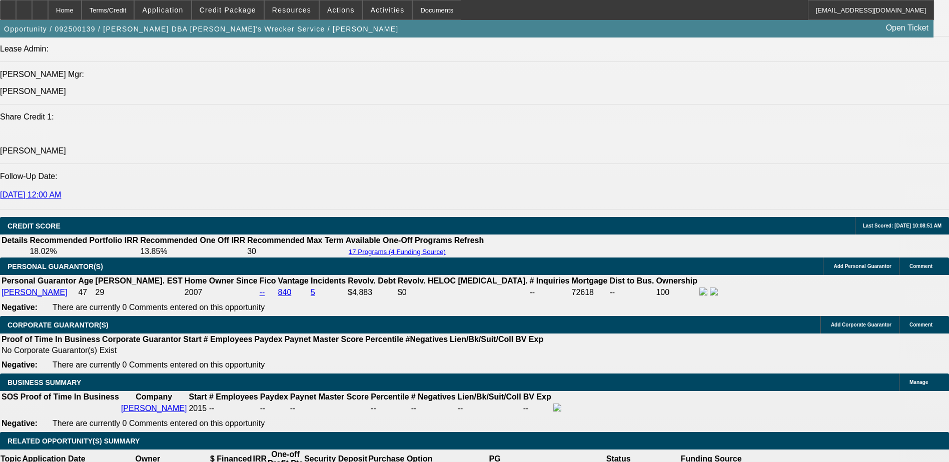
select select "6"
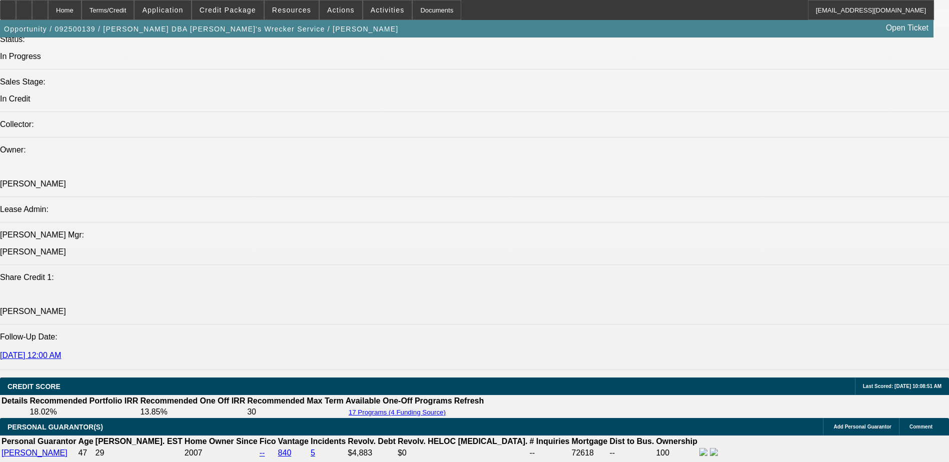
scroll to position [1261, 0]
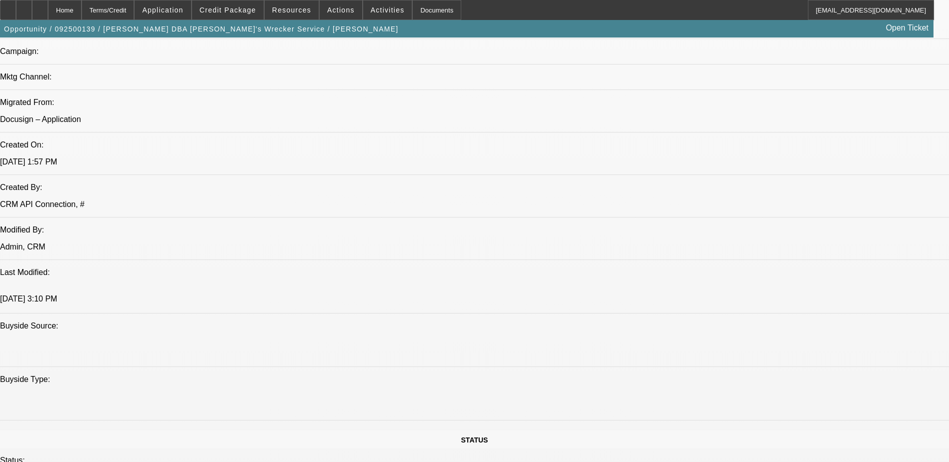
scroll to position [678, 0]
click at [247, 17] on span at bounding box center [228, 10] width 72 height 24
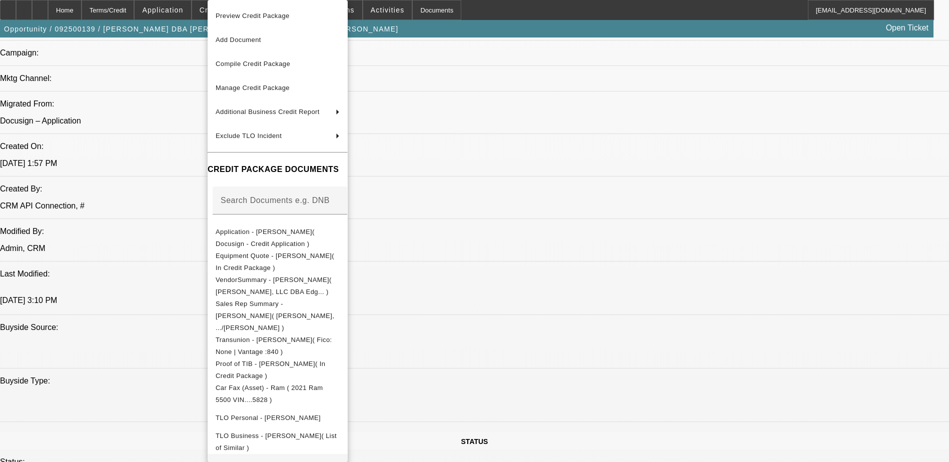
scroll to position [125, 0]
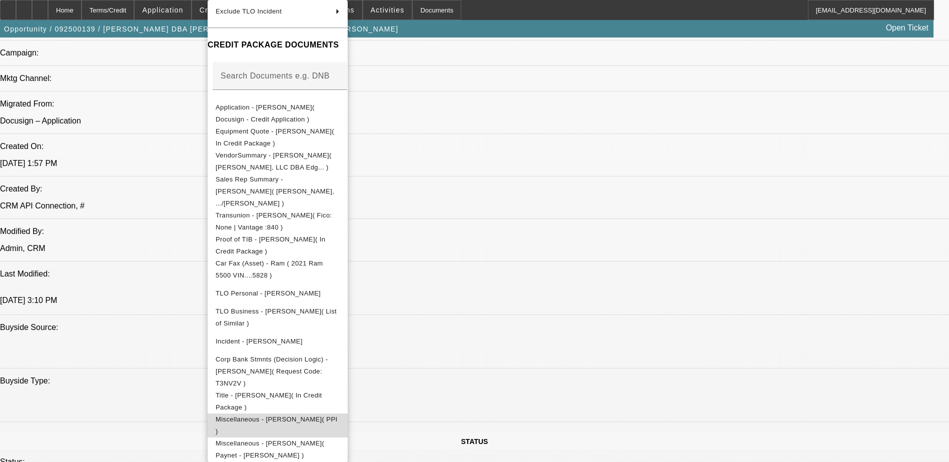
click at [340, 414] on span "Miscellaneous - Andrew Mokoro( PPI )" at bounding box center [278, 426] width 124 height 24
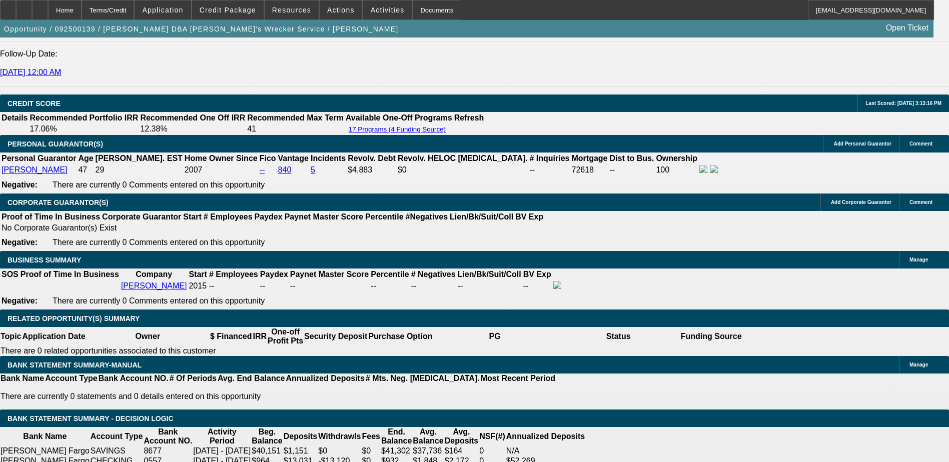
scroll to position [1450, 0]
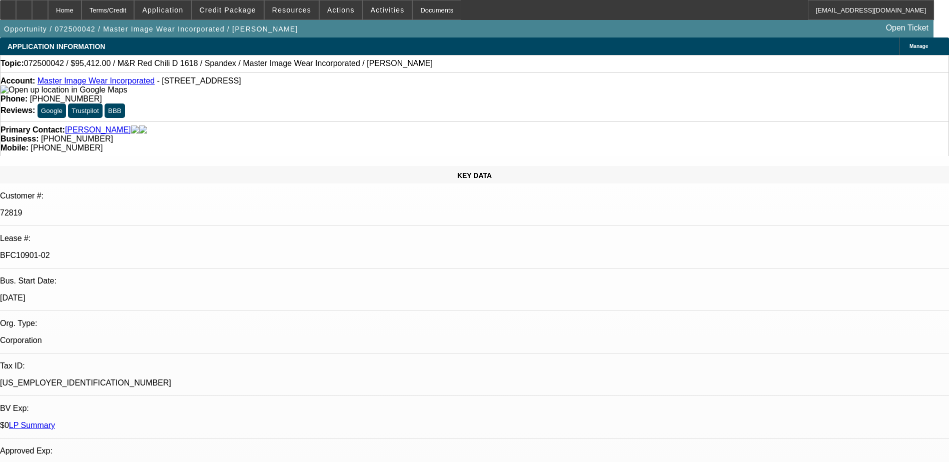
select select "0"
select select "0.1"
select select "4"
select select "0"
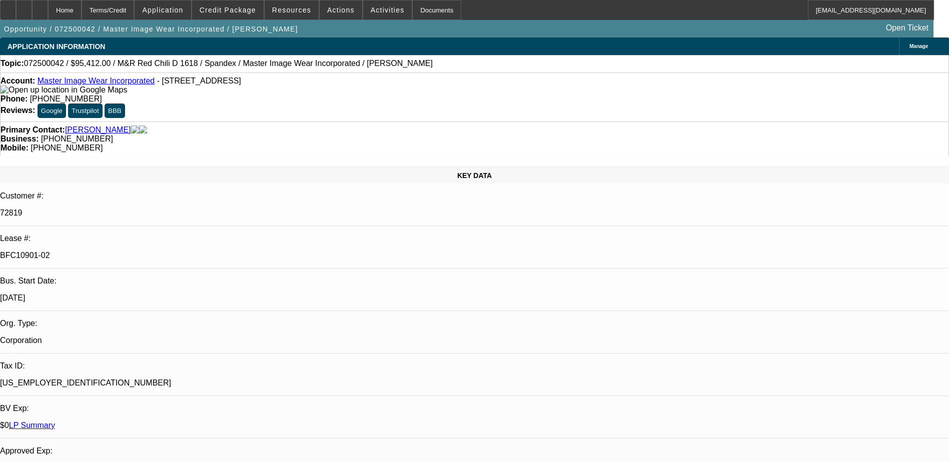
select select "0"
select select "0.1"
select select "4"
select select "0"
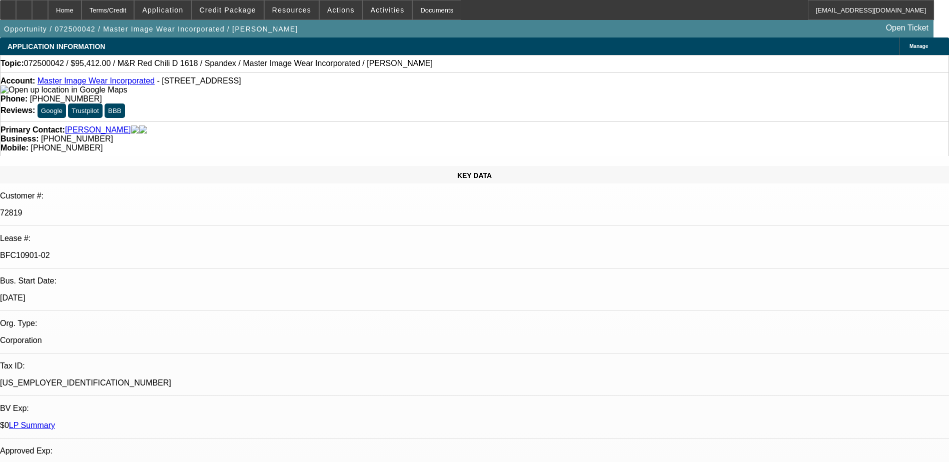
select select "3"
select select "0.1"
select select "4"
select select "0"
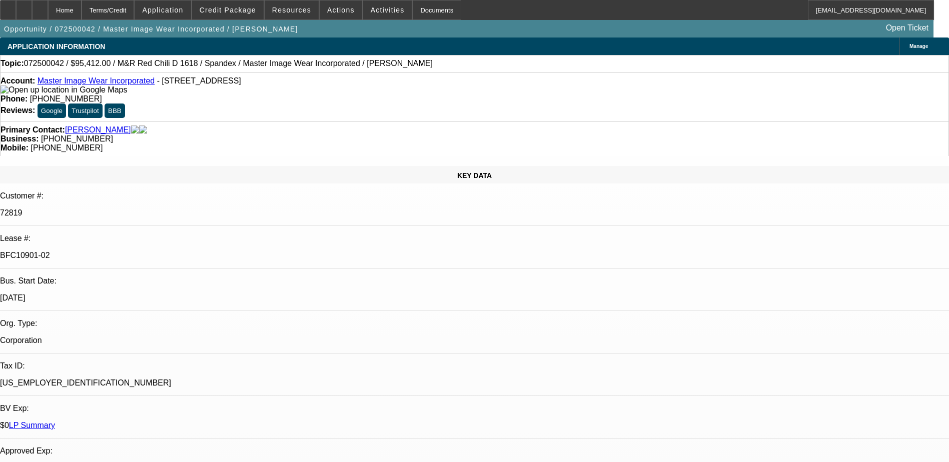
select select "3"
select select "0.1"
select select "4"
click at [48, 15] on div at bounding box center [40, 10] width 16 height 20
select select "0"
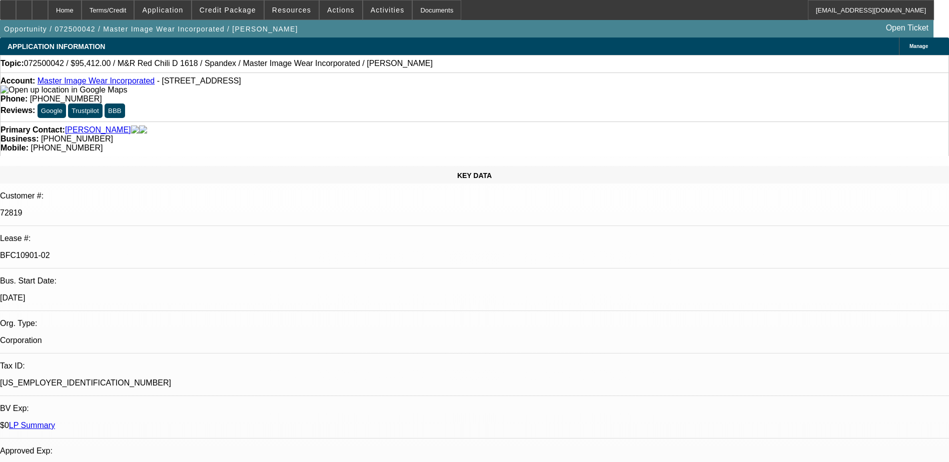
select select "0"
select select "0.1"
select select "0"
select select "0.1"
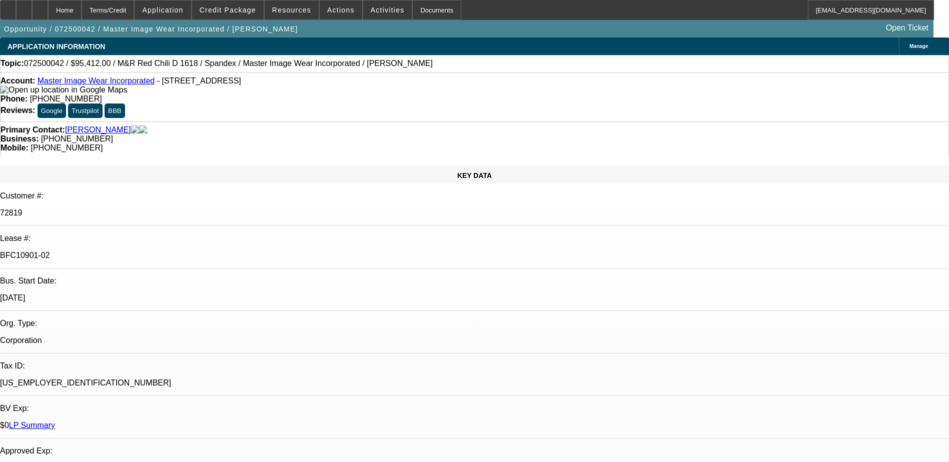
select select "0"
select select "0.1"
select select "0"
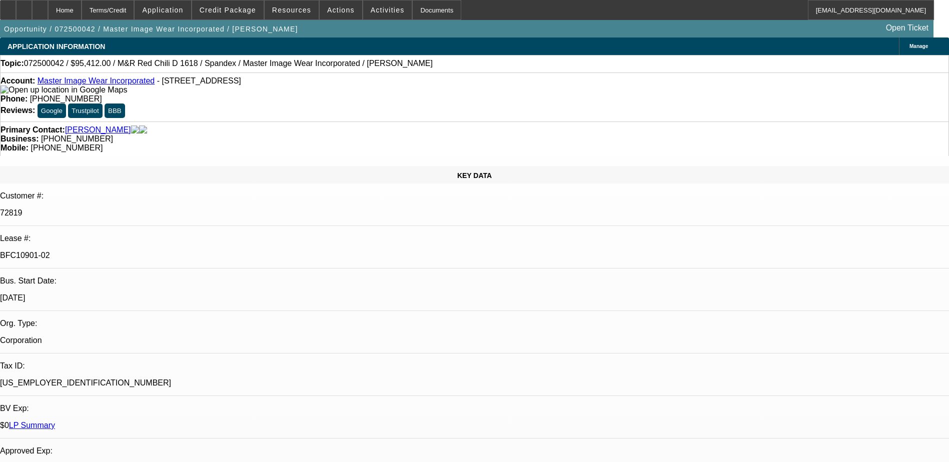
select select "0.1"
select select "1"
select select "4"
select select "1"
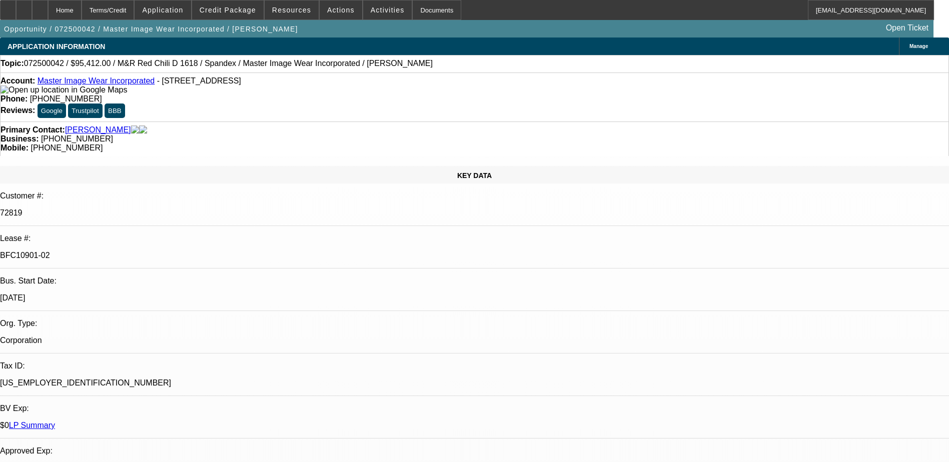
select select "1"
select select "4"
select select "1"
select select "3"
select select "4"
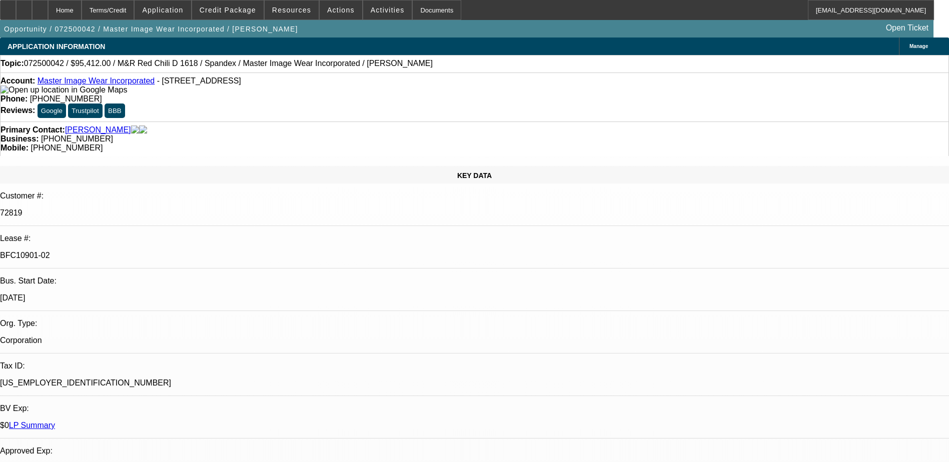
select select "1"
select select "3"
select select "4"
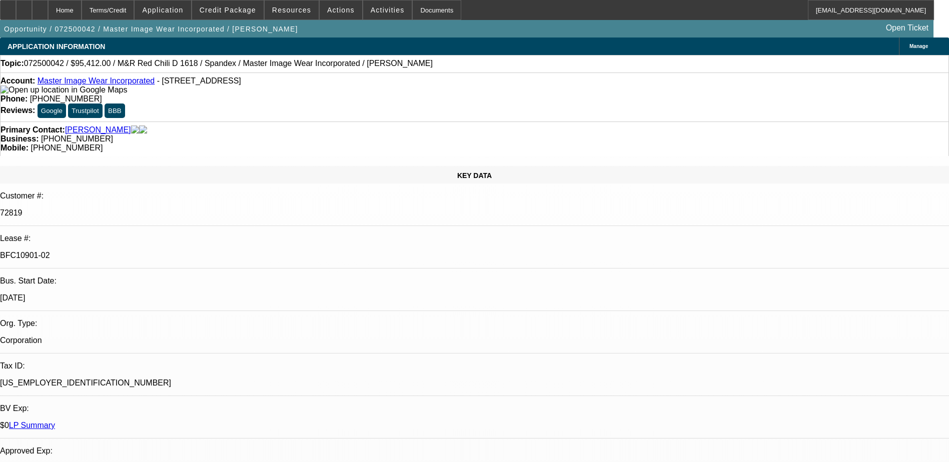
click at [48, 16] on div at bounding box center [40, 10] width 16 height 20
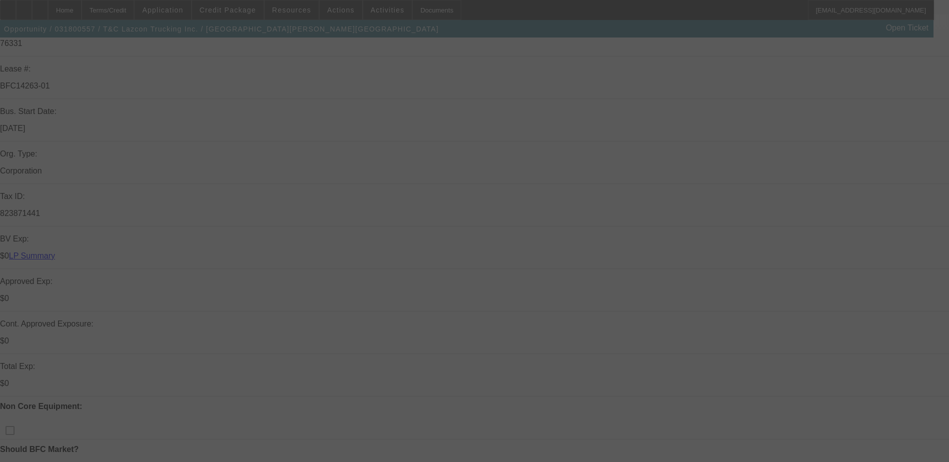
scroll to position [300, 0]
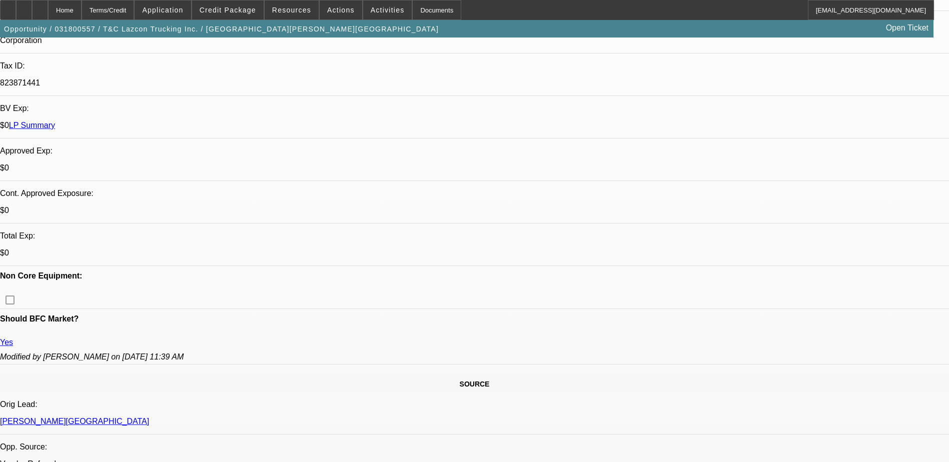
select select "0"
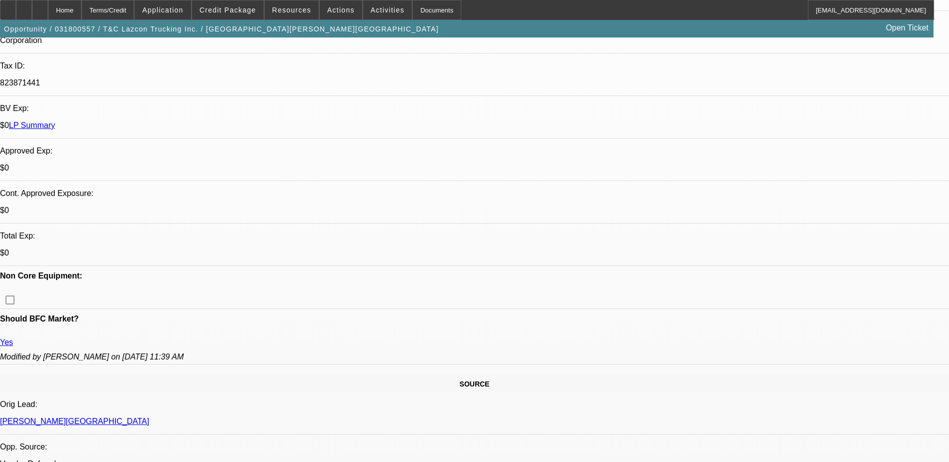
select select "0"
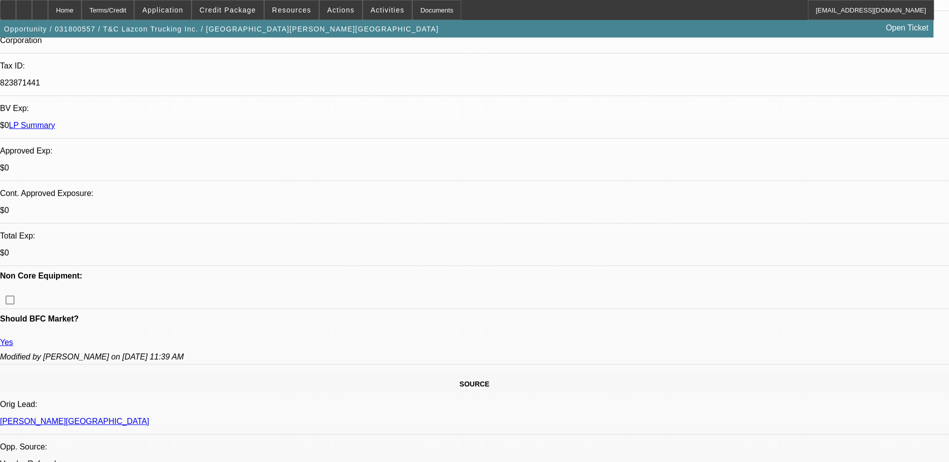
select select "0"
select select "1"
select select "2"
select select "1"
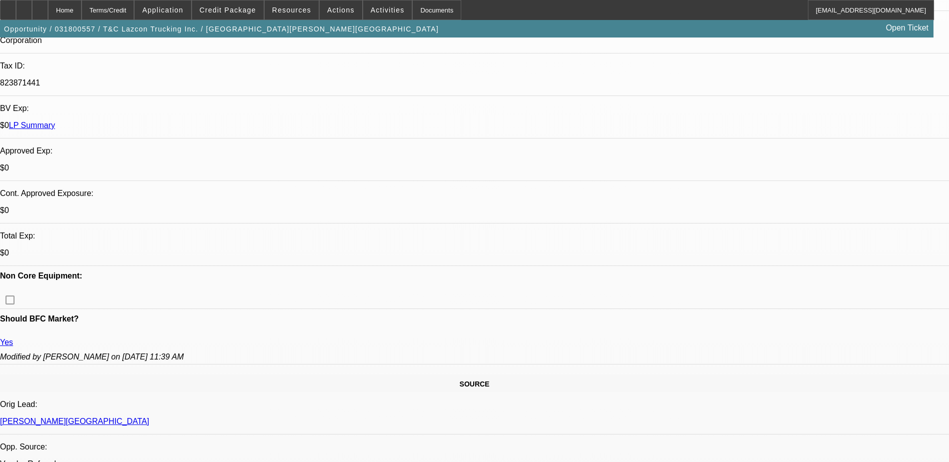
select select "1"
select select "2"
select select "1"
select select "2"
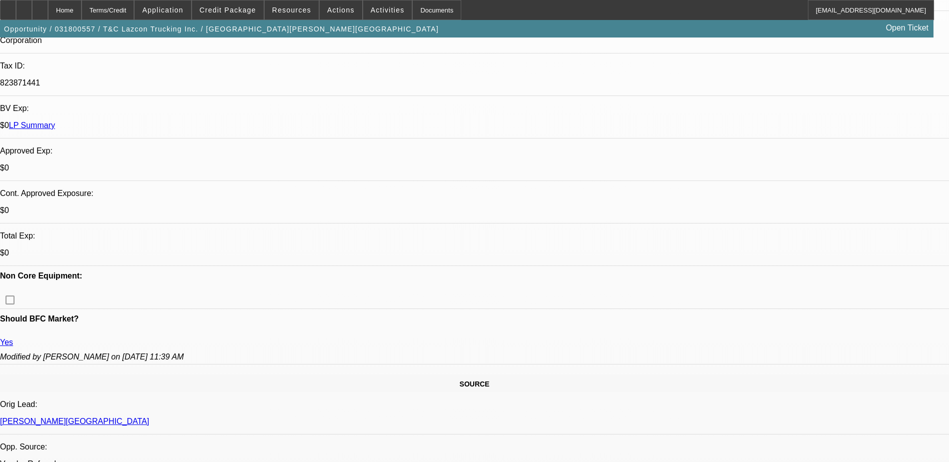
select select "1"
select select "2"
select select "6"
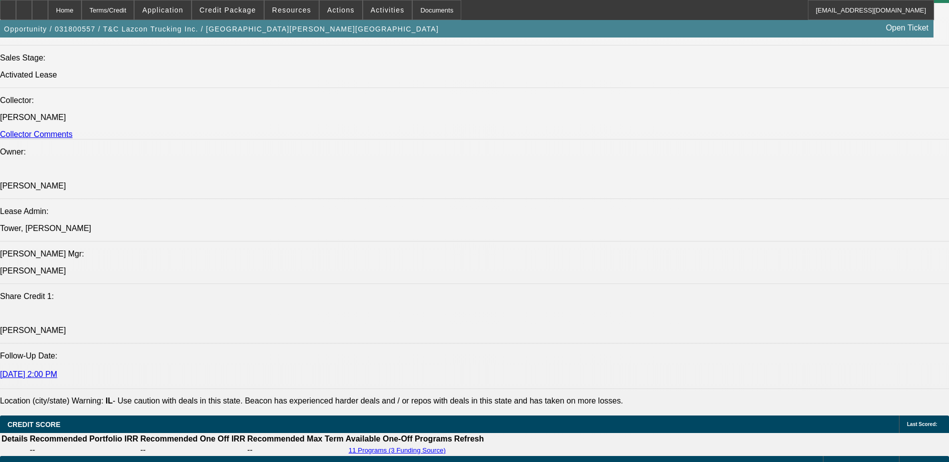
scroll to position [950, 0]
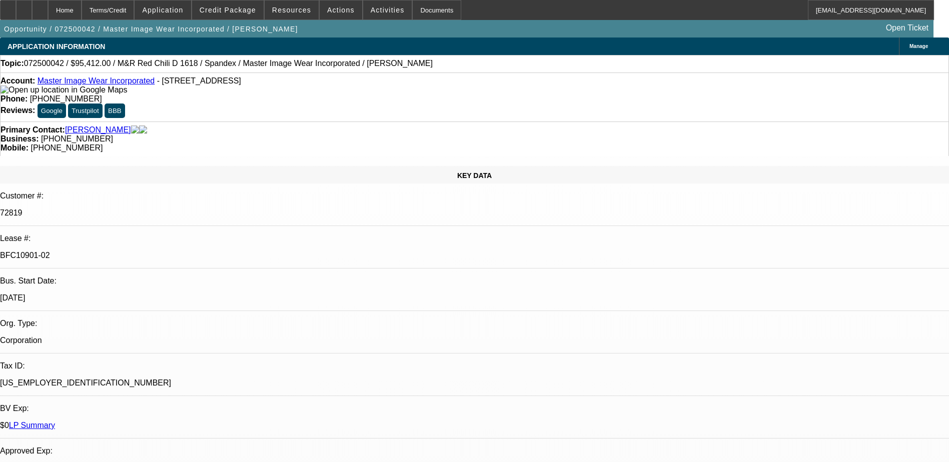
select select "0"
select select "0.1"
select select "0"
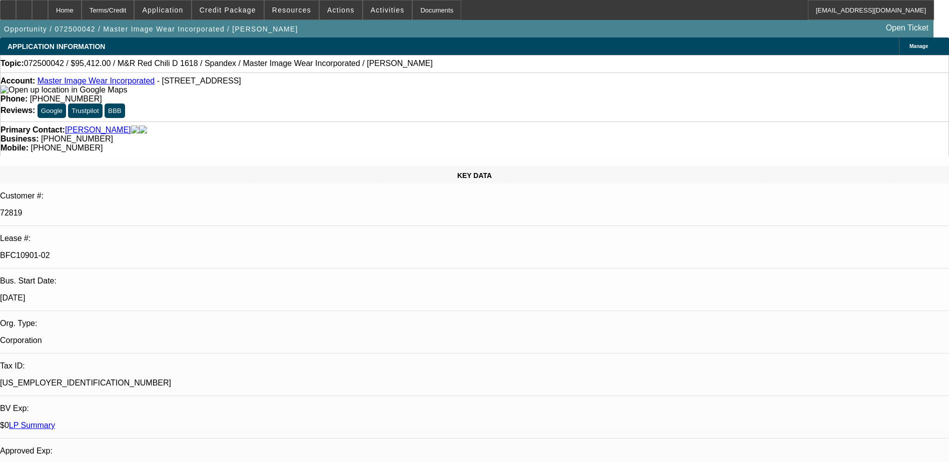
select select "0.1"
select select "0"
select select "0.1"
select select "0"
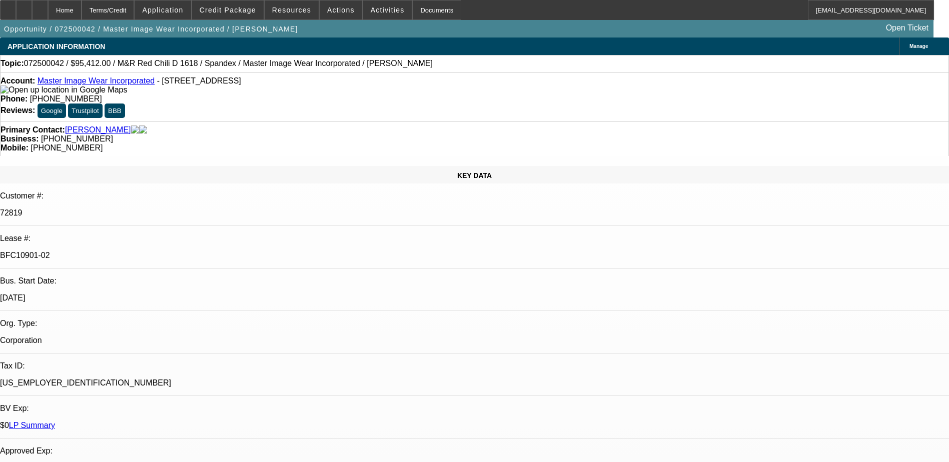
select select "0"
select select "0.1"
select select "1"
select select "4"
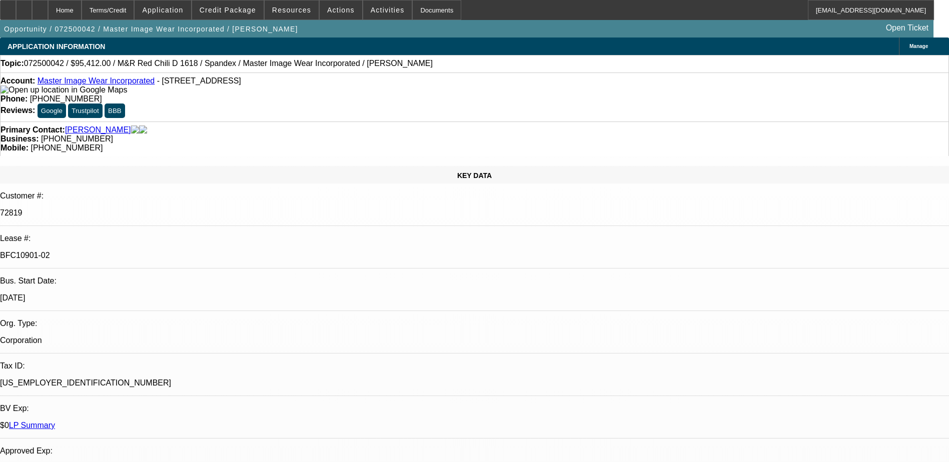
select select "1"
select select "4"
select select "1"
select select "3"
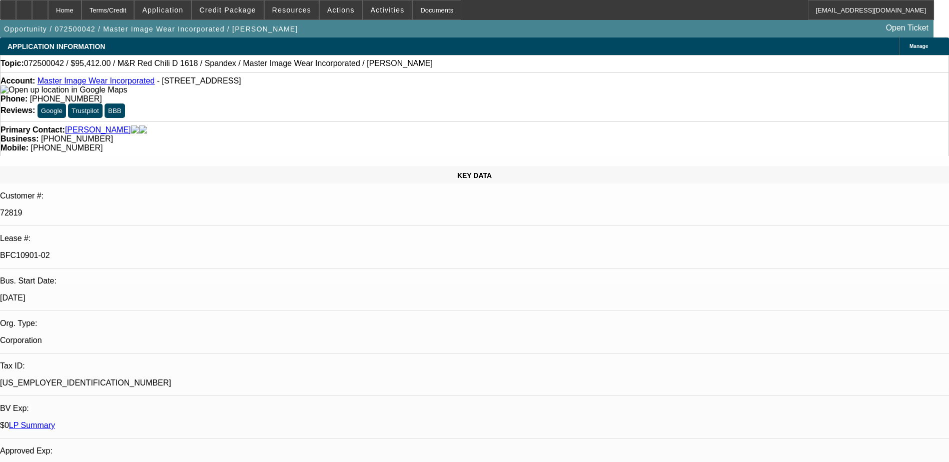
select select "4"
select select "1"
select select "3"
select select "4"
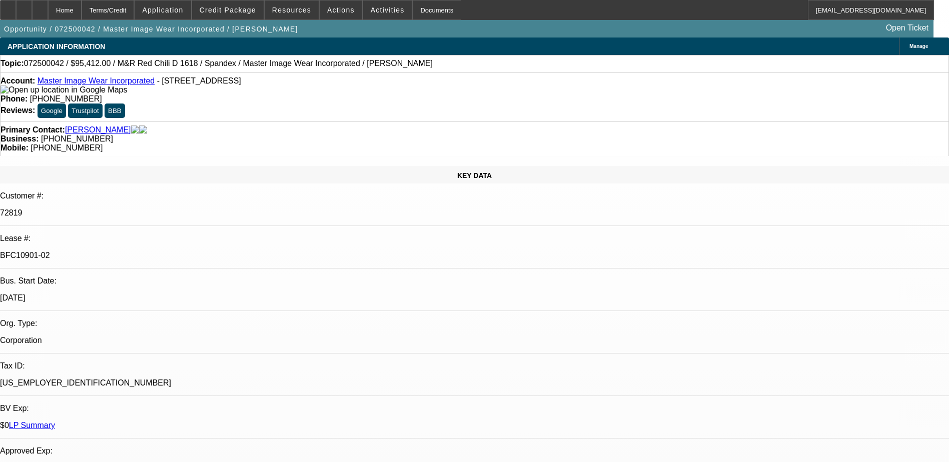
drag, startPoint x: 790, startPoint y: 130, endPoint x: 737, endPoint y: 98, distance: 61.7
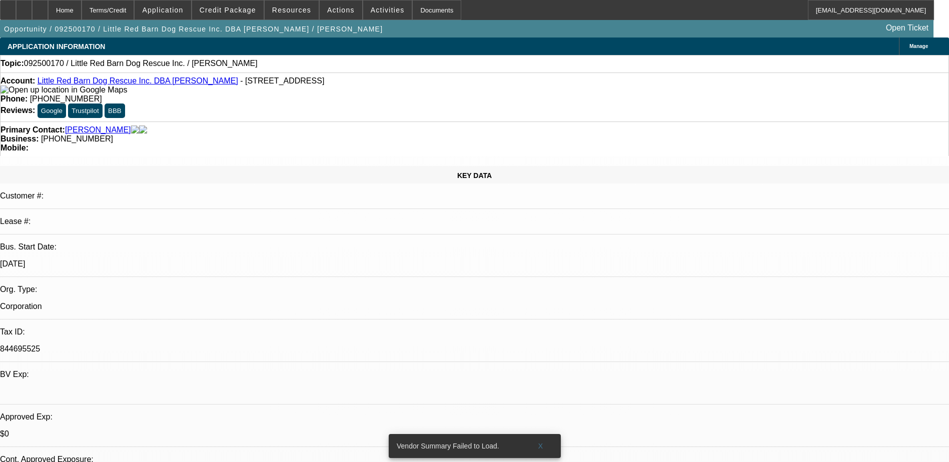
select select "0"
select select "2"
select select "0.1"
select select "1"
select select "2"
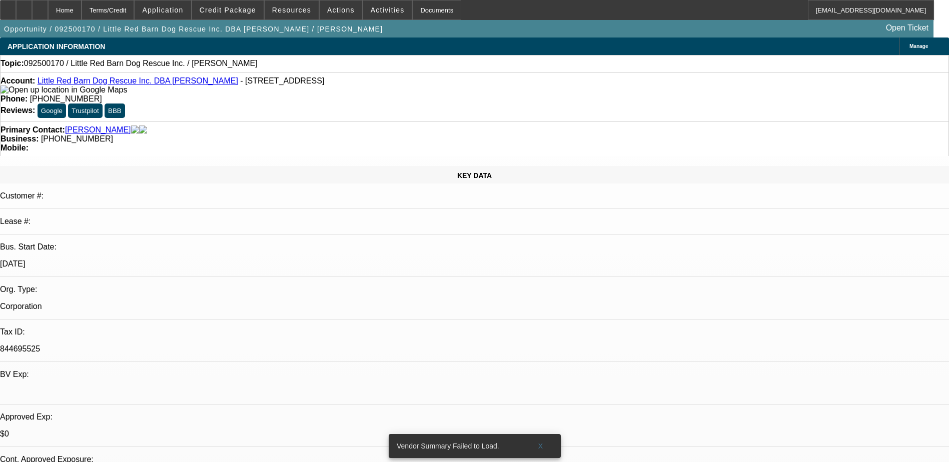
select select "4"
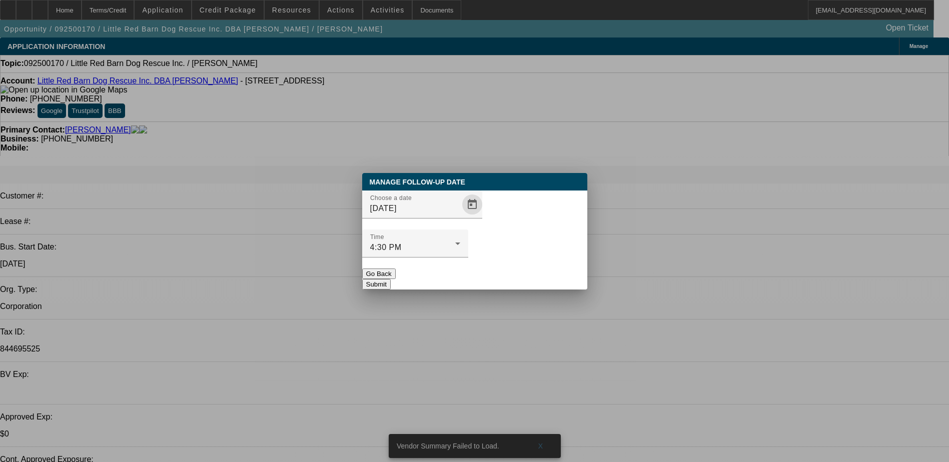
click at [460, 217] on span "Open calendar" at bounding box center [472, 205] width 24 height 24
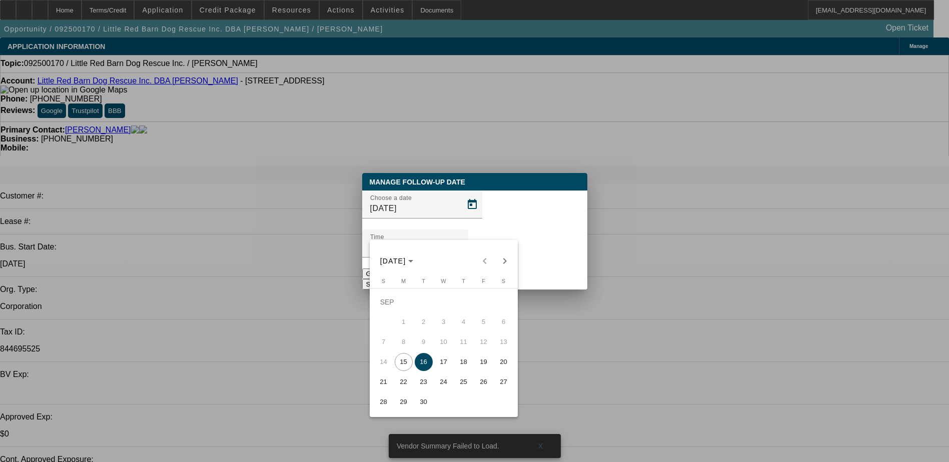
click at [473, 195] on div at bounding box center [474, 231] width 949 height 462
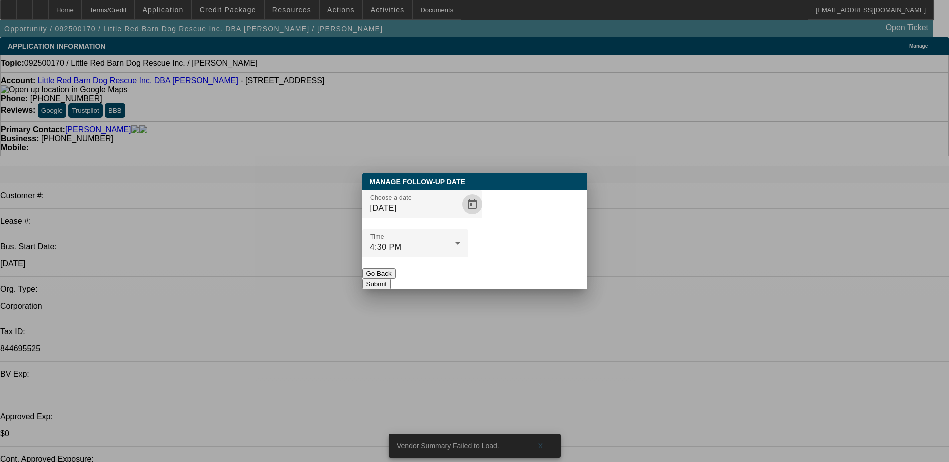
click at [396, 269] on button "Go Back" at bounding box center [379, 274] width 34 height 11
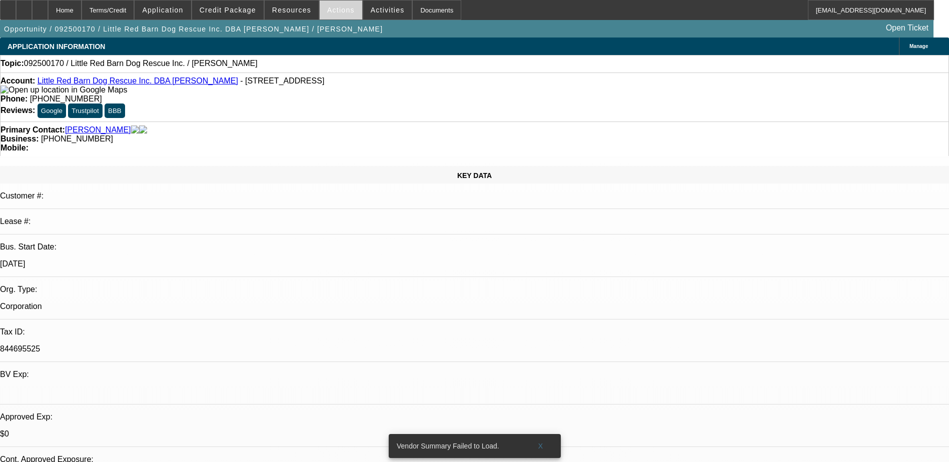
click at [338, 16] on span at bounding box center [341, 10] width 43 height 24
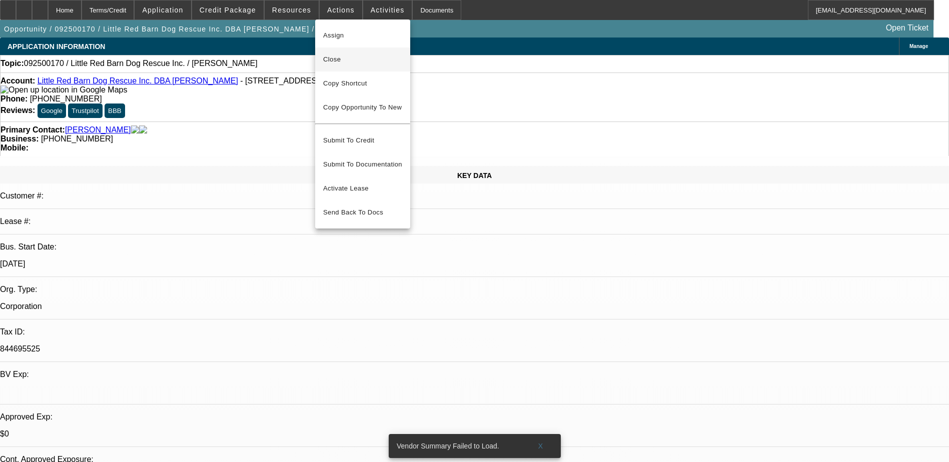
click at [378, 65] on span "Close" at bounding box center [362, 60] width 79 height 12
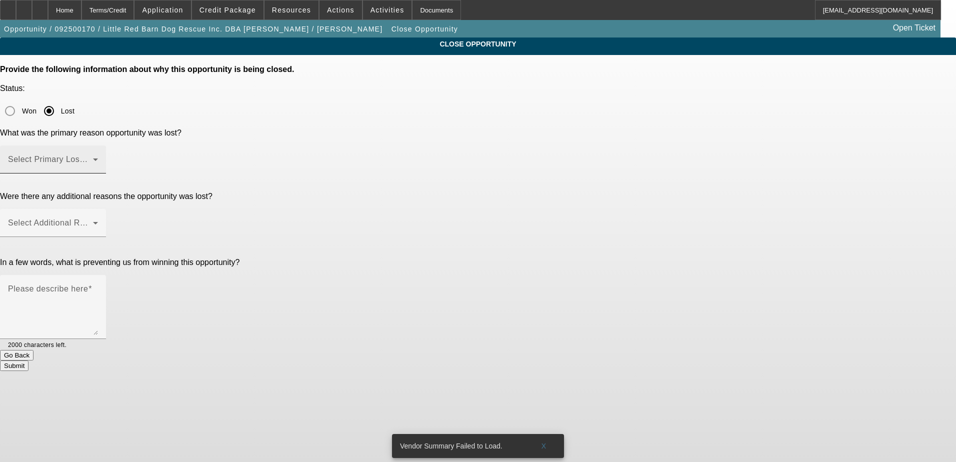
click at [93, 158] on span at bounding box center [50, 164] width 85 height 12
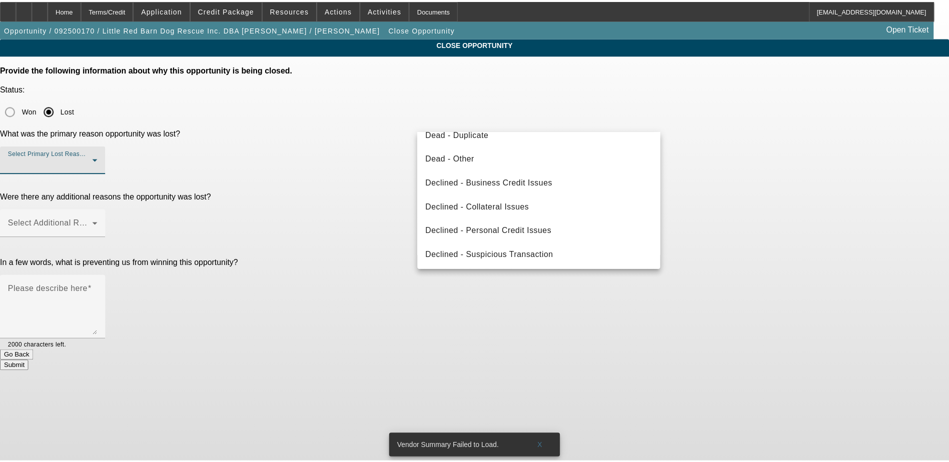
scroll to position [135, 0]
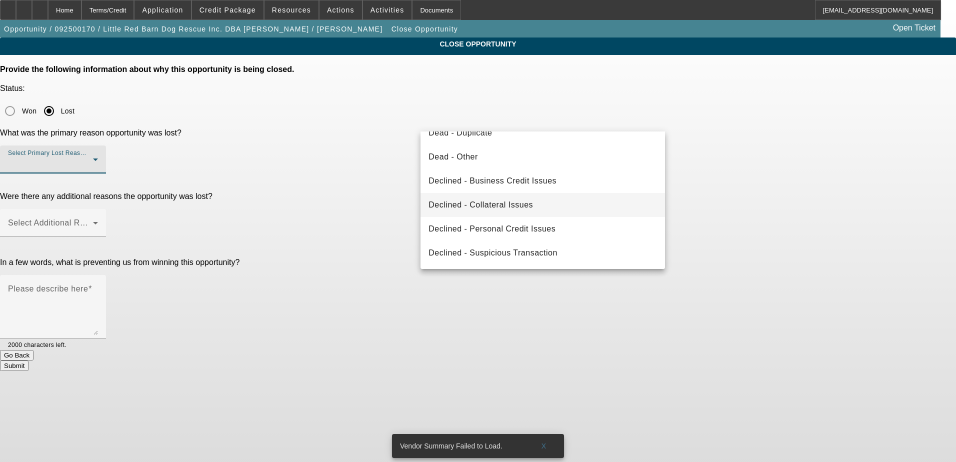
click at [558, 212] on mat-option "Declined - Collateral Issues" at bounding box center [543, 205] width 245 height 24
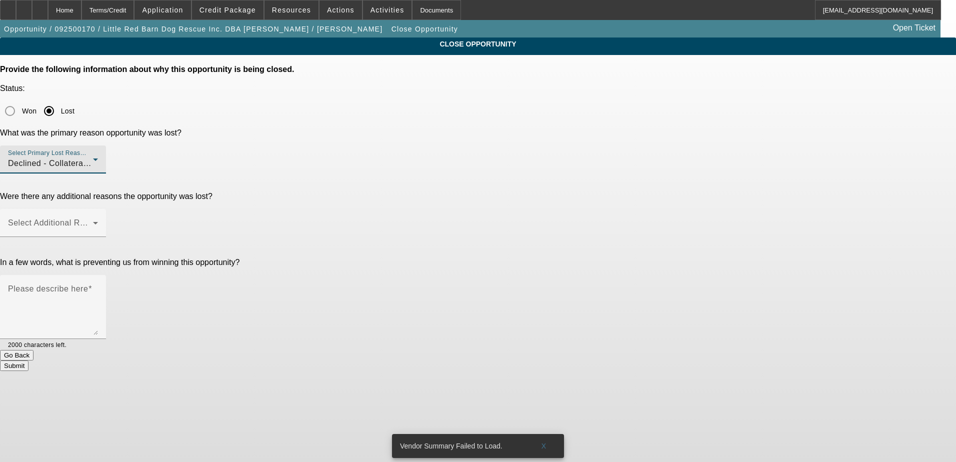
click at [709, 192] on div "CLOSE OPPORTUNITY Provide the following information about why this opportunity …" at bounding box center [478, 205] width 956 height 334
click at [98, 209] on div "Select Additional Reasons" at bounding box center [53, 223] width 90 height 28
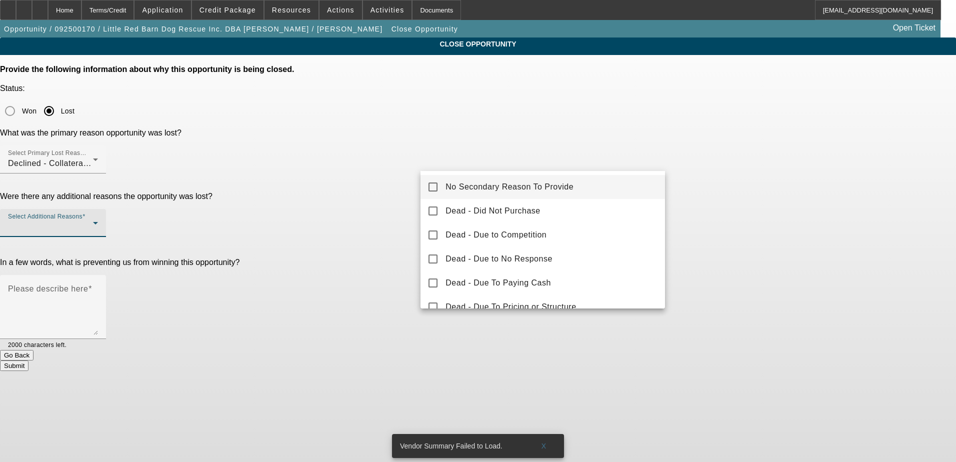
click at [595, 189] on mat-option "No Secondary Reason To Provide" at bounding box center [543, 187] width 245 height 24
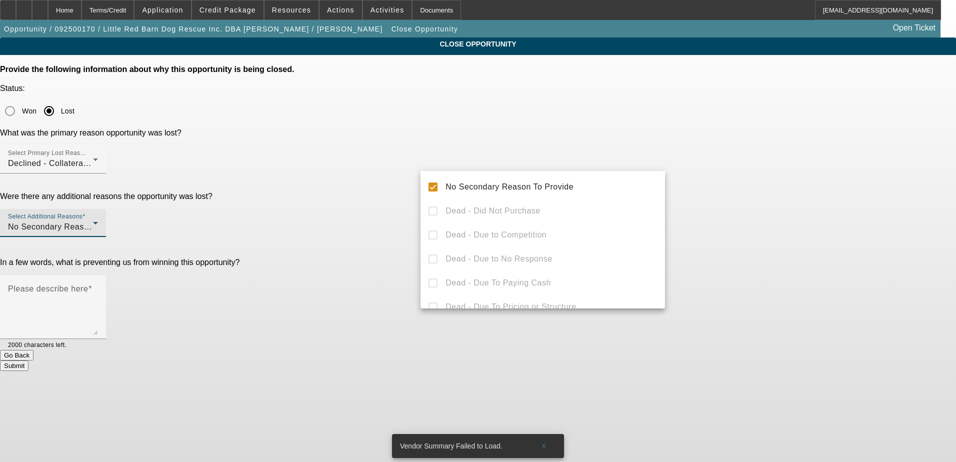
click at [701, 185] on div at bounding box center [478, 231] width 956 height 462
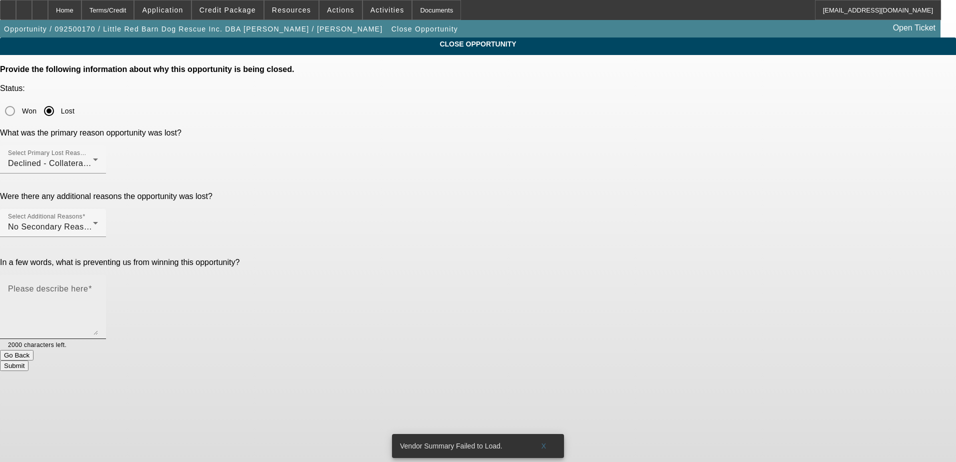
click at [98, 275] on div "Please describe here" at bounding box center [53, 307] width 90 height 64
drag, startPoint x: 451, startPoint y: 199, endPoint x: 451, endPoint y: 204, distance: 5.5
click at [88, 285] on mat-label "Please describe here" at bounding box center [48, 289] width 80 height 9
click at [98, 287] on textarea "Please describe here" at bounding box center [53, 311] width 90 height 48
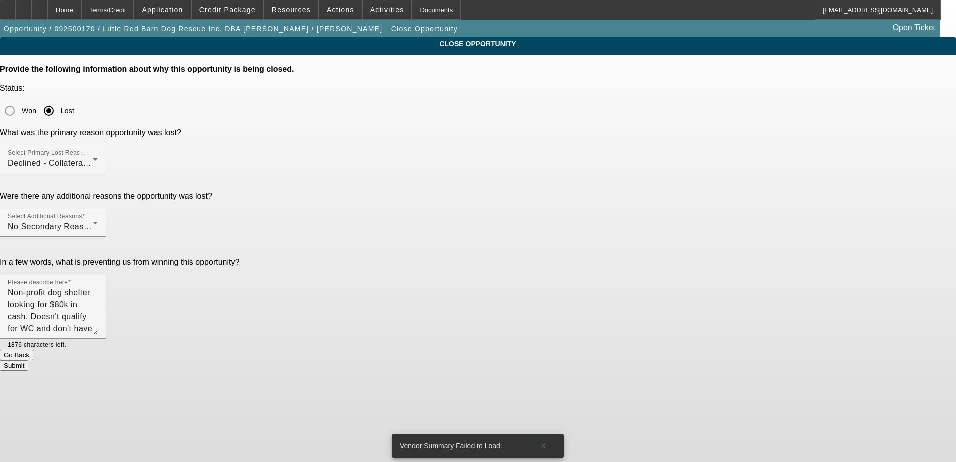
click at [704, 224] on div "CLOSE OPPORTUNITY Provide the following information about why this opportunity …" at bounding box center [478, 205] width 956 height 334
click at [98, 287] on textarea "Non-profit dog shelter looking for $80k in cash. Doesn't qualify for WC and don…" at bounding box center [53, 311] width 90 height 48
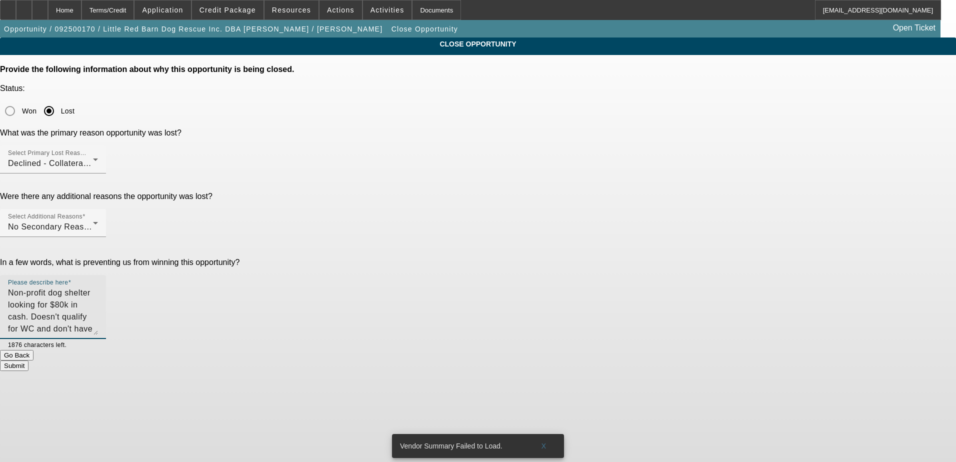
click at [98, 287] on textarea "Non-profit dog shelter looking for $80k in cash. Doesn't qualify for WC and don…" at bounding box center [53, 311] width 90 height 48
type textarea "Non-profit dog shelter looking for $80k in cash. Doesn't qualify for WC and don…"
click at [755, 210] on div "CLOSE OPPORTUNITY Provide the following information about why this opportunity …" at bounding box center [478, 205] width 956 height 334
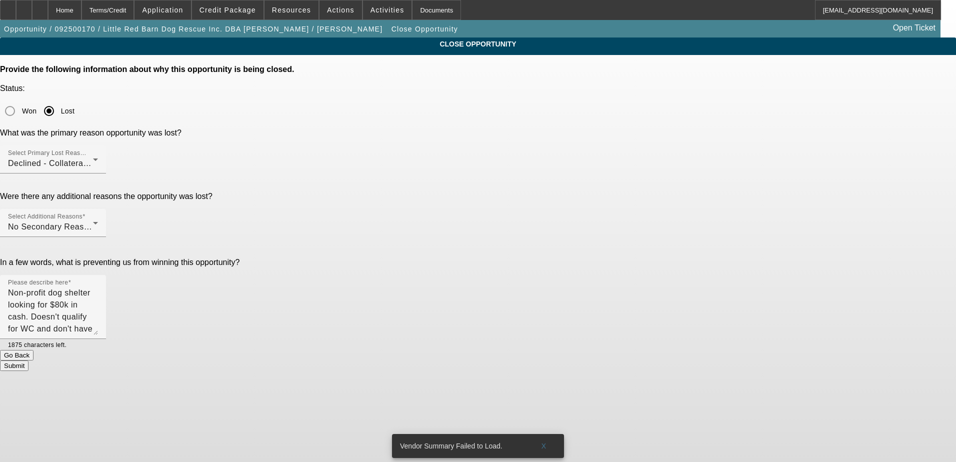
click at [29, 361] on button "Submit" at bounding box center [14, 366] width 29 height 11
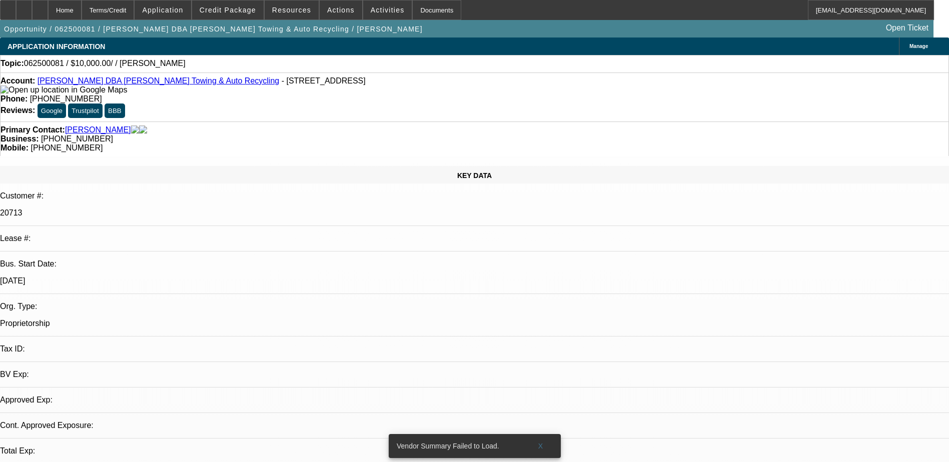
select select "0"
select select "2"
select select "0.1"
select select "1"
select select "2"
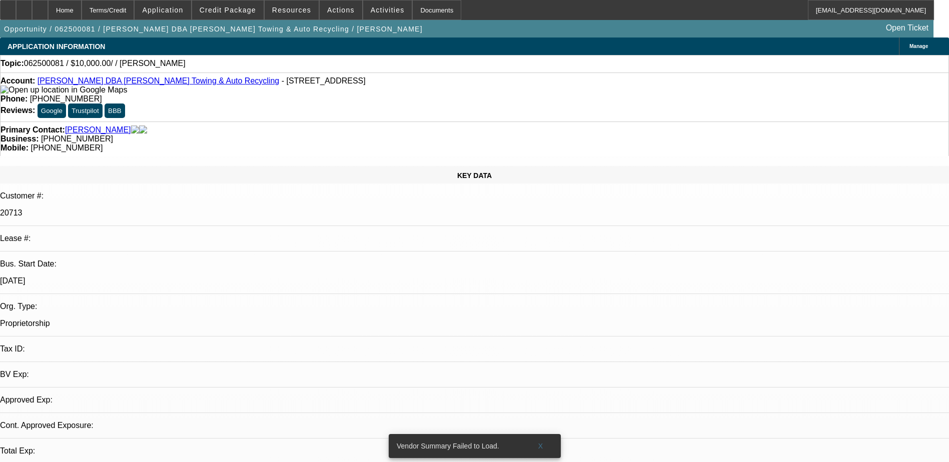
select select "4"
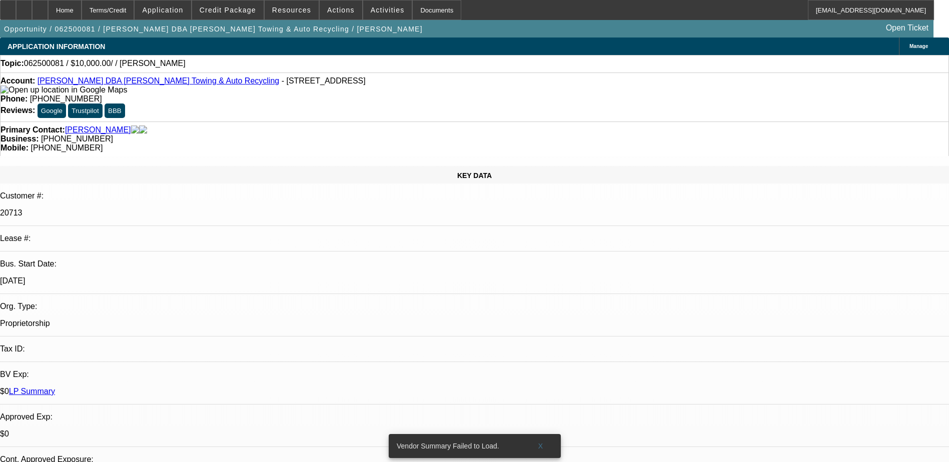
drag, startPoint x: 724, startPoint y: 179, endPoint x: 750, endPoint y: 189, distance: 27.7
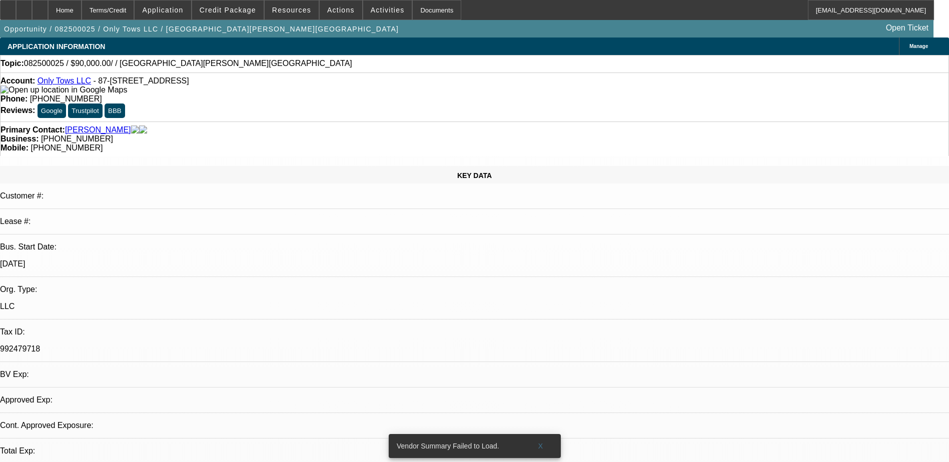
select select "0"
select select "2"
select select "0.1"
select select "4"
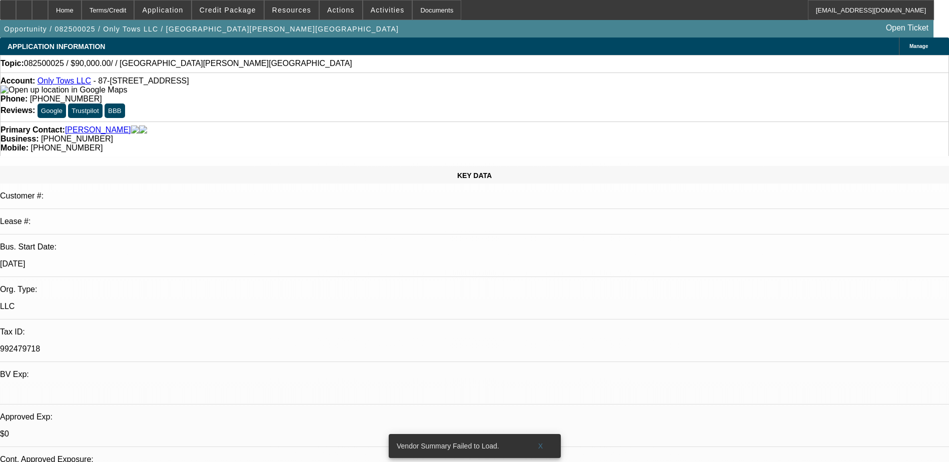
drag, startPoint x: 732, startPoint y: 115, endPoint x: 686, endPoint y: 101, distance: 47.9
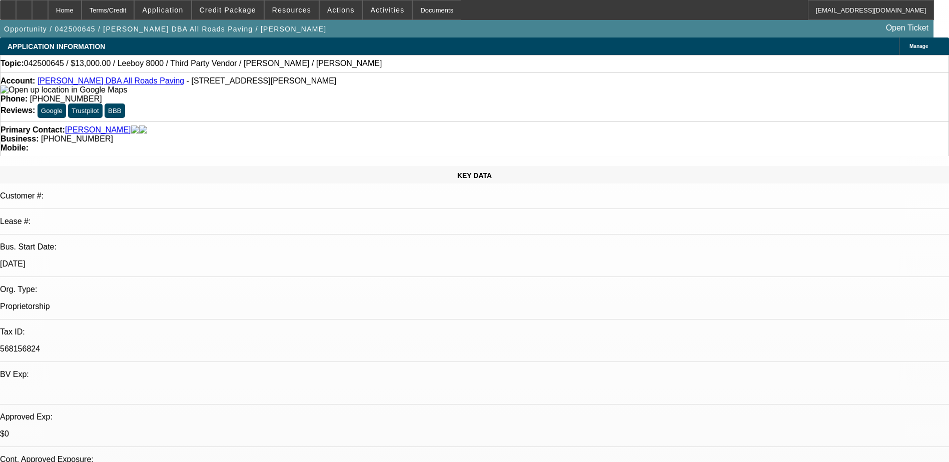
select select "0"
select select "3"
select select "0.1"
select select "5"
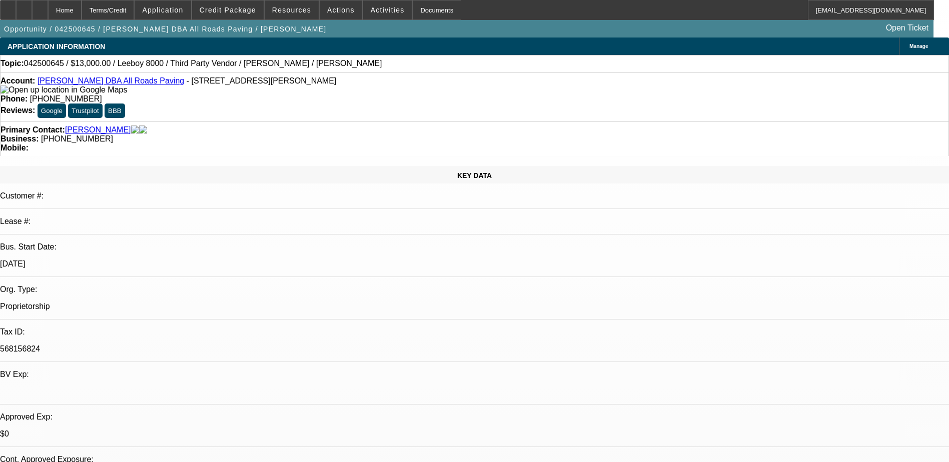
select select "0"
select select "3"
select select "0.1"
select select "5"
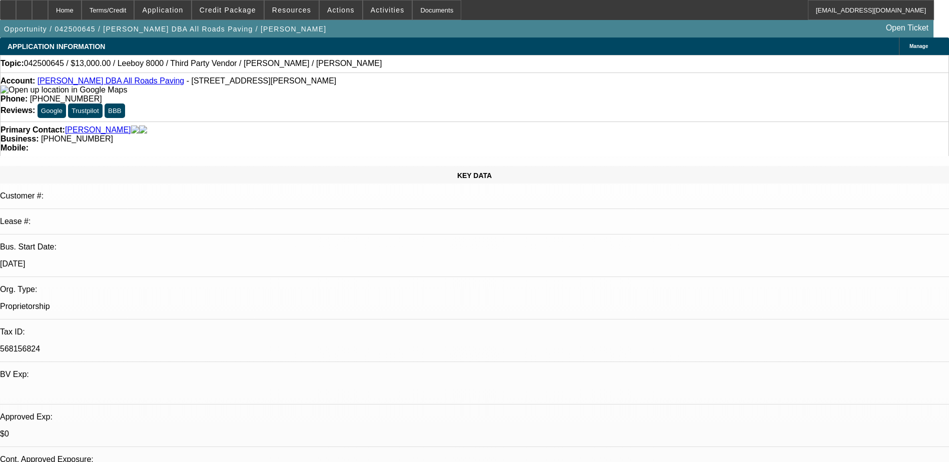
select select "0"
select select "3"
select select "0.1"
select select "5"
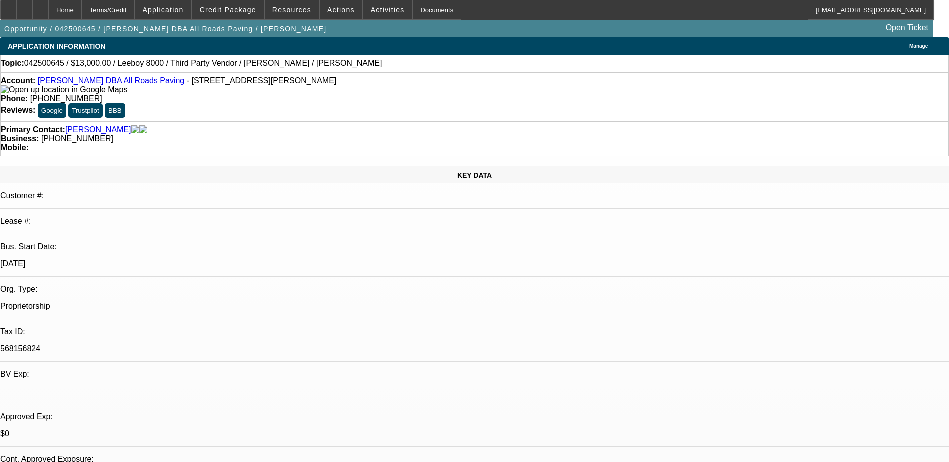
select select "0"
select select "3"
select select "0.1"
select select "5"
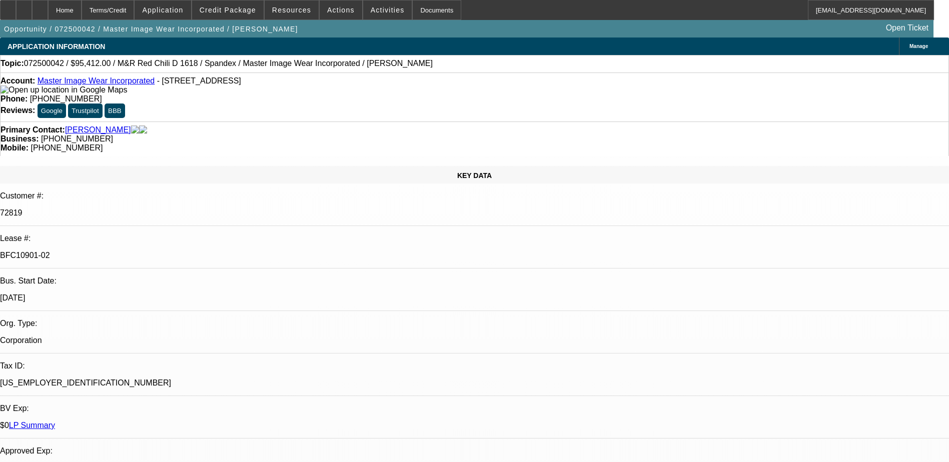
select select "0"
select select "0.1"
select select "4"
select select "0"
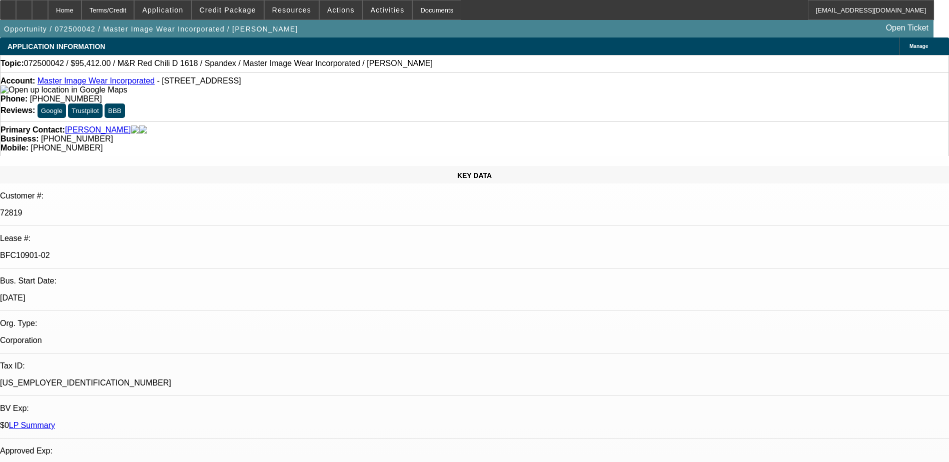
select select "0"
select select "0.1"
select select "4"
select select "0"
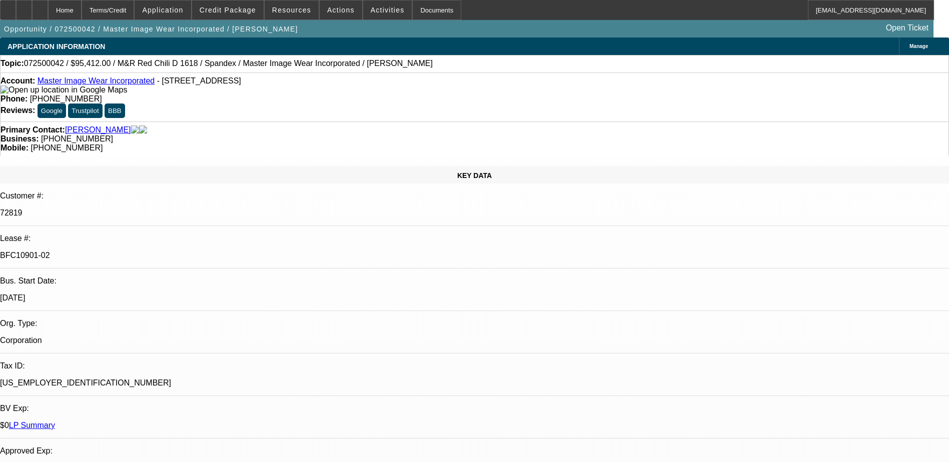
select select "3"
select select "0.1"
select select "4"
select select "0"
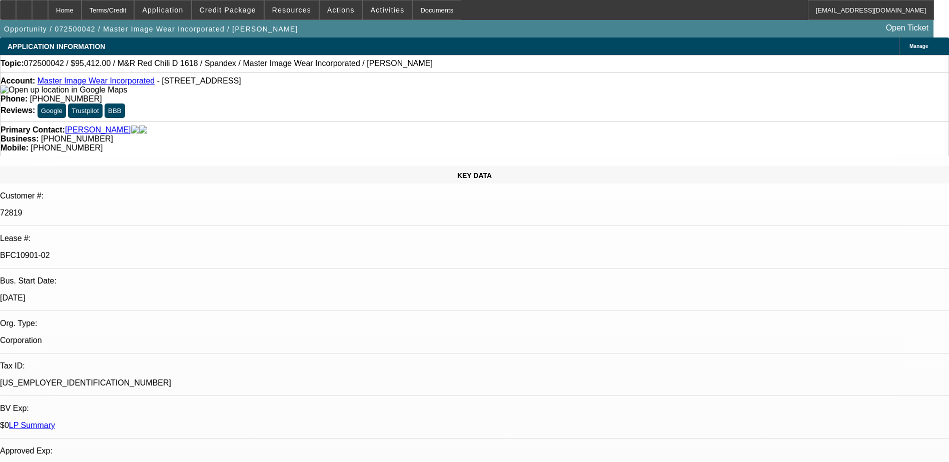
select select "3"
select select "0.1"
select select "4"
click at [48, 3] on div at bounding box center [40, 10] width 16 height 20
select select "0"
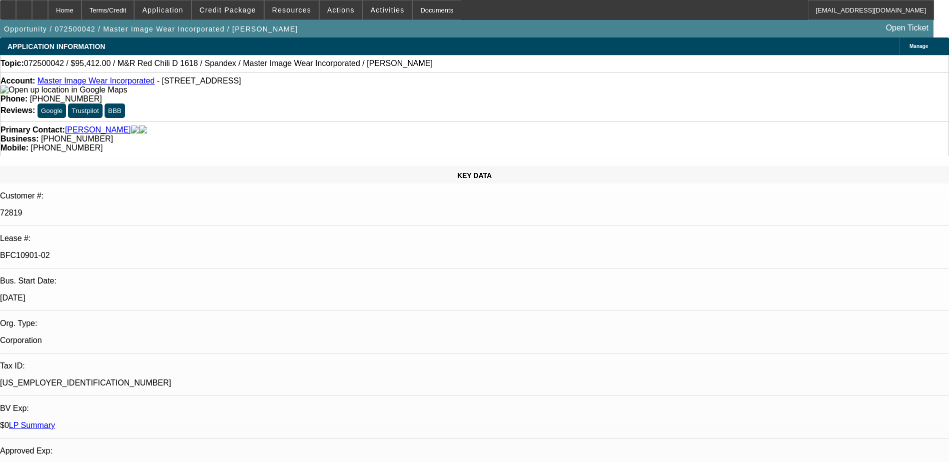
select select "0"
select select "0.1"
select select "0"
select select "0.1"
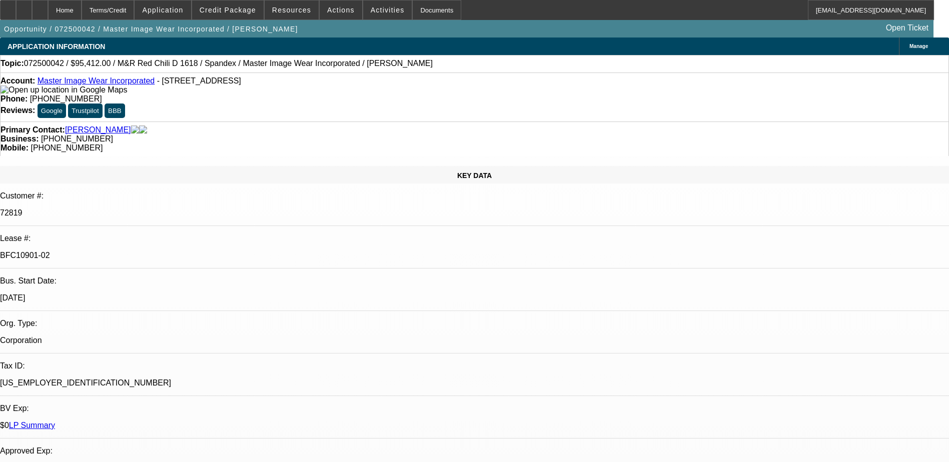
select select "0"
select select "0.1"
select select "0"
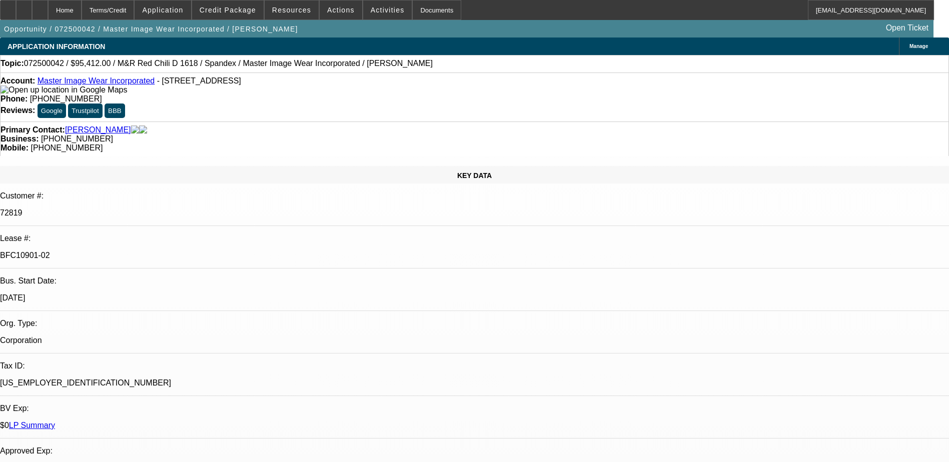
select select "0.1"
select select "1"
select select "4"
select select "1"
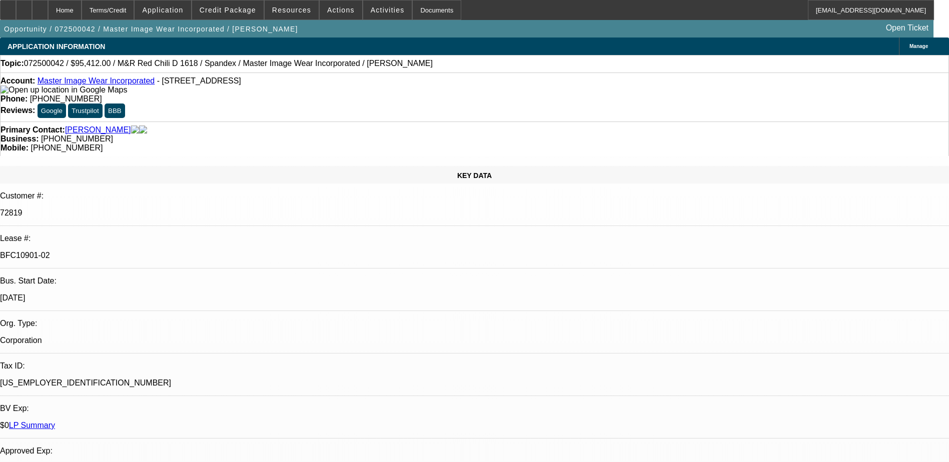
select select "1"
select select "4"
select select "1"
select select "3"
select select "4"
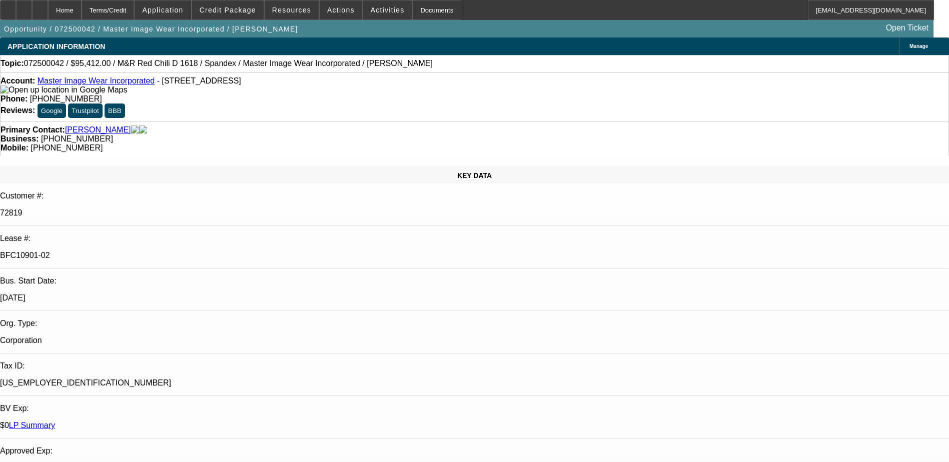
select select "1"
select select "3"
select select "4"
click at [48, 9] on div at bounding box center [40, 10] width 16 height 20
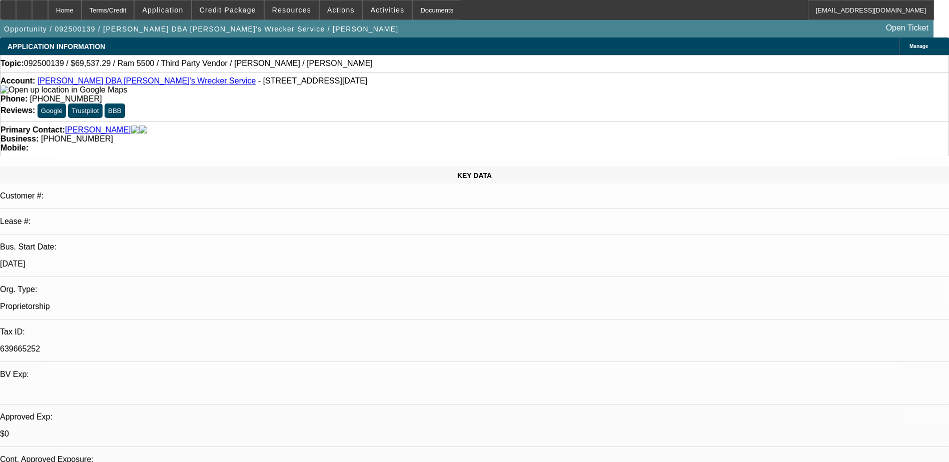
select select "0"
select select "6"
select select "0"
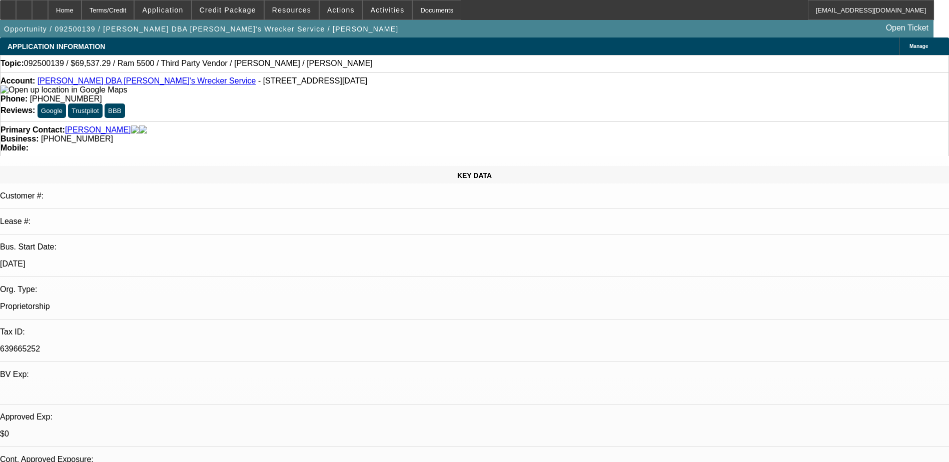
select select "0"
select select "6"
select select "0"
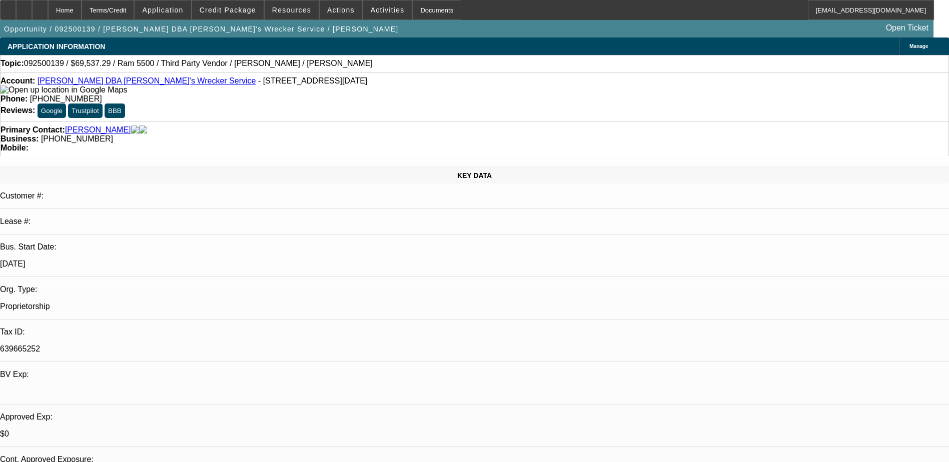
select select "0"
select select "6"
select select "0"
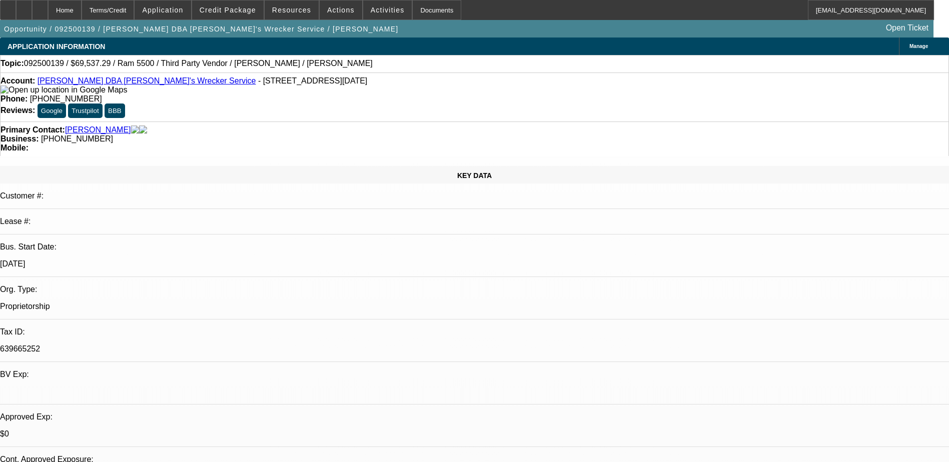
select select "6"
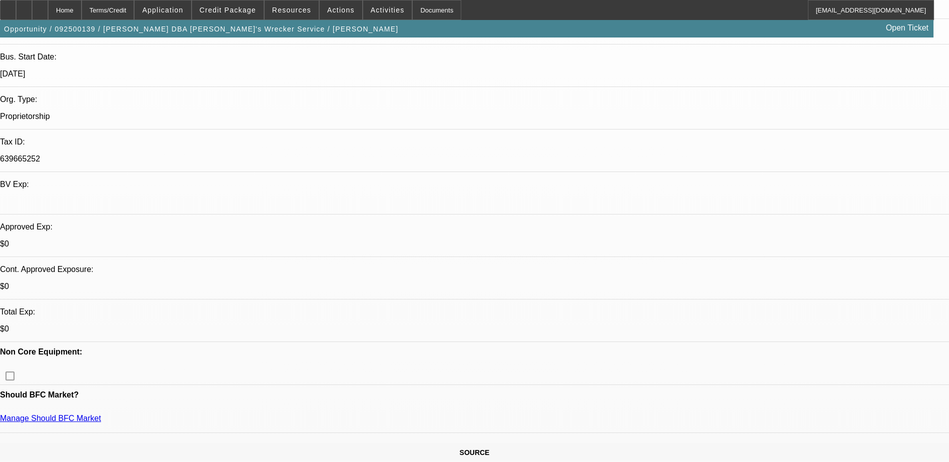
scroll to position [100, 0]
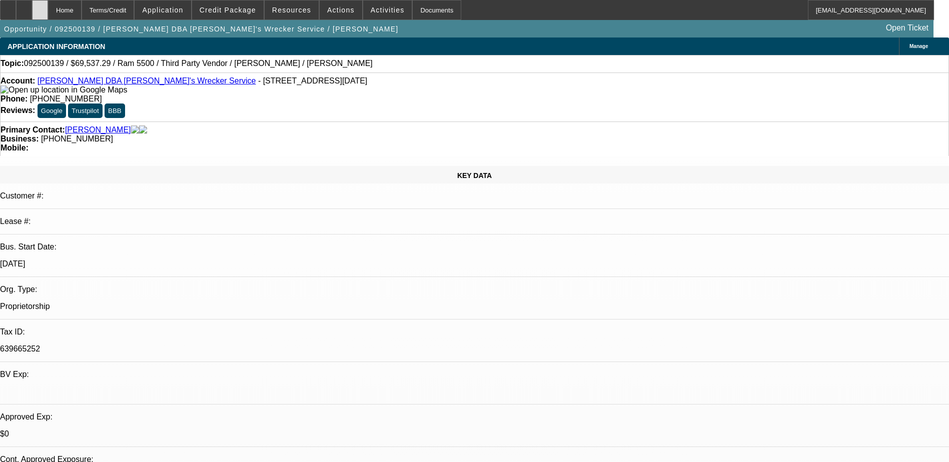
click at [40, 7] on icon at bounding box center [40, 7] width 0 height 0
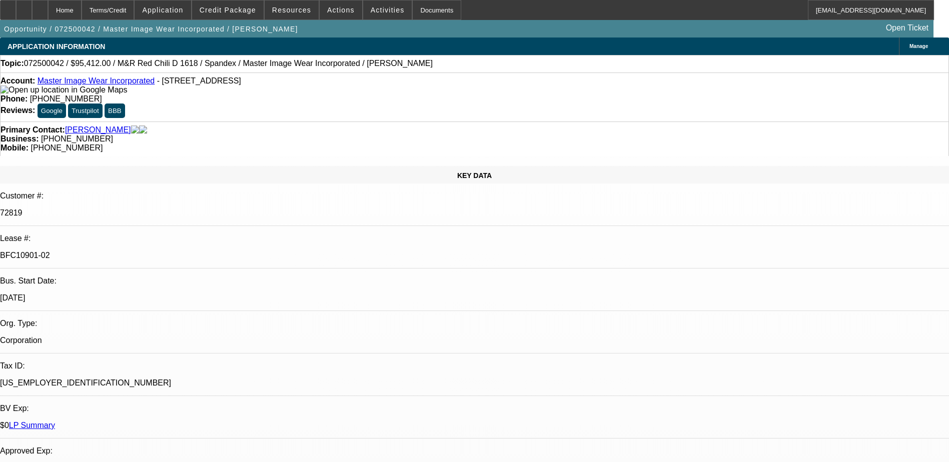
select select "0"
select select "0.1"
select select "0"
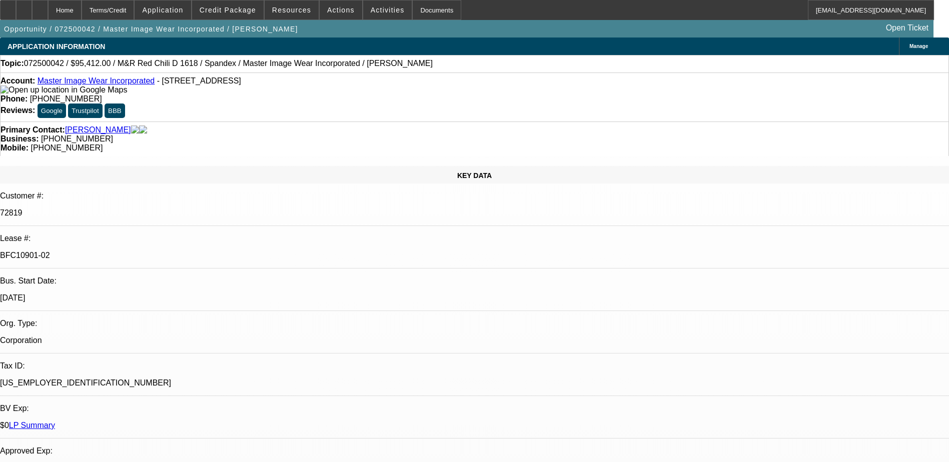
select select "0.1"
select select "0"
select select "0.1"
select select "0"
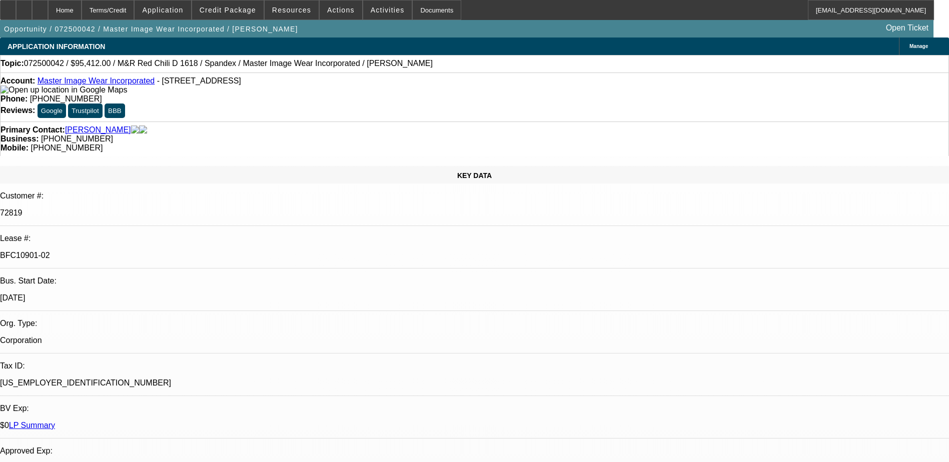
select select "0"
select select "0.1"
select select "1"
select select "4"
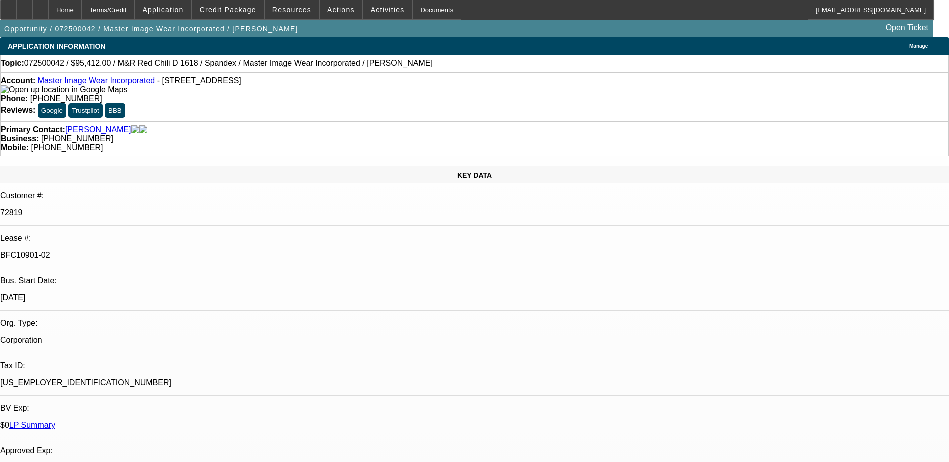
select select "1"
select select "4"
select select "1"
select select "3"
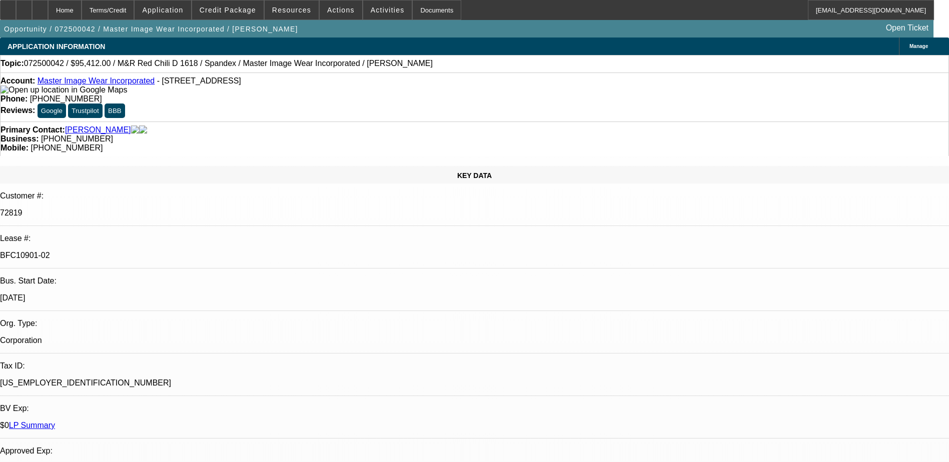
select select "4"
select select "1"
select select "3"
select select "4"
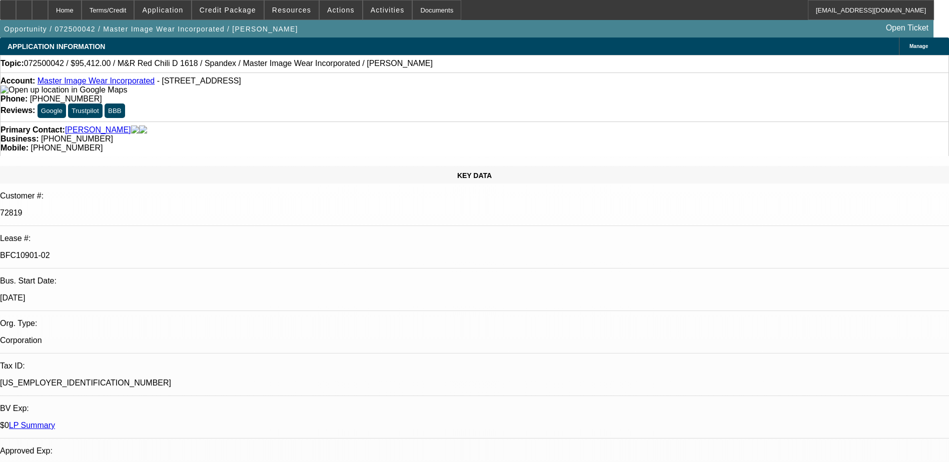
click at [346, 8] on span at bounding box center [341, 10] width 43 height 24
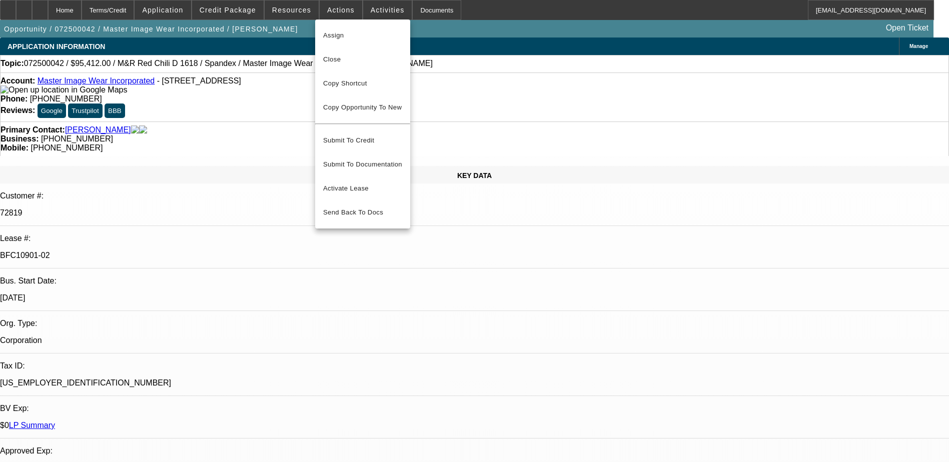
click at [434, 97] on div at bounding box center [474, 231] width 949 height 462
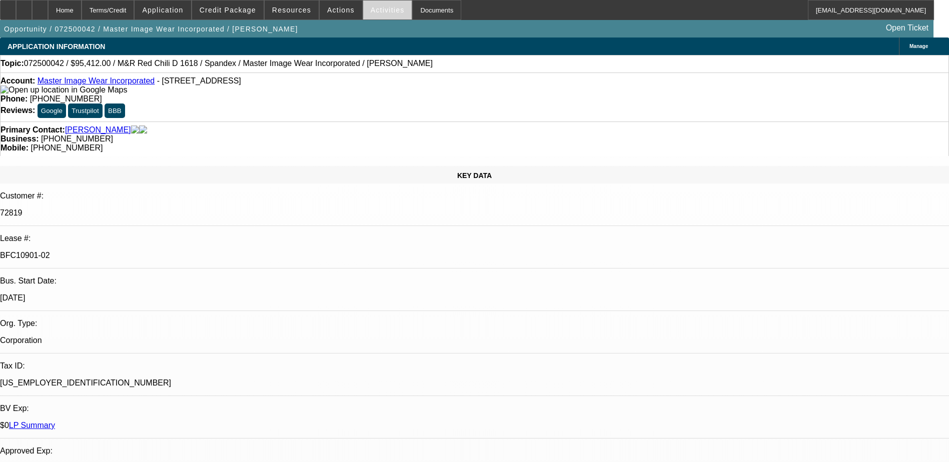
click at [371, 8] on span "Activities" at bounding box center [388, 10] width 34 height 8
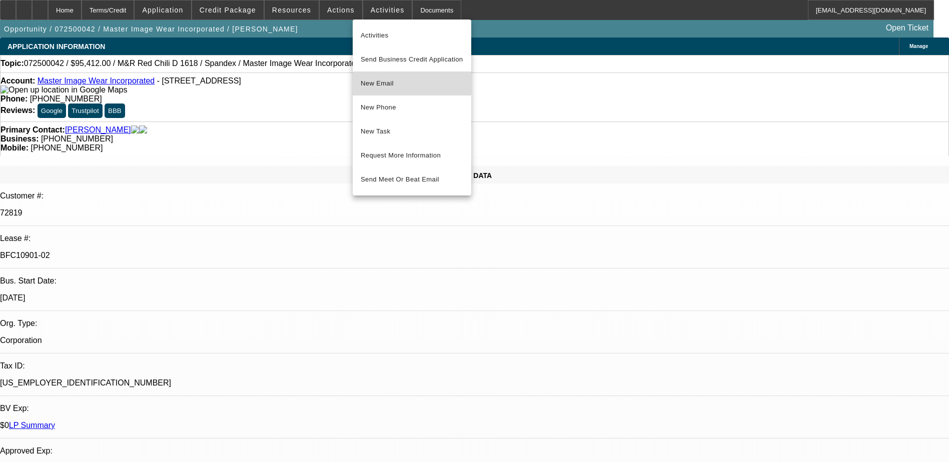
click at [410, 82] on span "New Email" at bounding box center [412, 84] width 103 height 12
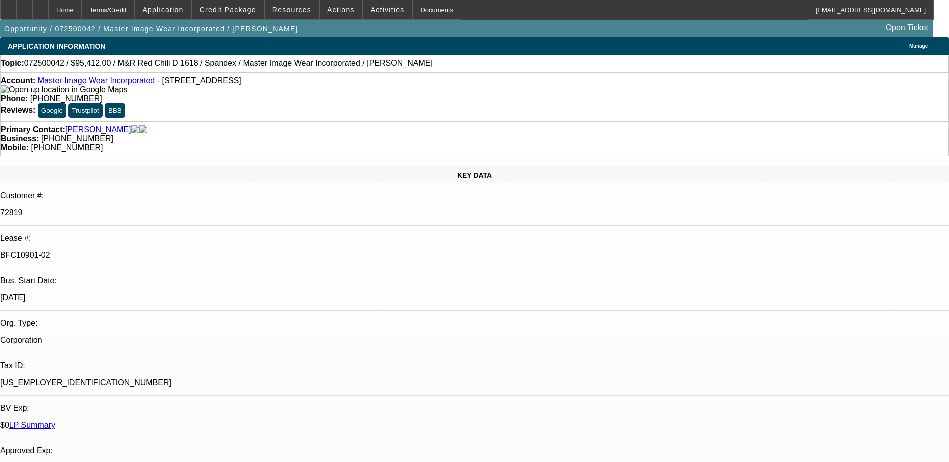
drag, startPoint x: 312, startPoint y: 318, endPoint x: 275, endPoint y: 325, distance: 37.1
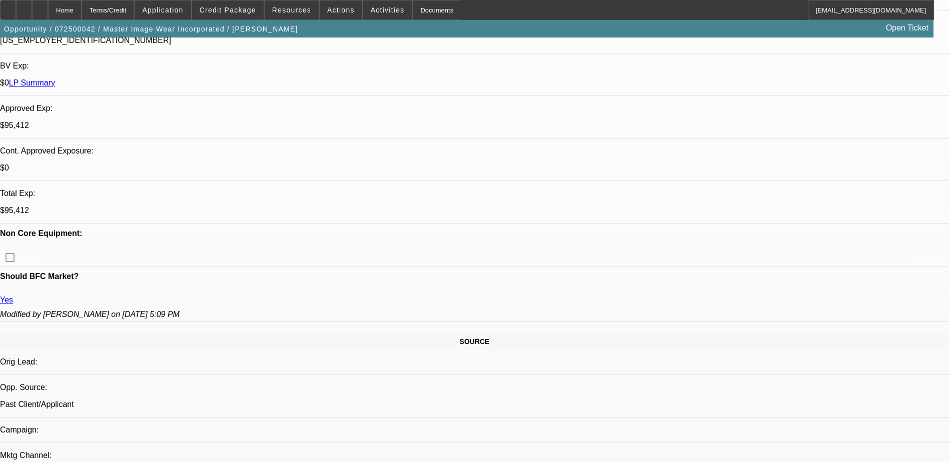
scroll to position [500, 0]
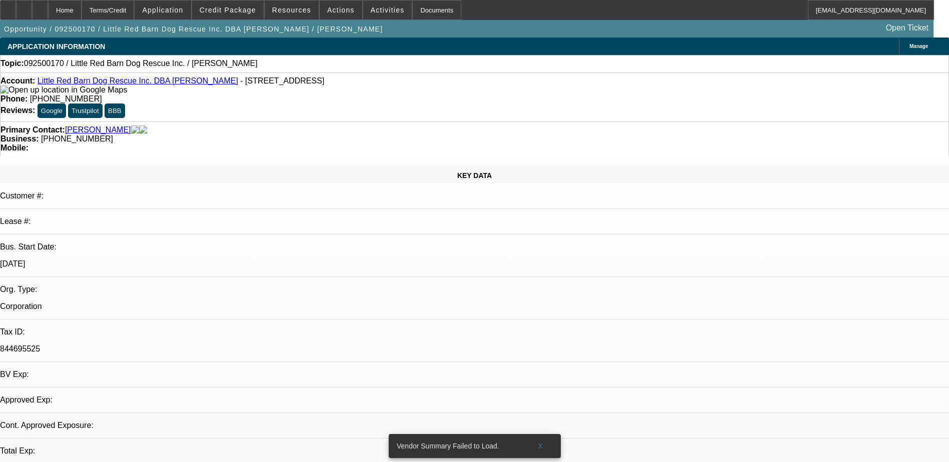
select select "0"
select select "2"
select select "0.1"
select select "4"
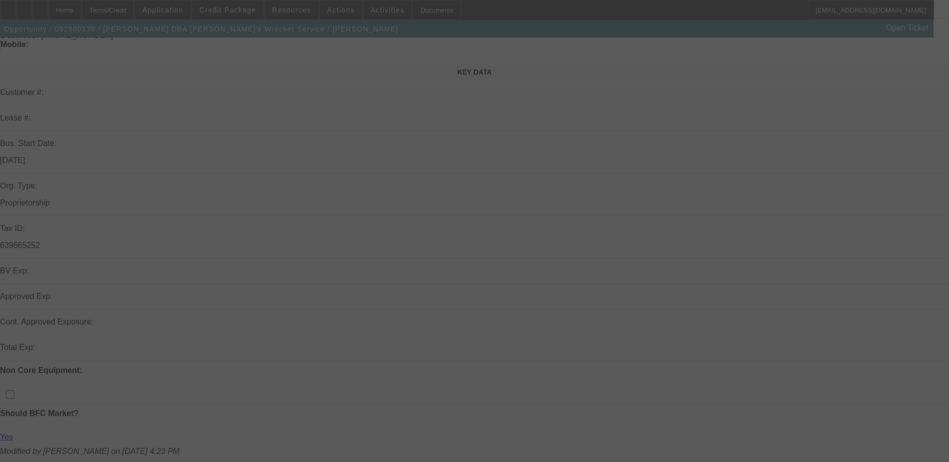
scroll to position [250, 0]
select select "0"
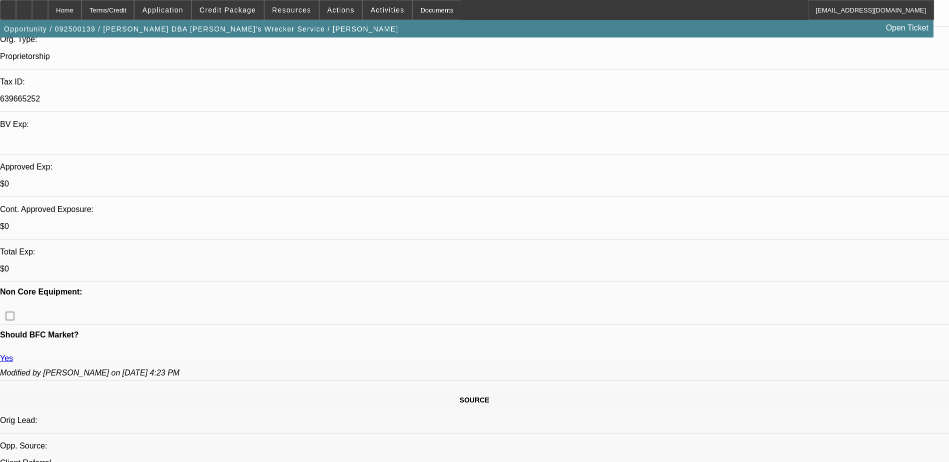
select select "0"
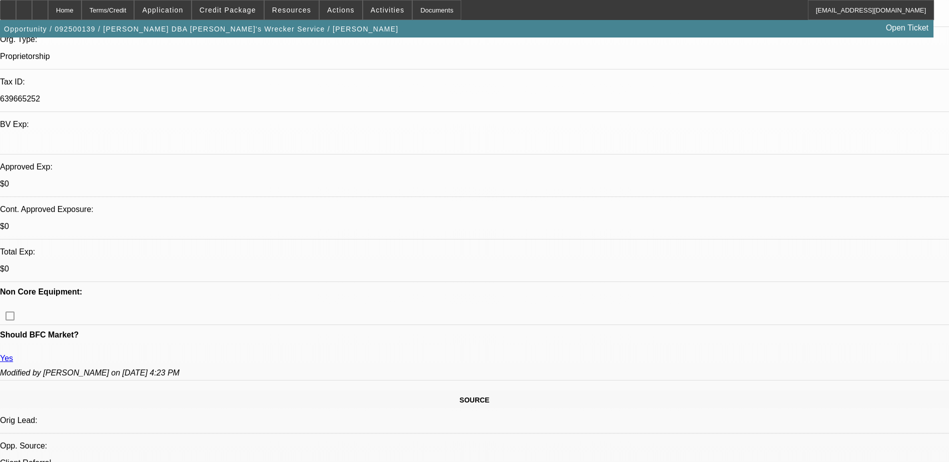
select select "0"
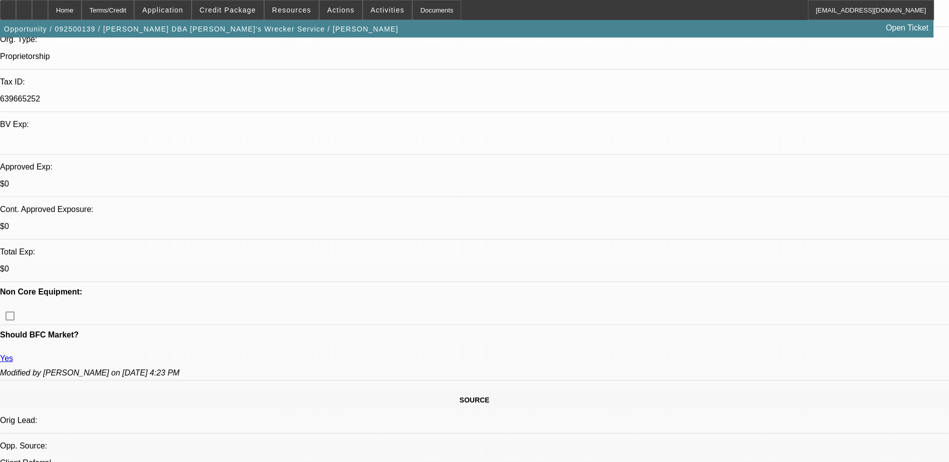
select select "0"
select select "1"
select select "6"
select select "1"
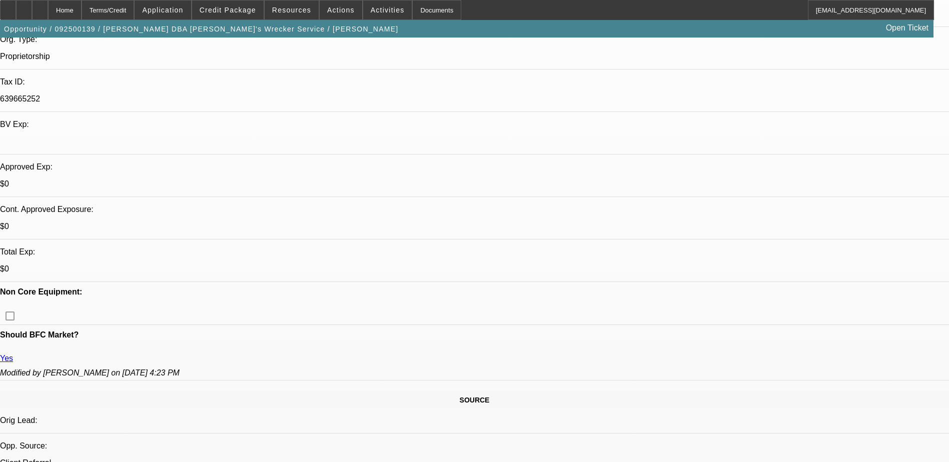
select select "1"
select select "6"
select select "1"
select select "6"
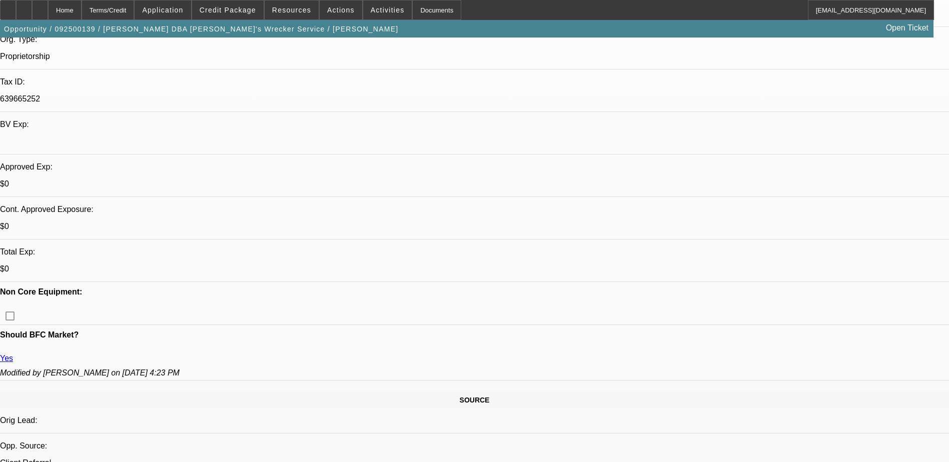
select select "1"
select select "6"
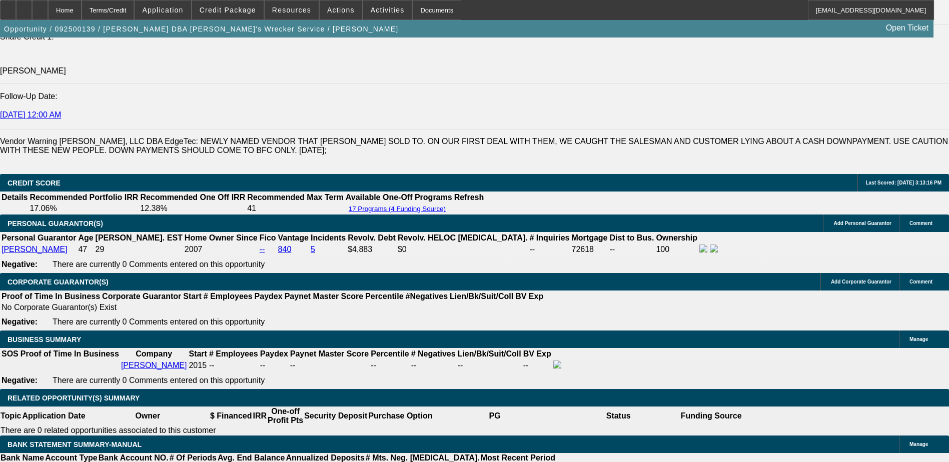
scroll to position [1300, 0]
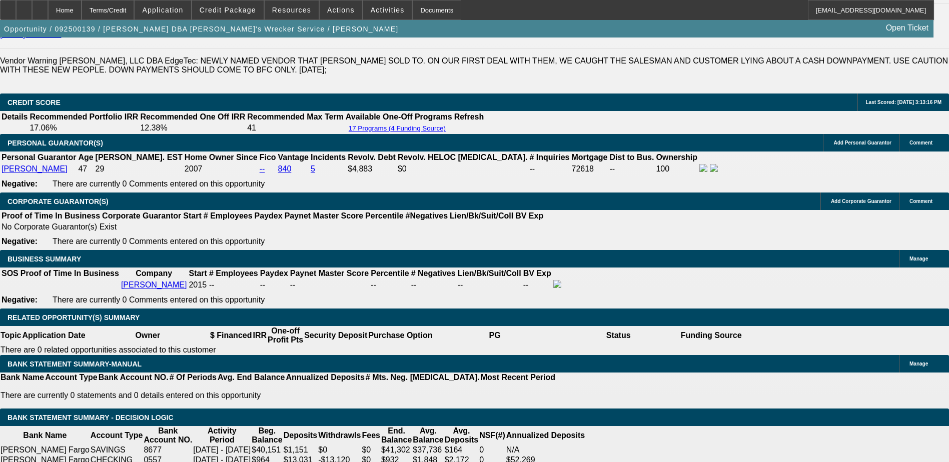
scroll to position [1400, 0]
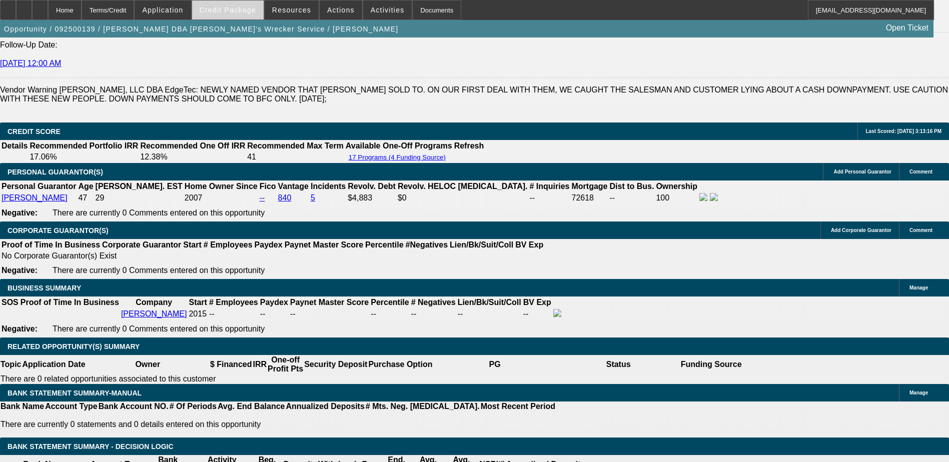
click at [248, 11] on span "Credit Package" at bounding box center [228, 10] width 57 height 8
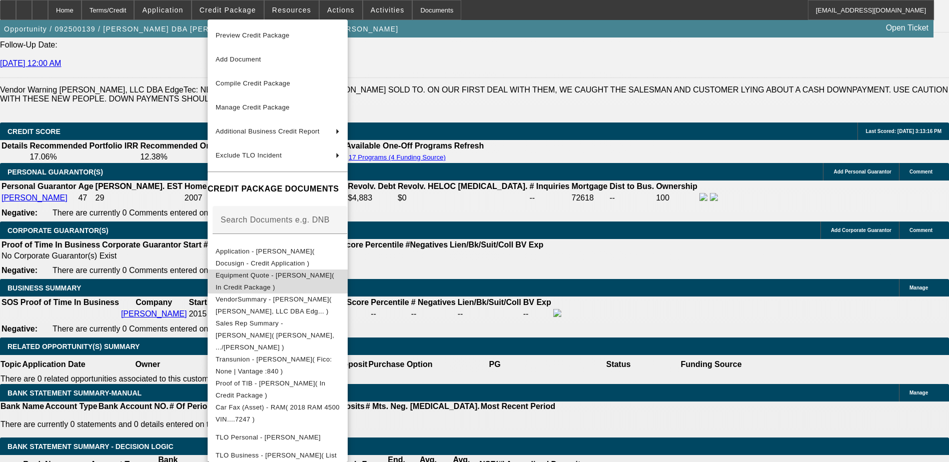
click at [348, 271] on button "Equipment Quote - Andrew Mokoro( In Credit Package )" at bounding box center [278, 282] width 140 height 24
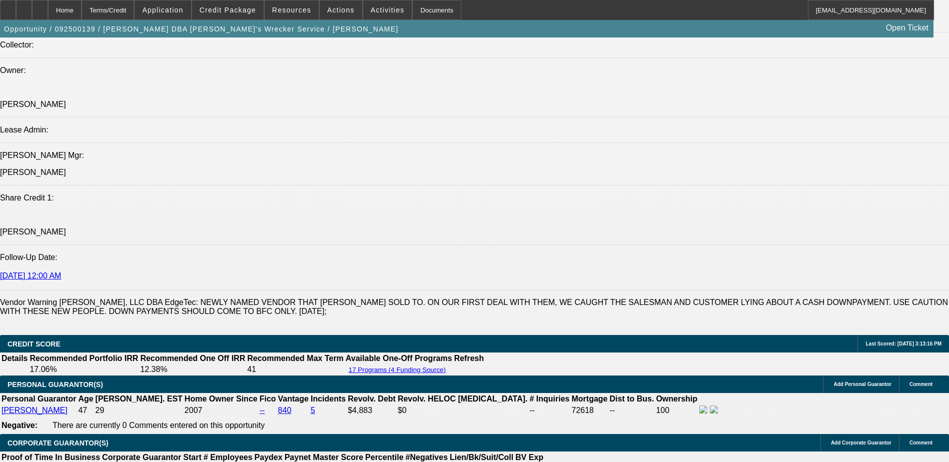
scroll to position [1300, 0]
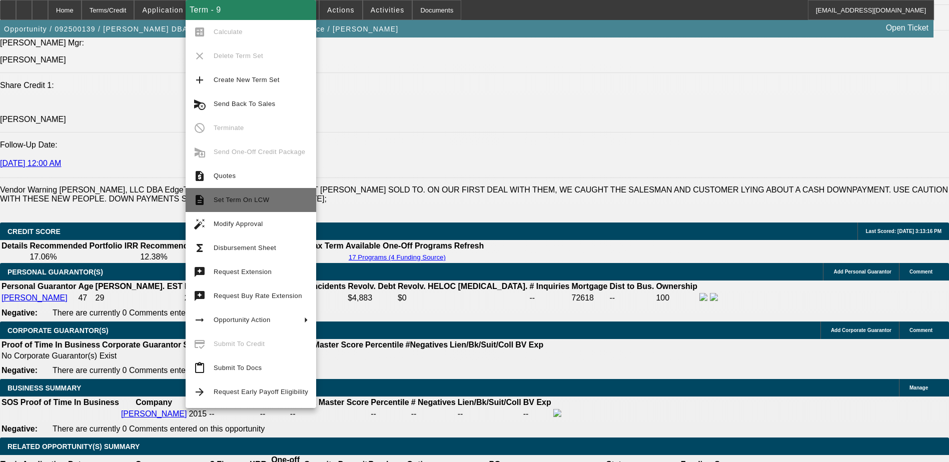
click at [271, 207] on button "description Set Term On LCW" at bounding box center [251, 200] width 131 height 24
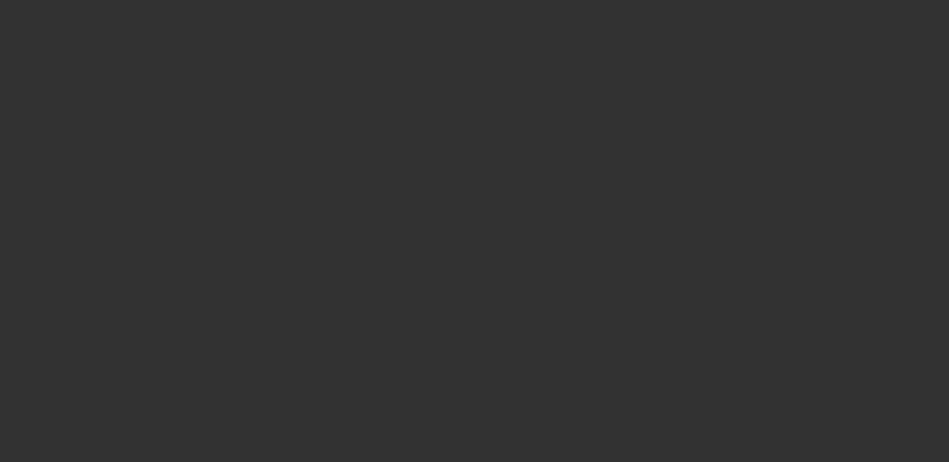
scroll to position [250, 0]
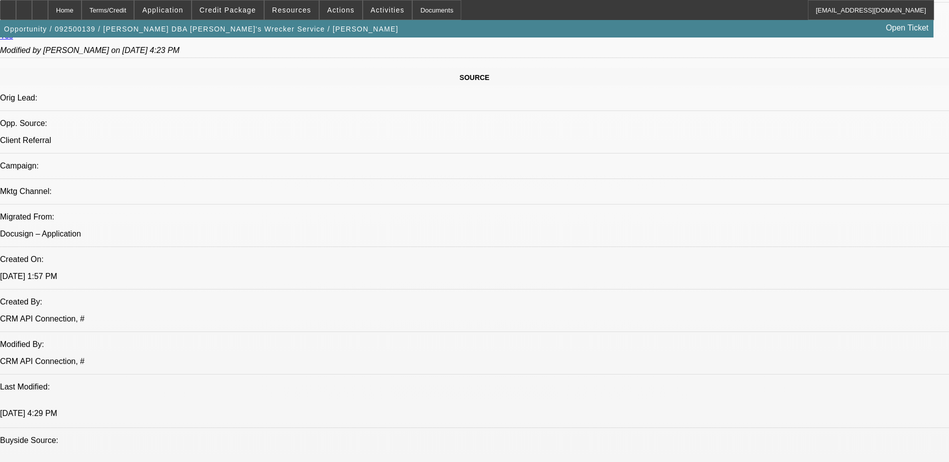
select select "0"
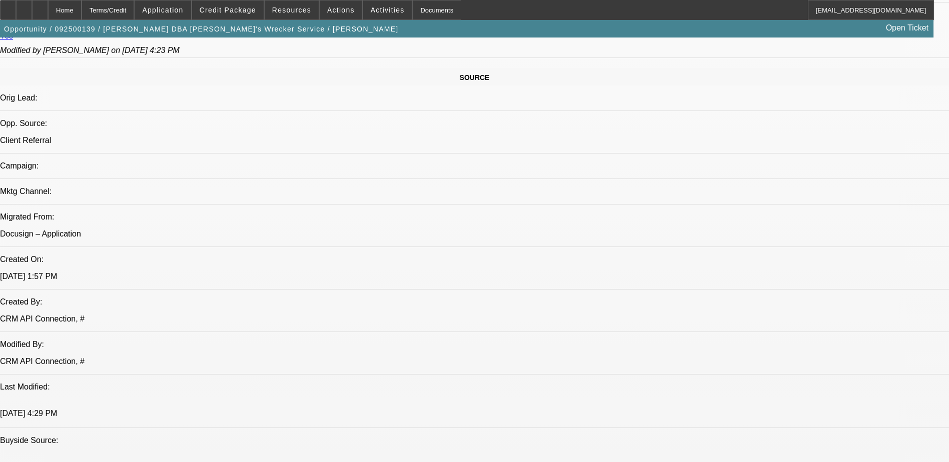
select select "0"
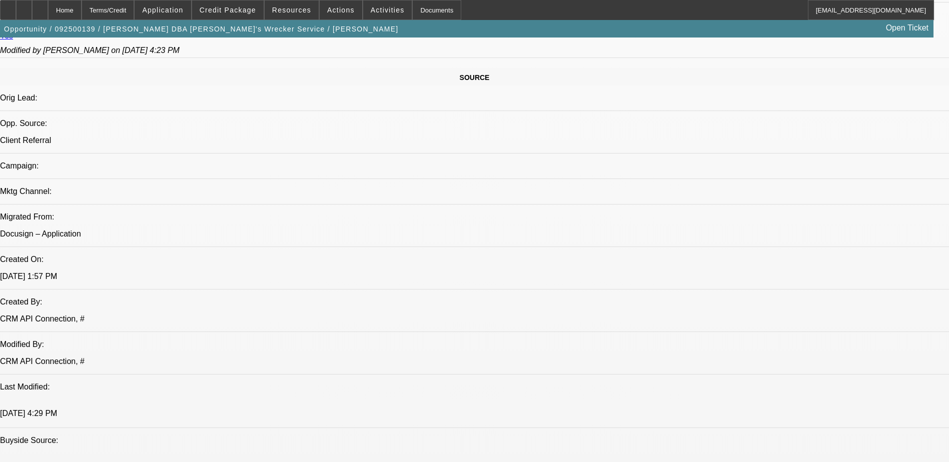
select select "0"
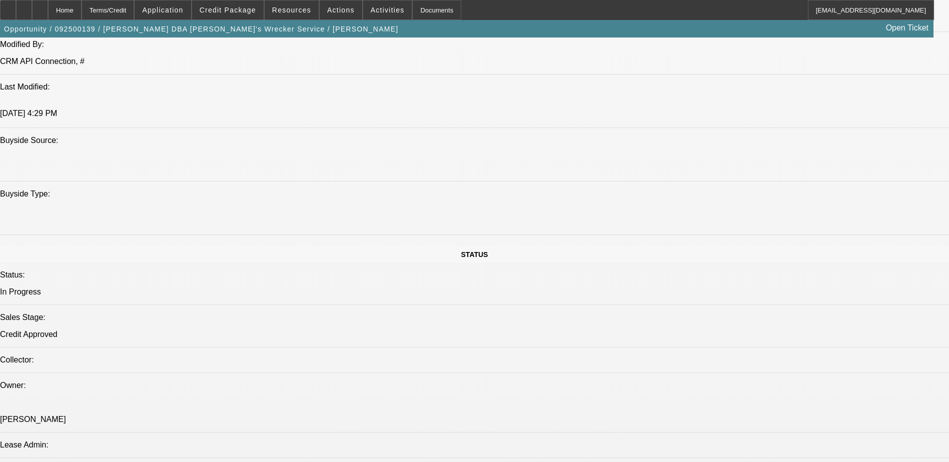
select select "1"
select select "6"
select select "1"
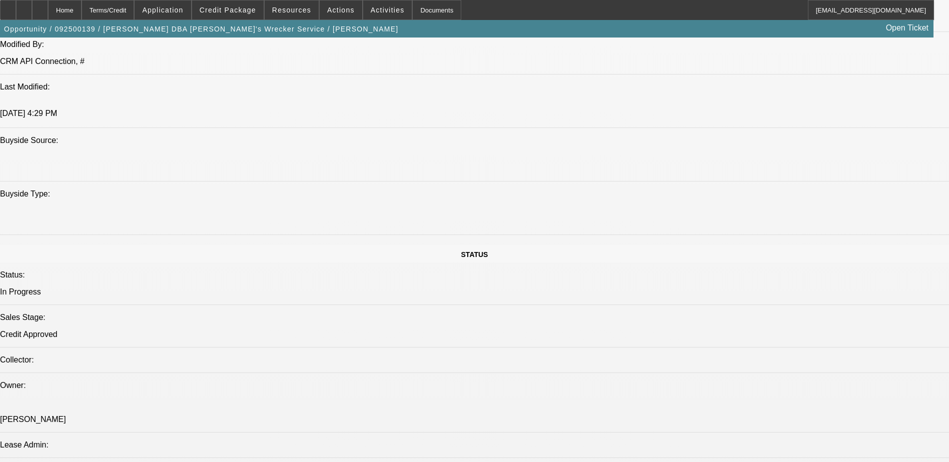
select select "6"
select select "1"
select select "6"
select select "1"
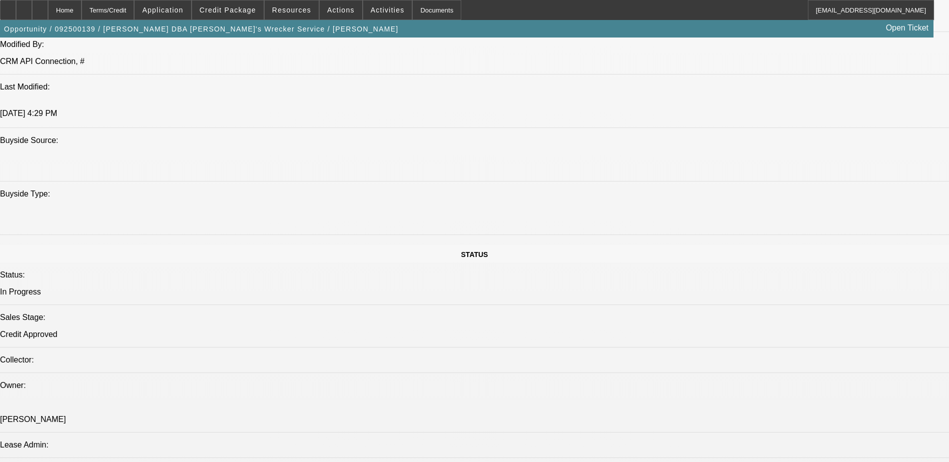
select select "1"
select select "6"
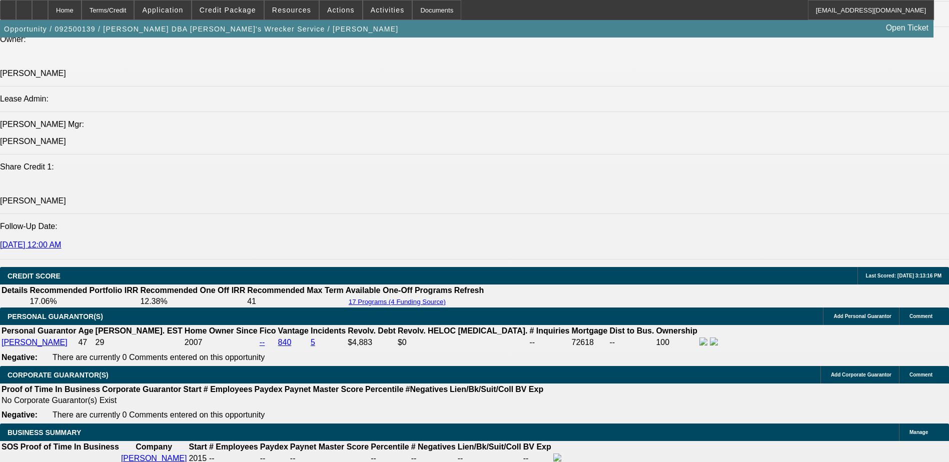
scroll to position [1373, 0]
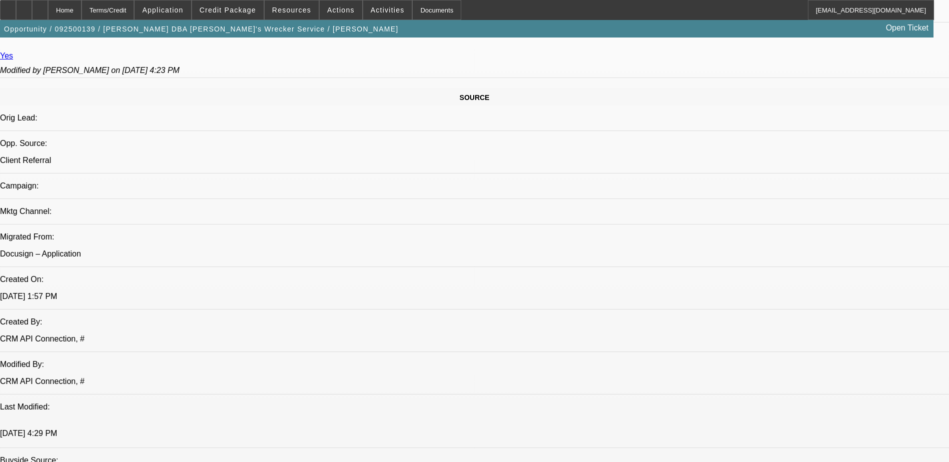
scroll to position [723, 0]
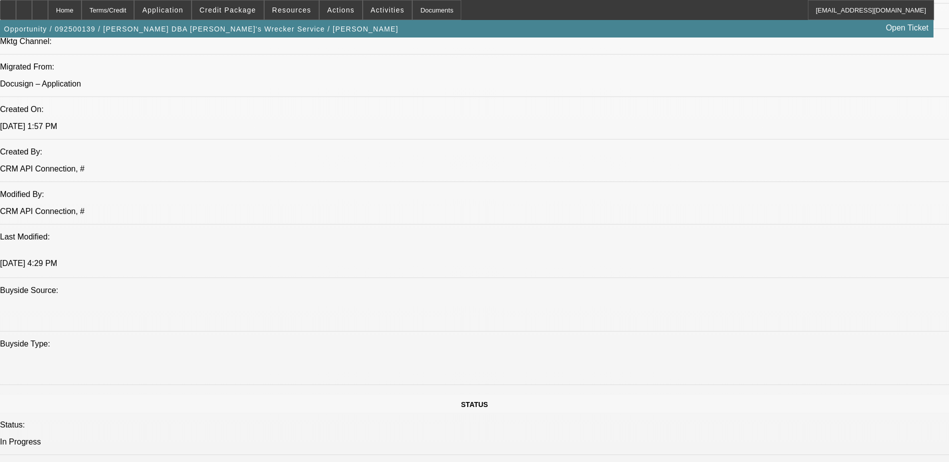
drag, startPoint x: 800, startPoint y: 117, endPoint x: 799, endPoint y: 140, distance: 23.5
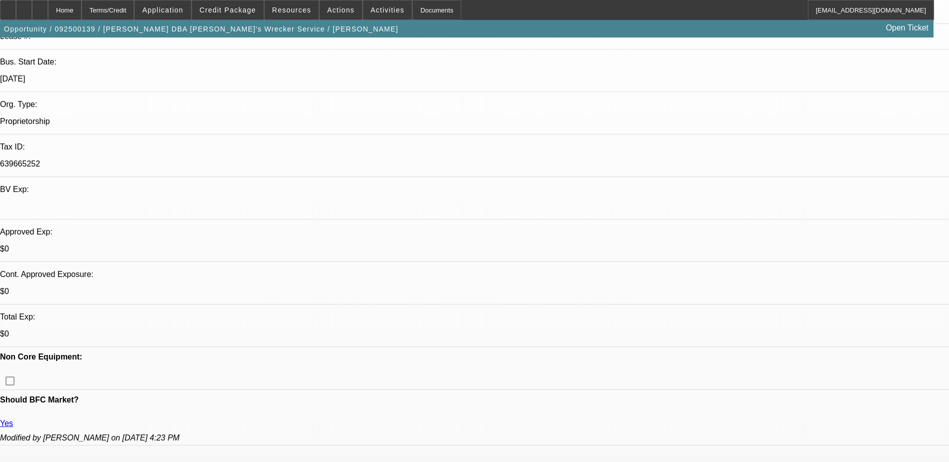
scroll to position [123, 0]
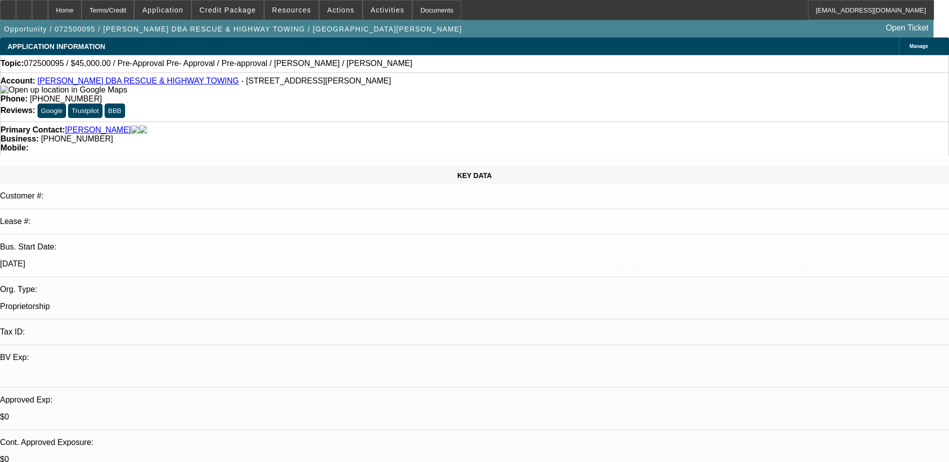
select select "0.1"
select select "2"
select select "0.1"
select select "4"
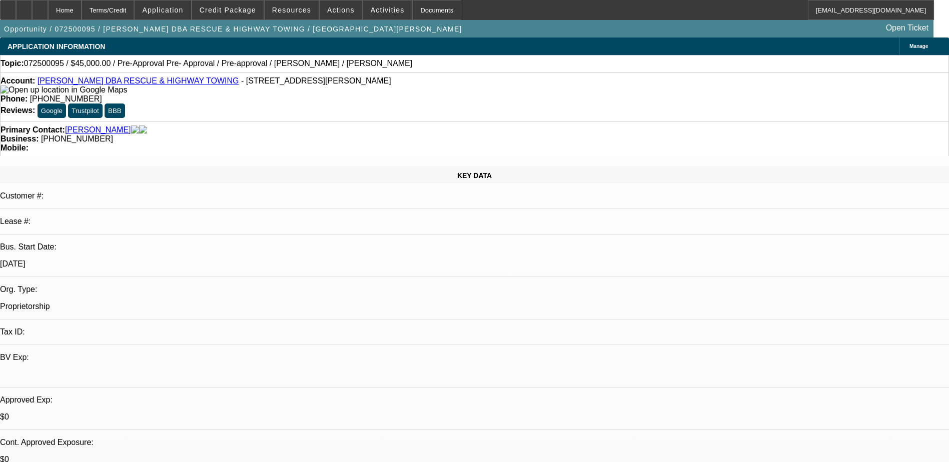
select select "0.1"
select select "2"
select select "0.1"
select select "4"
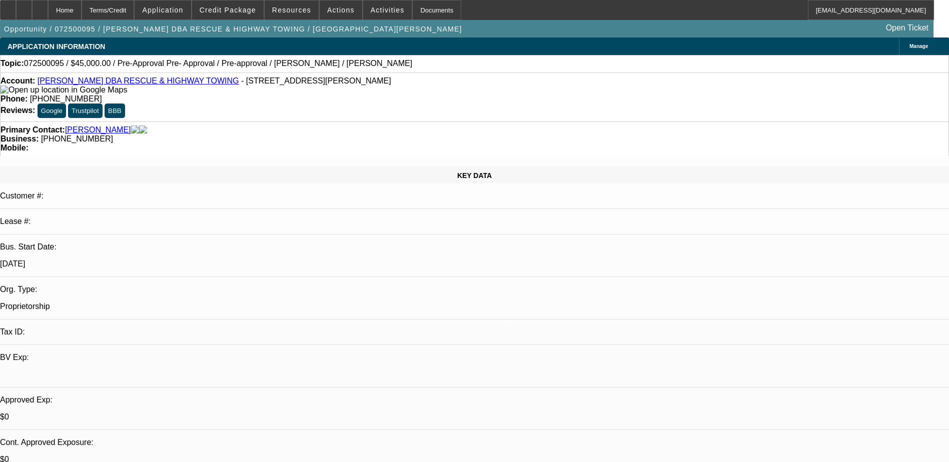
select select "0.1"
select select "2"
select select "0.1"
select select "4"
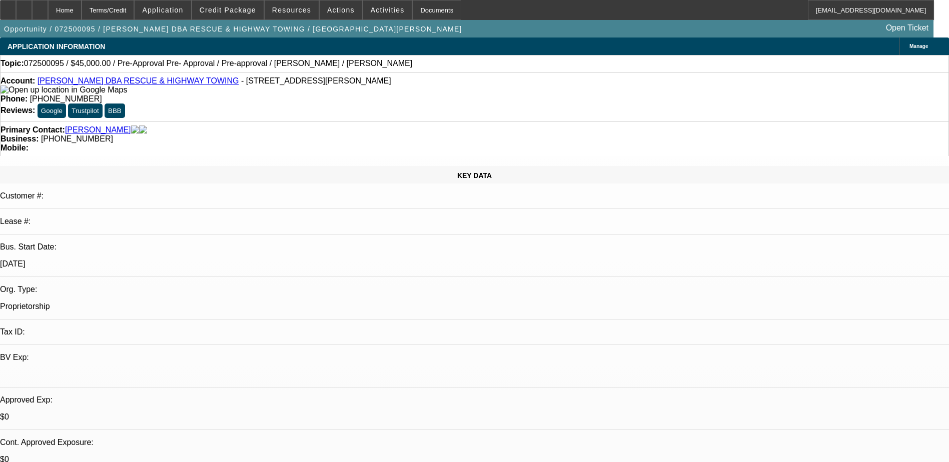
scroll to position [403, 0]
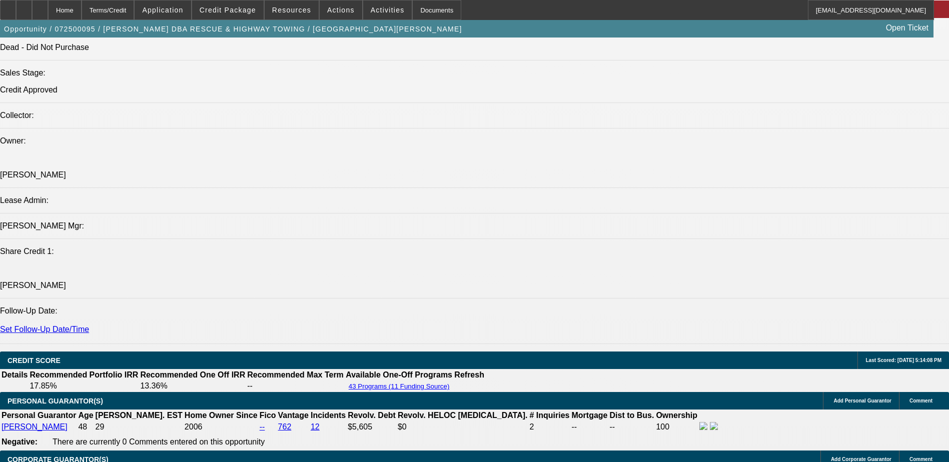
scroll to position [303, 0]
drag, startPoint x: 906, startPoint y: 356, endPoint x: 929, endPoint y: 356, distance: 23.0
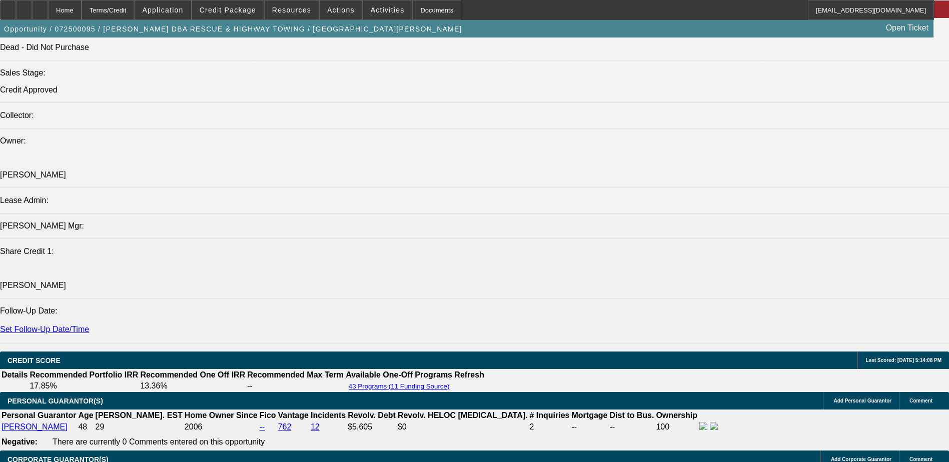
drag, startPoint x: 929, startPoint y: 356, endPoint x: 903, endPoint y: 363, distance: 27.4
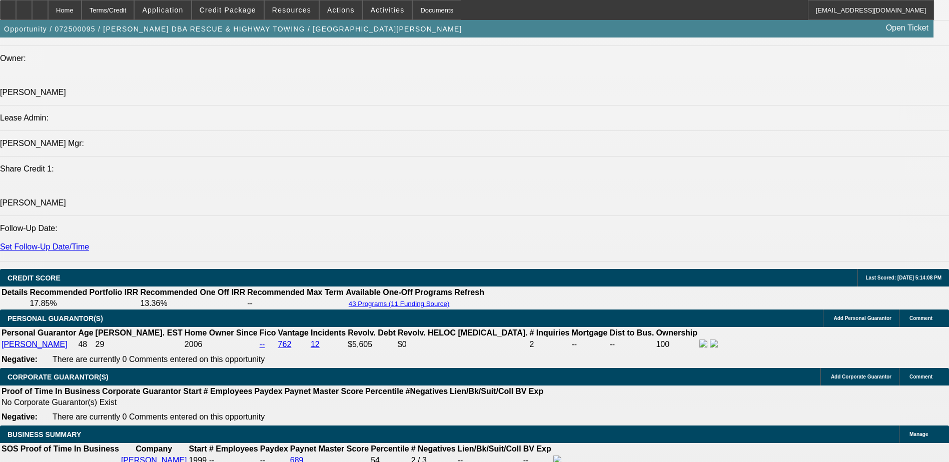
scroll to position [1300, 0]
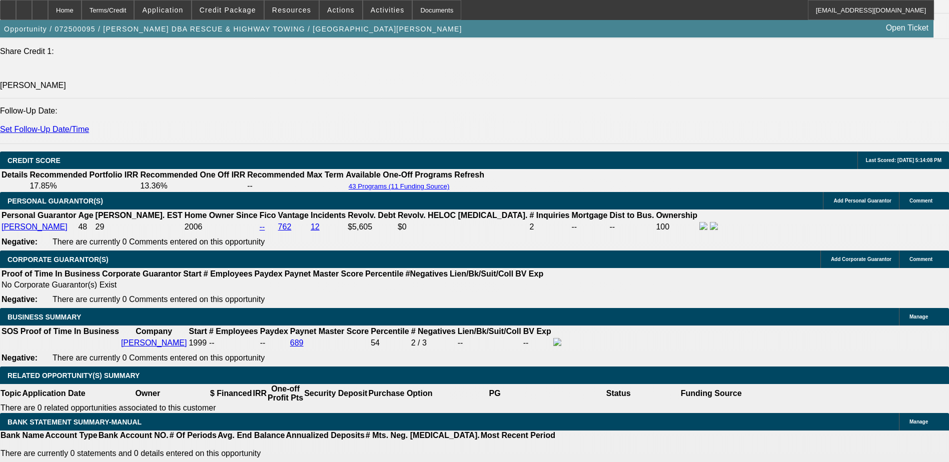
scroll to position [203, 0]
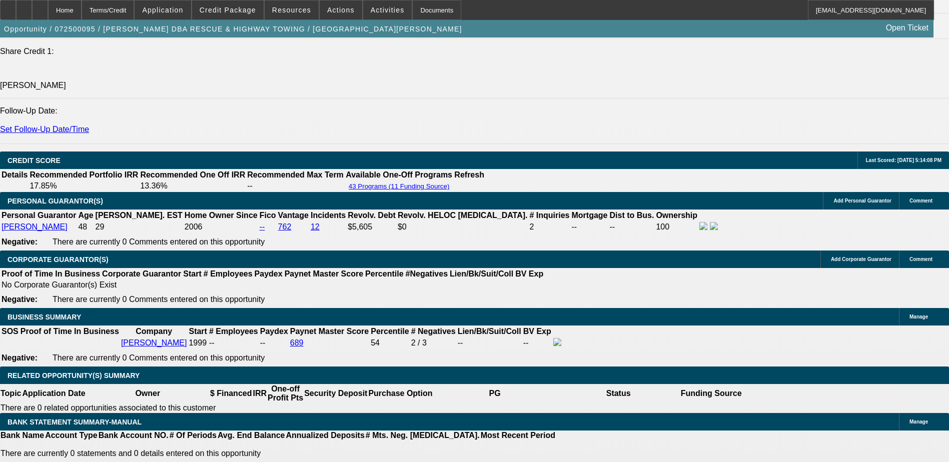
scroll to position [150, 0]
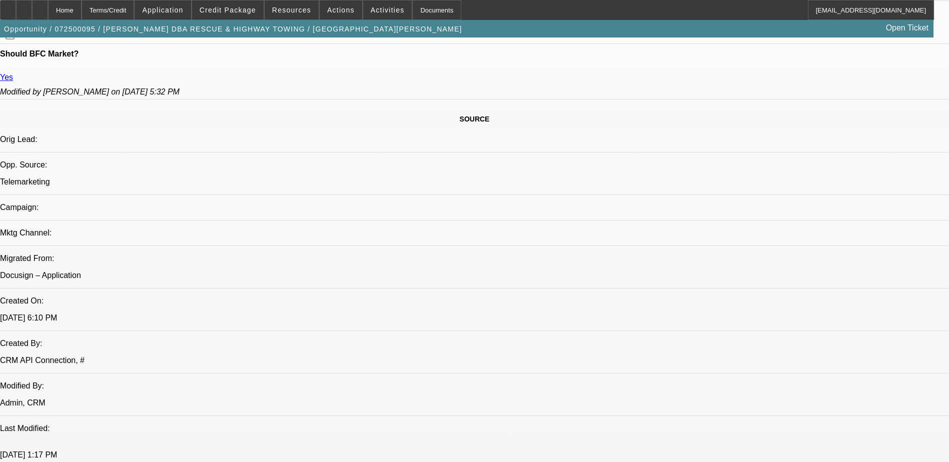
scroll to position [400, 0]
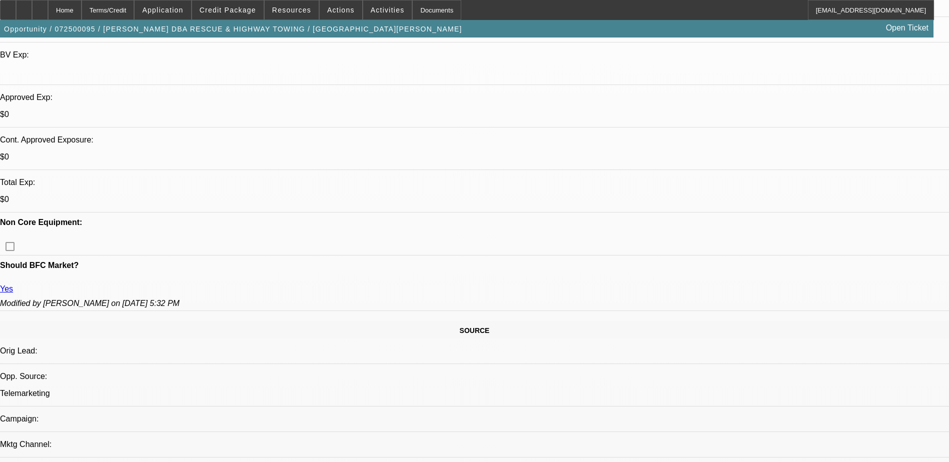
scroll to position [302, 0]
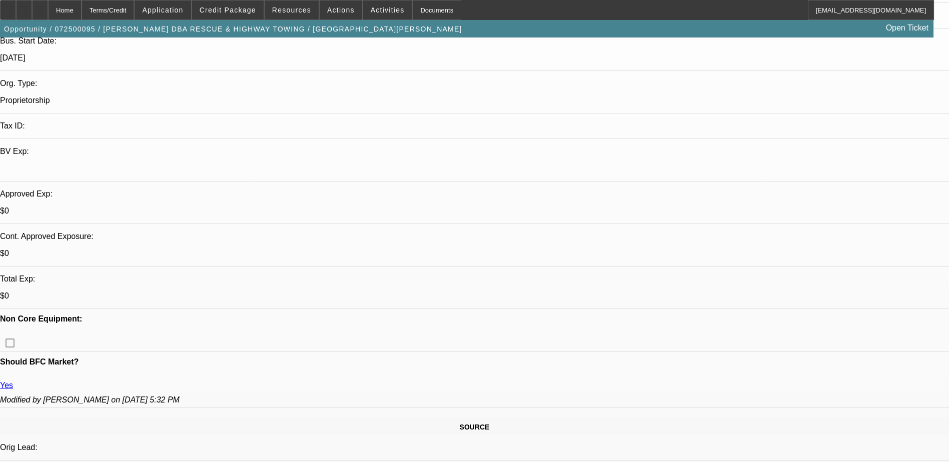
scroll to position [350, 0]
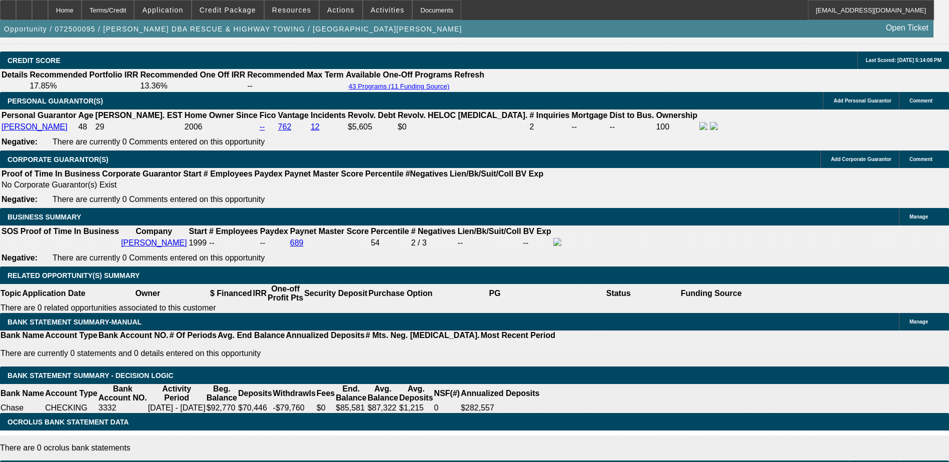
scroll to position [150, 0]
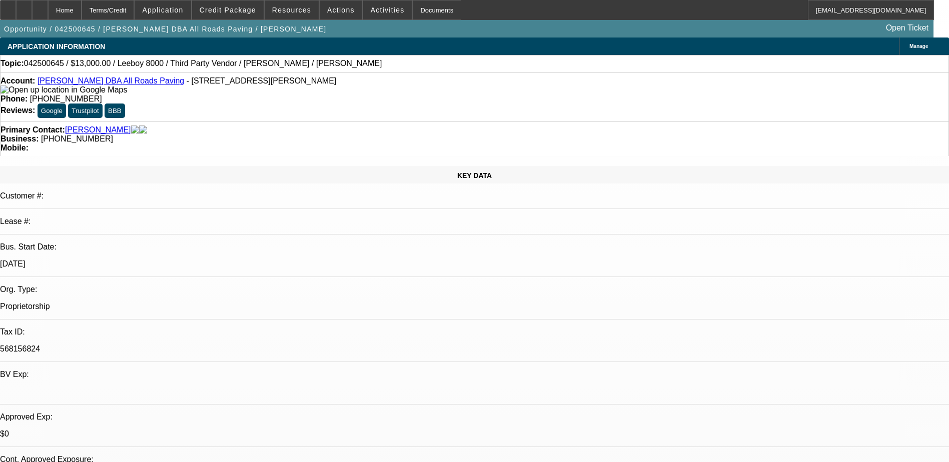
select select "0"
select select "3"
select select "0.1"
select select "5"
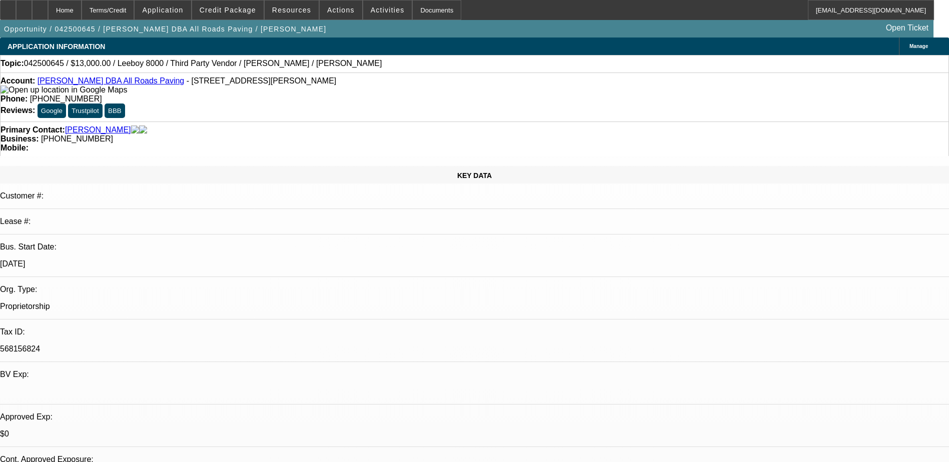
select select "0"
select select "3"
select select "0.1"
select select "5"
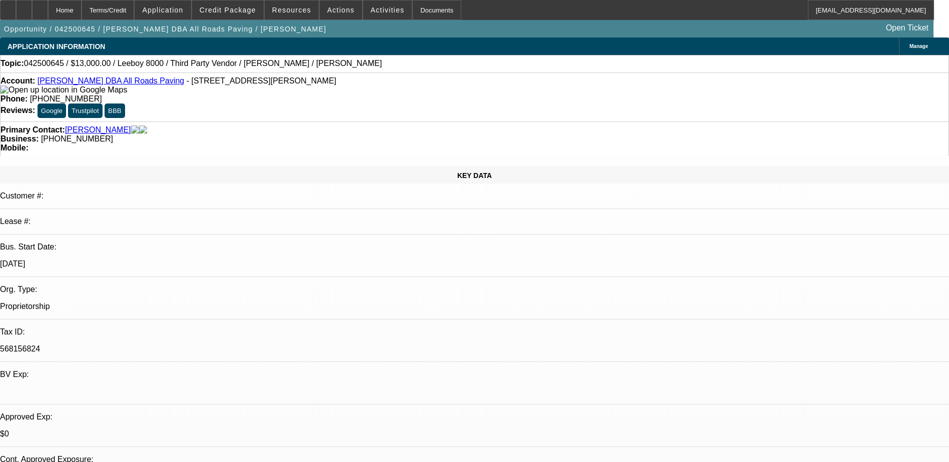
select select "0"
select select "3"
select select "0.1"
select select "5"
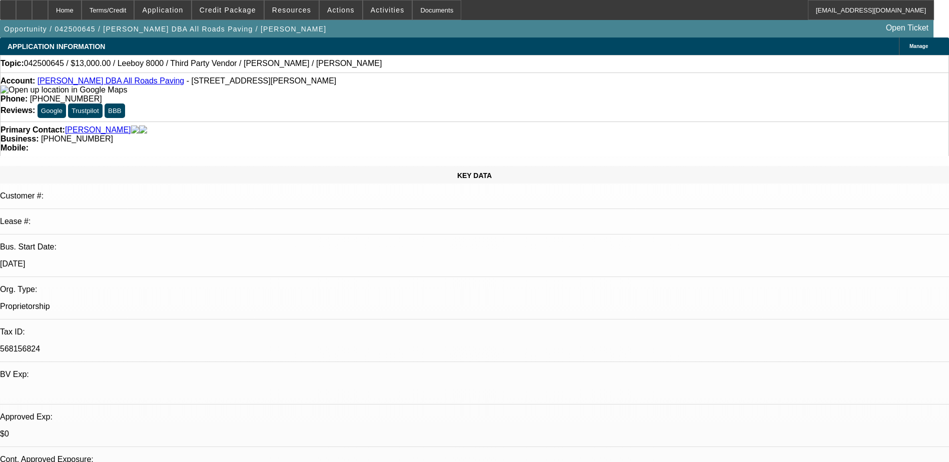
select select "0"
select select "3"
select select "0.1"
select select "5"
